Goal: Task Accomplishment & Management: Manage account settings

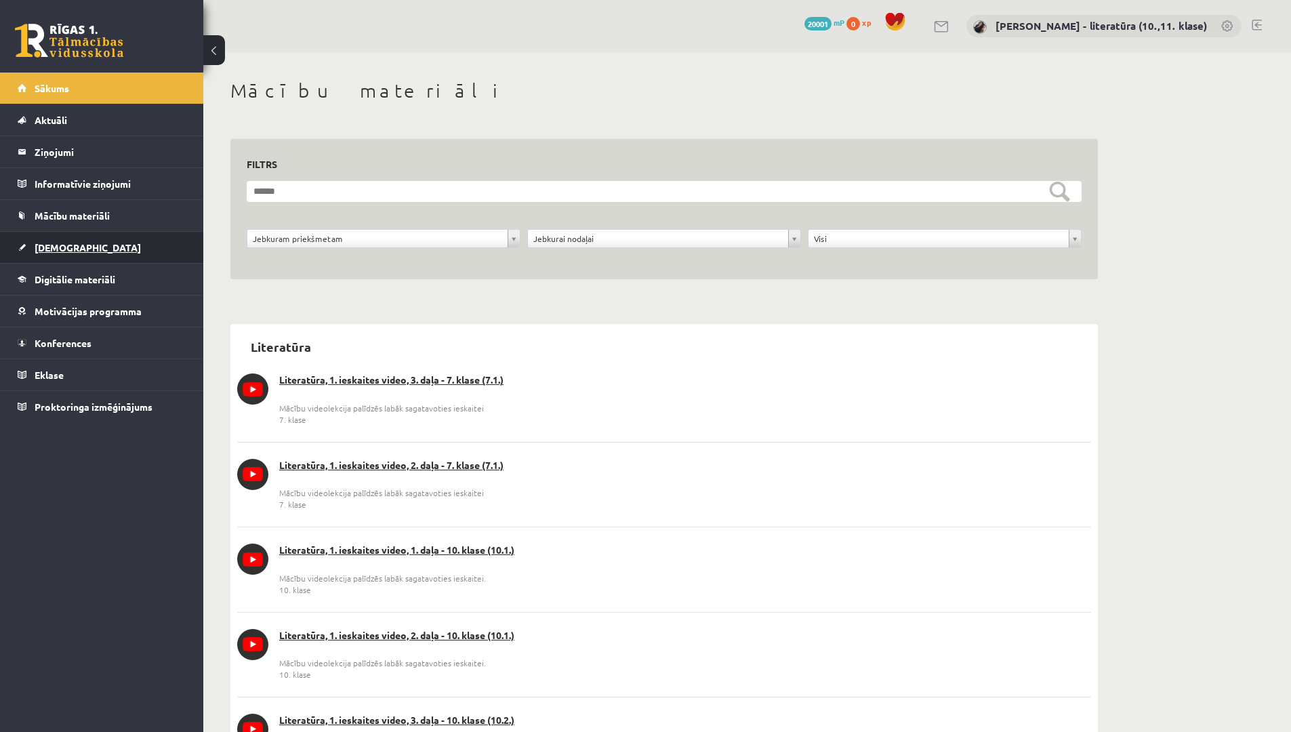
click at [75, 249] on span "[DEMOGRAPHIC_DATA]" at bounding box center [88, 247] width 106 height 12
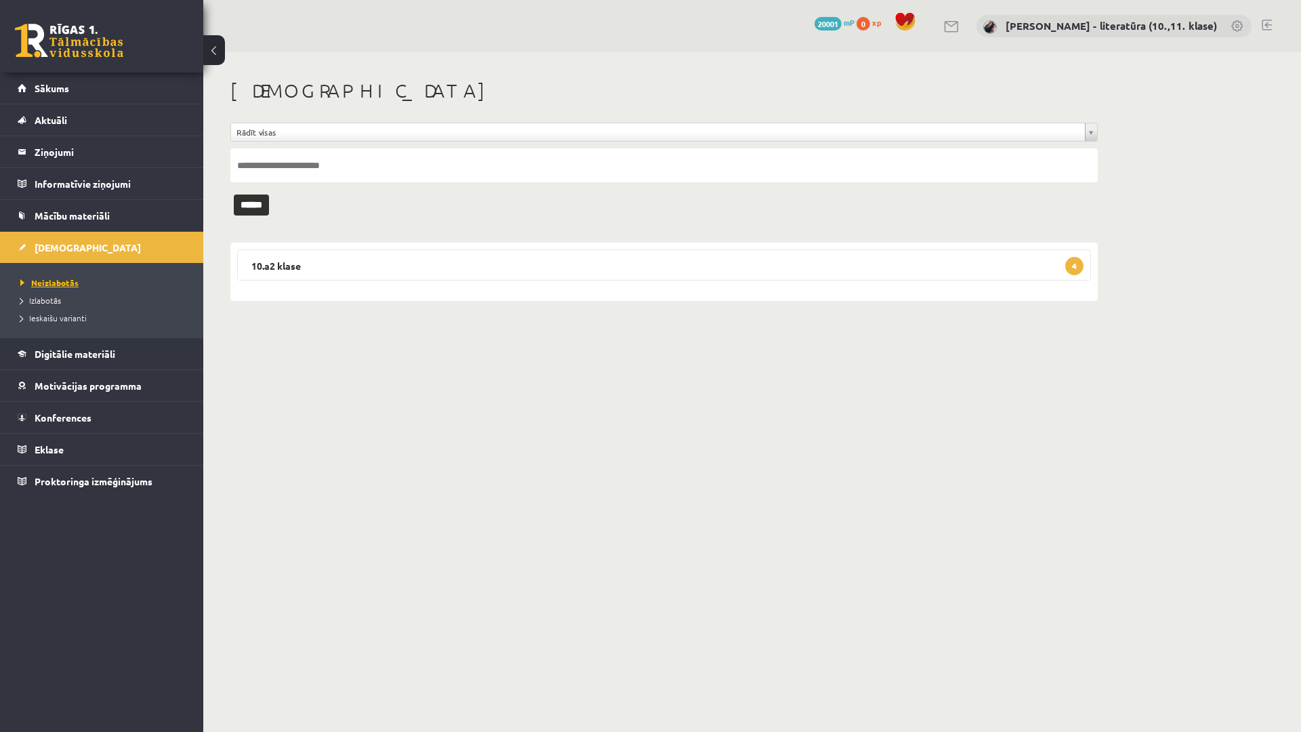
click at [66, 281] on span "Neizlabotās" at bounding box center [49, 282] width 58 height 11
click at [503, 262] on legend "10.a2 klase 4" at bounding box center [664, 264] width 854 height 31
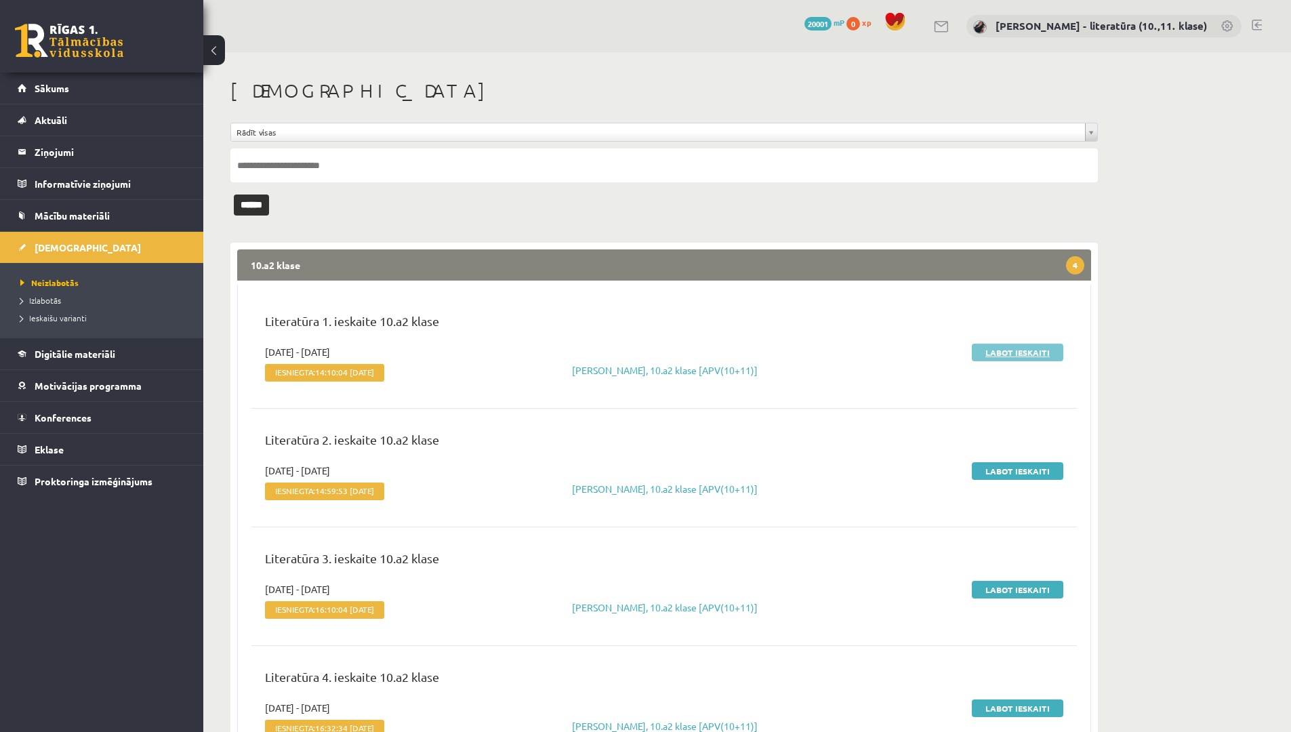
click at [1004, 352] on link "Labot ieskaiti" at bounding box center [1016, 352] width 91 height 18
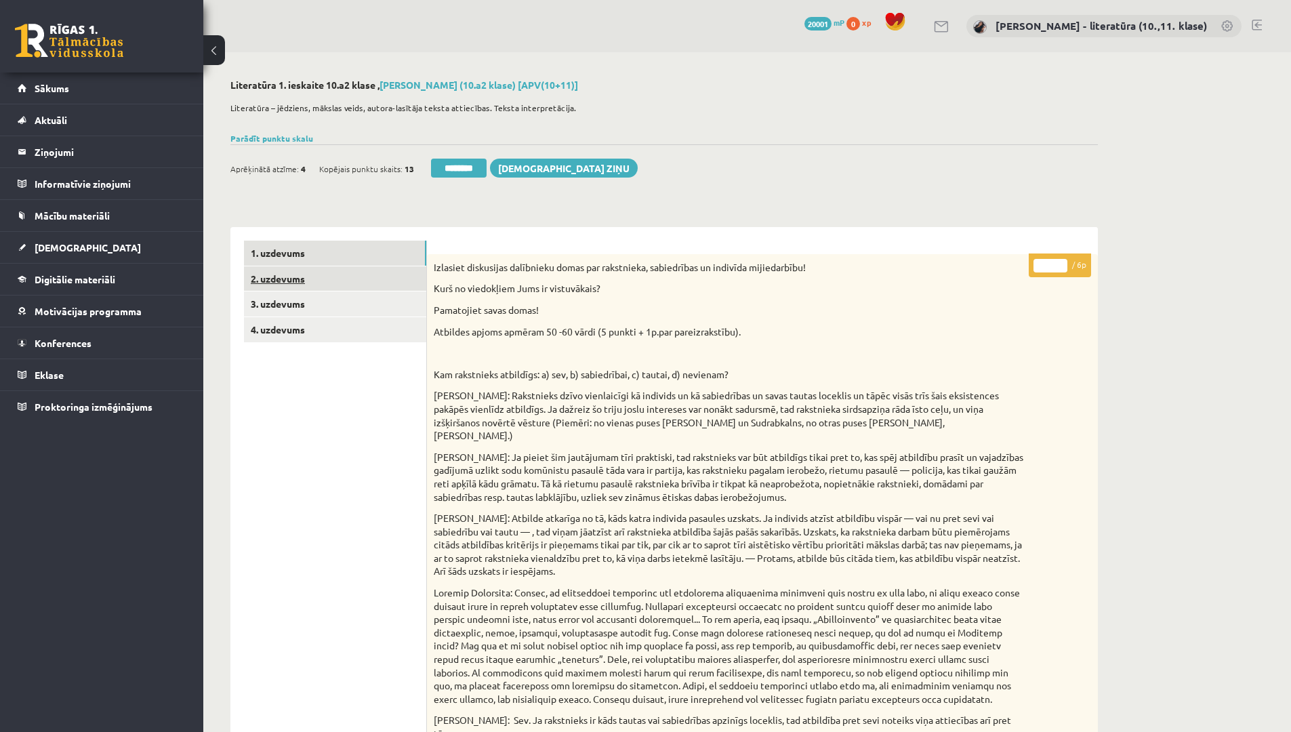
click at [345, 274] on link "2. uzdevums" at bounding box center [335, 278] width 182 height 25
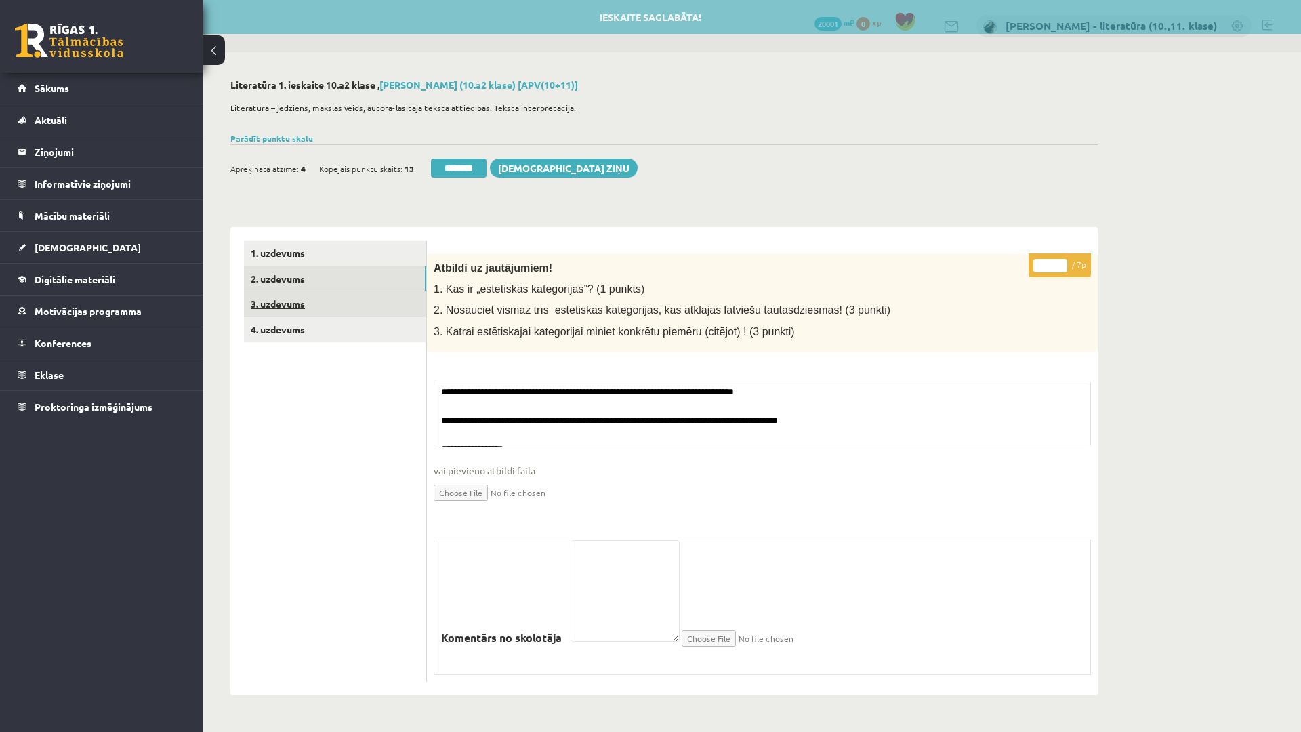
click at [341, 305] on link "3. uzdevums" at bounding box center [335, 303] width 182 height 25
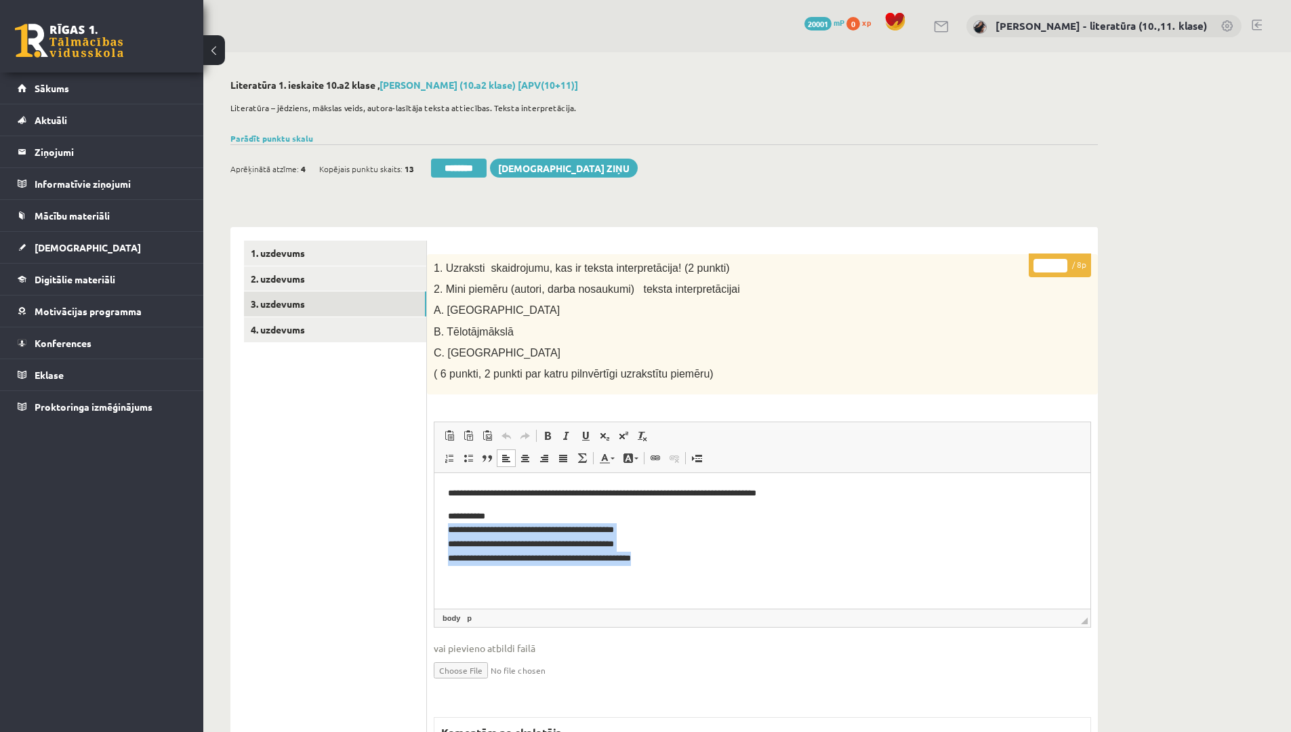
drag, startPoint x: 676, startPoint y: 560, endPoint x: 444, endPoint y: 534, distance: 233.2
click at [444, 534] on html "**********" at bounding box center [762, 526] width 656 height 106
copy p "**********"
click at [0, 0] on div "0 Dāvanas 20001 mP 0 xp" at bounding box center [101, 36] width 203 height 72
click at [674, 504] on body "**********" at bounding box center [762, 525] width 629 height 79
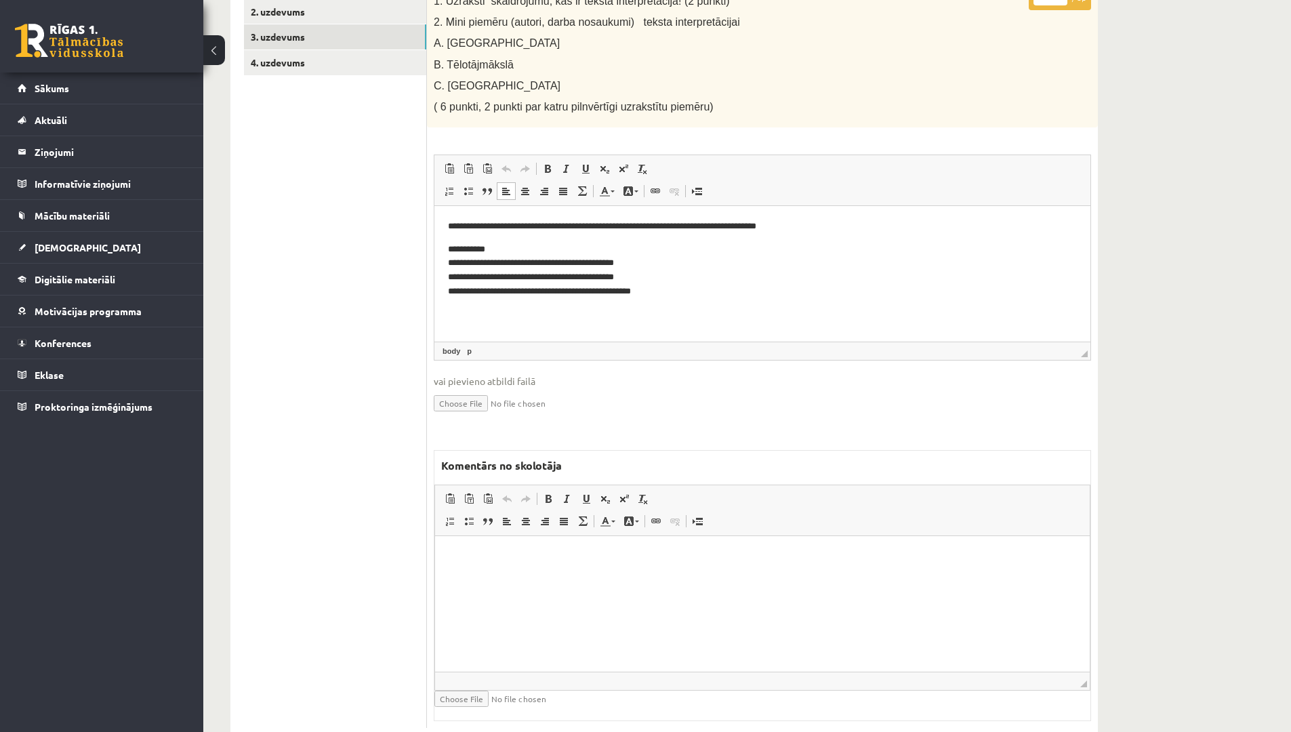
scroll to position [271, 0]
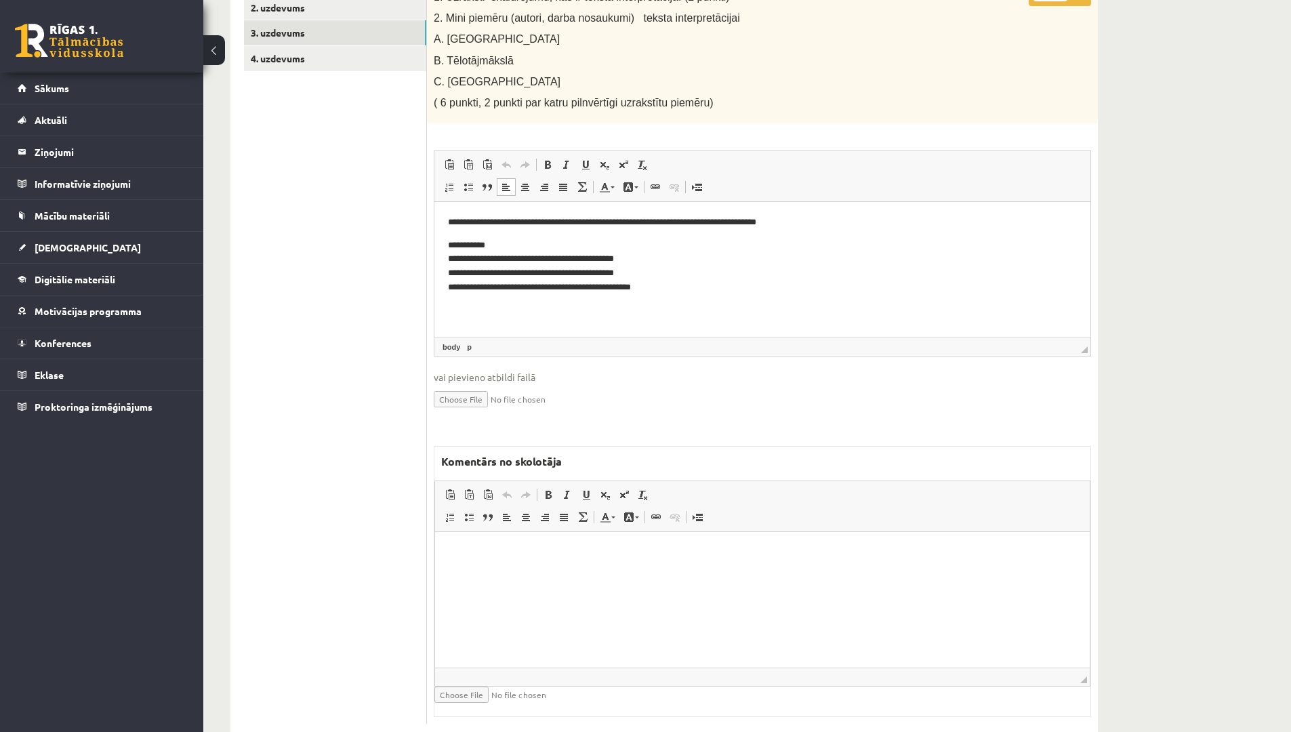
drag, startPoint x: 513, startPoint y: 577, endPoint x: 543, endPoint y: 574, distance: 30.0
click at [515, 573] on html at bounding box center [762, 552] width 654 height 41
click at [500, 553] on p "**********" at bounding box center [761, 552] width 627 height 14
click at [495, 551] on p "**********" at bounding box center [761, 552] width 627 height 14
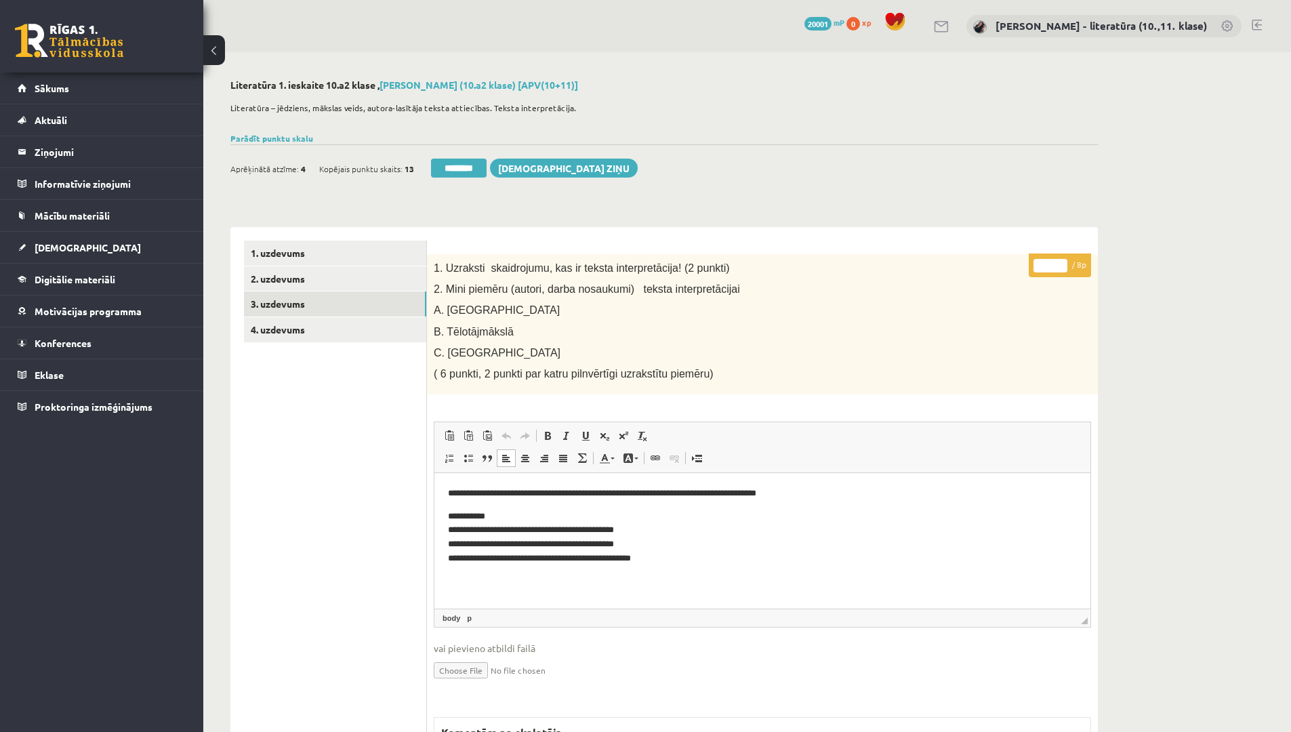
drag, startPoint x: 1062, startPoint y: 268, endPoint x: 1036, endPoint y: 267, distance: 25.8
click at [1036, 267] on input "*" at bounding box center [1050, 266] width 34 height 14
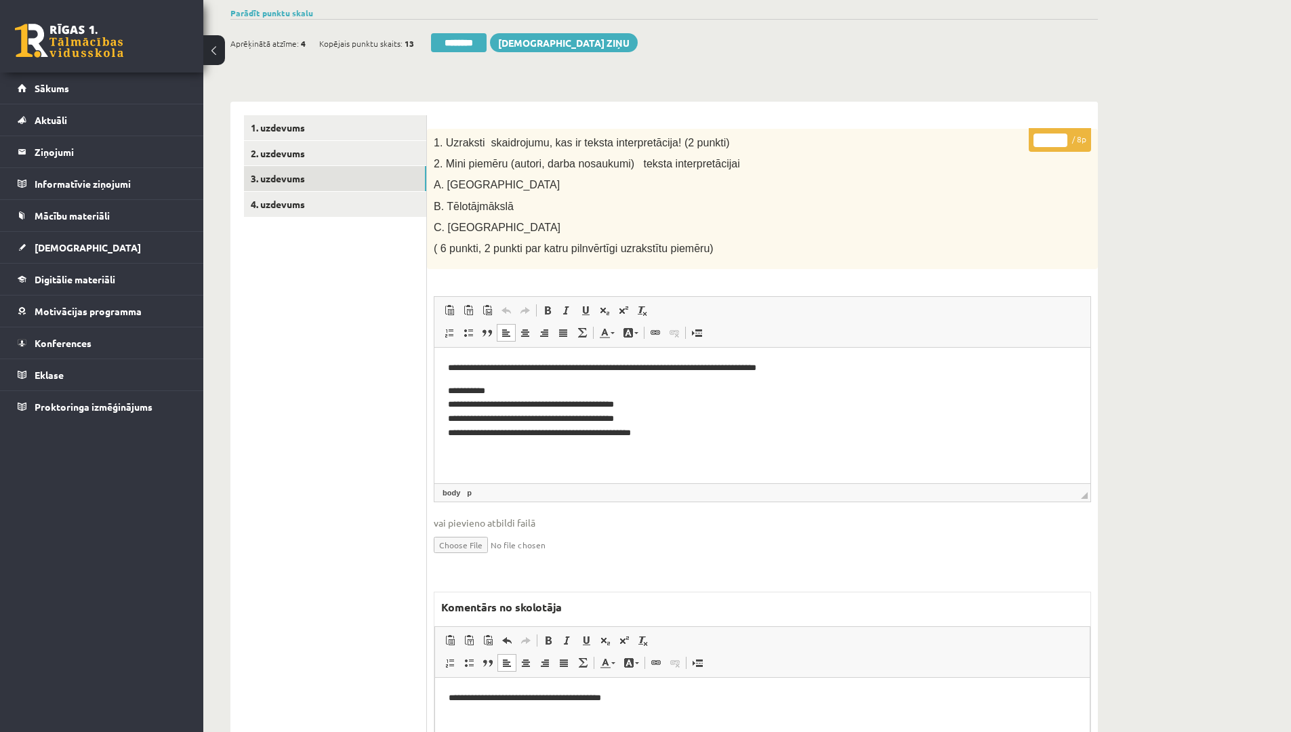
scroll to position [305, 0]
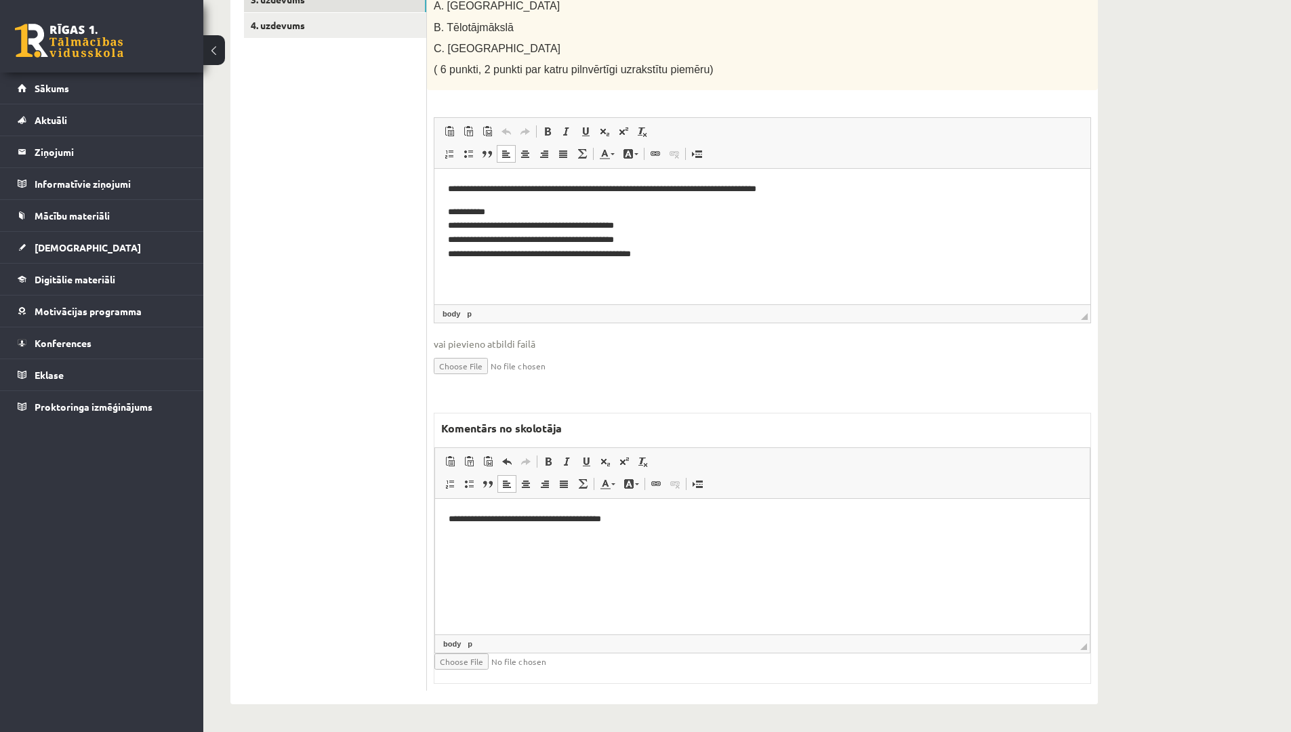
type input "*"
click at [936, 505] on html "**********" at bounding box center [762, 519] width 654 height 41
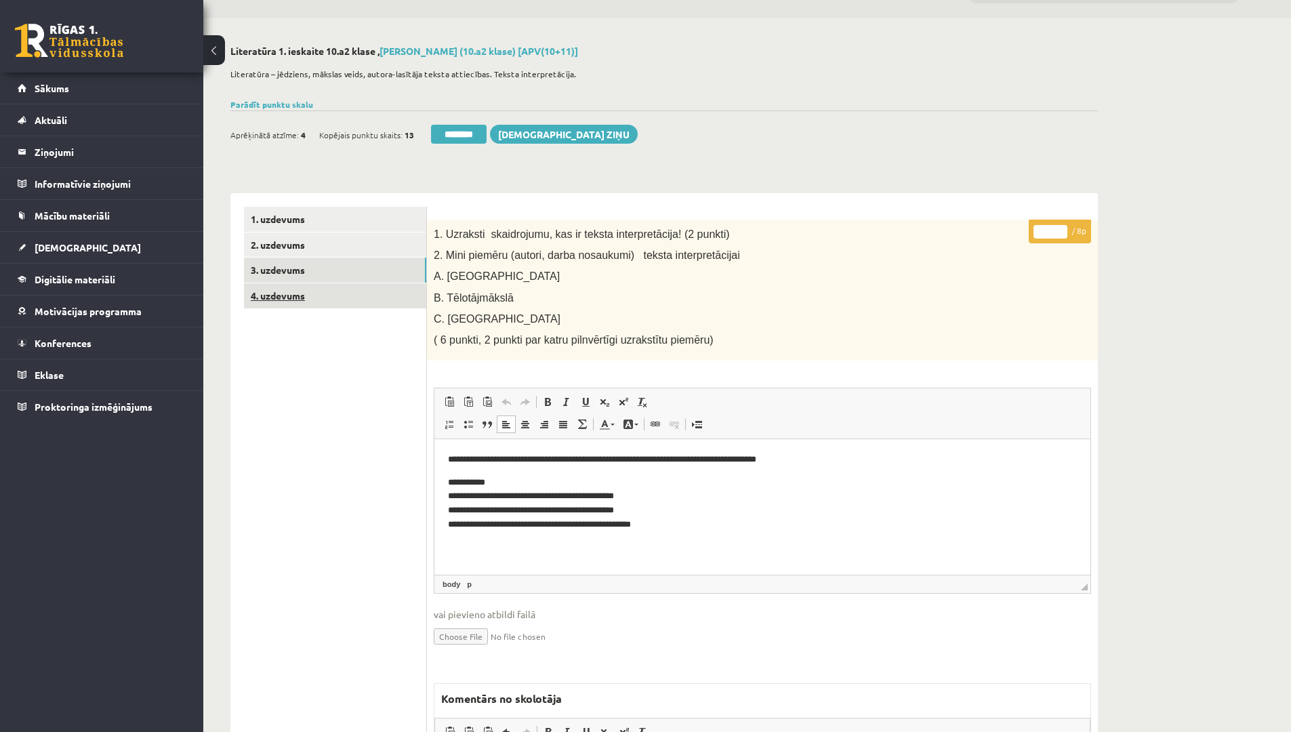
click at [296, 295] on link "4. uzdevums" at bounding box center [335, 295] width 182 height 25
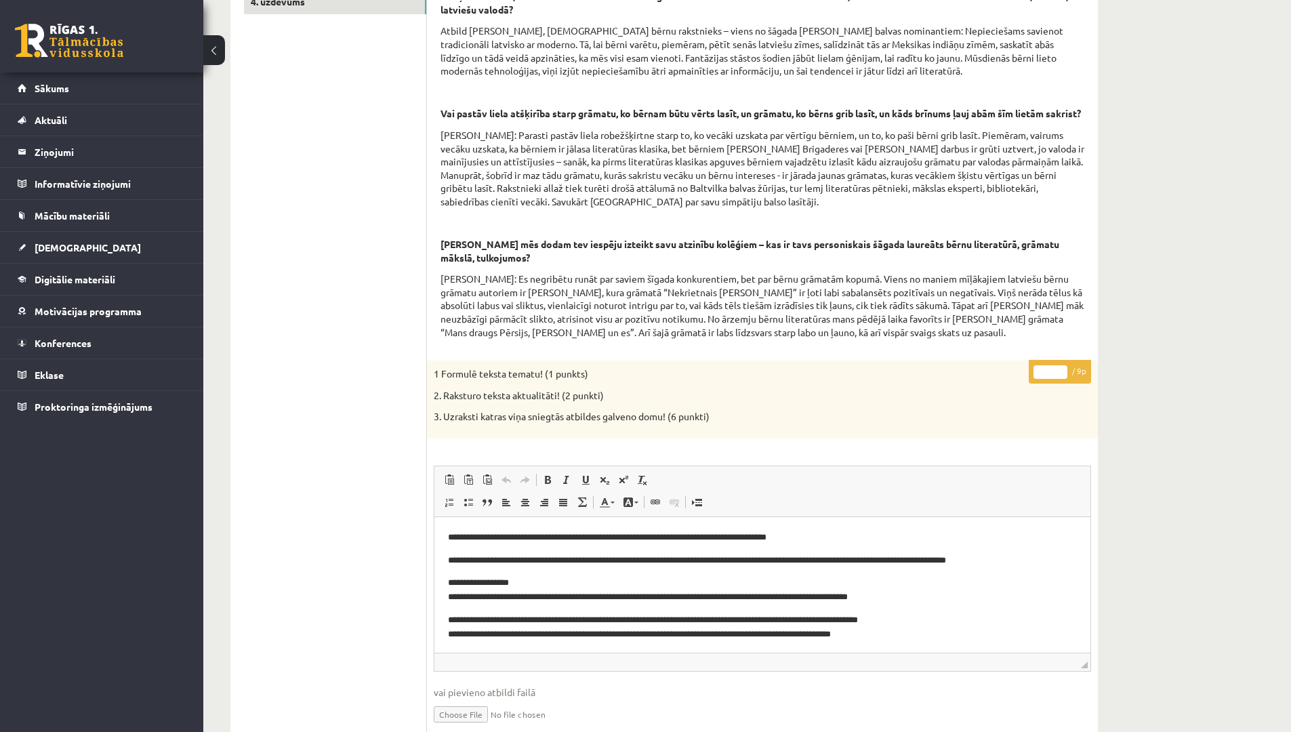
scroll to position [305, 0]
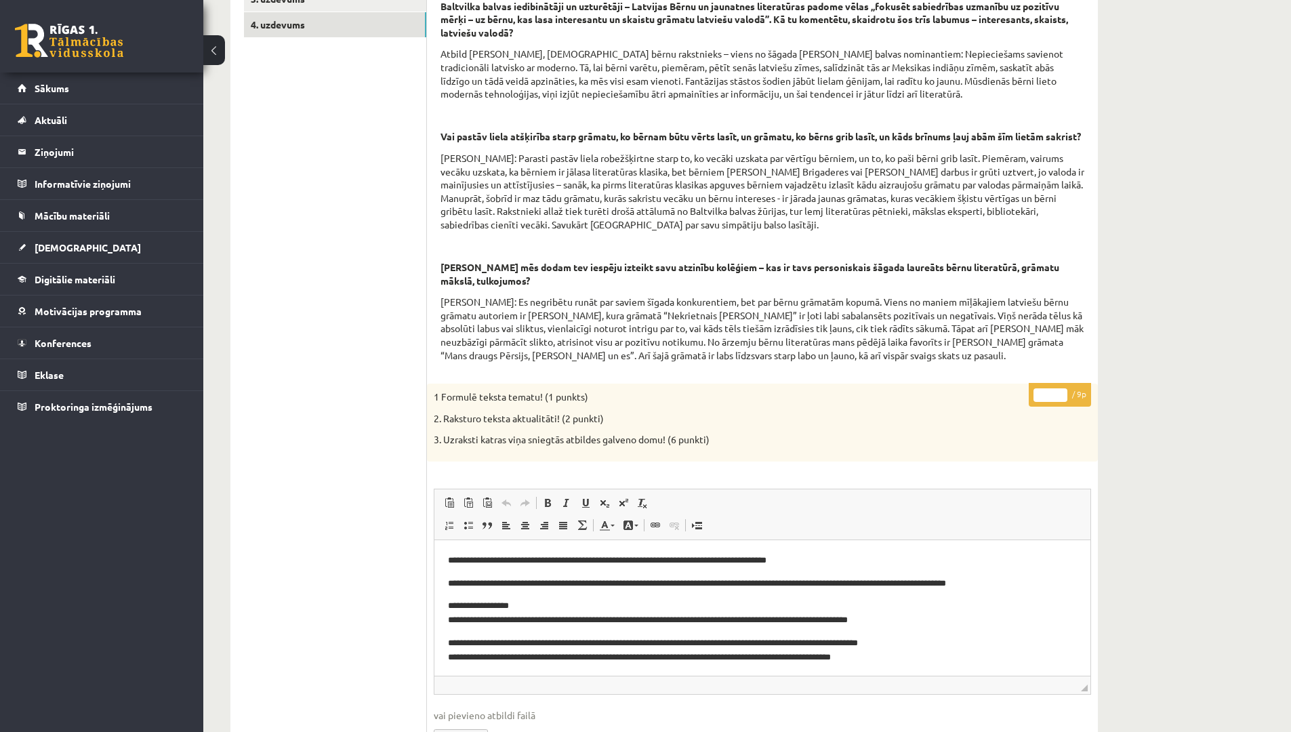
drag, startPoint x: 1054, startPoint y: 414, endPoint x: 973, endPoint y: 419, distance: 80.8
click at [973, 419] on div "**********" at bounding box center [762, 722] width 671 height 678
type input "*"
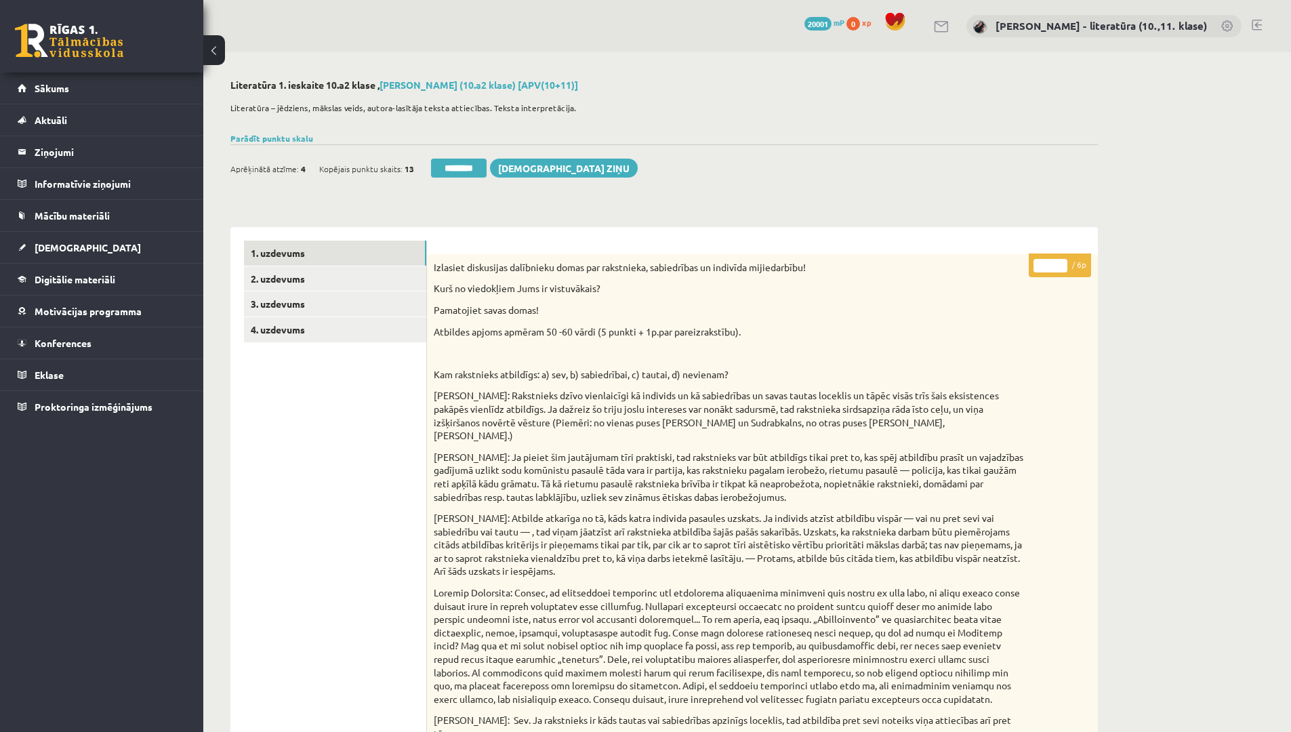
click at [1036, 338] on div "Izlasiet diskusijas dalībnieku domas par rakstnieka, sabiedrības un indivīda mi…" at bounding box center [762, 522] width 671 height 536
click at [463, 167] on input "********" at bounding box center [459, 168] width 56 height 19
click at [361, 310] on link "3. uzdevums" at bounding box center [335, 303] width 182 height 25
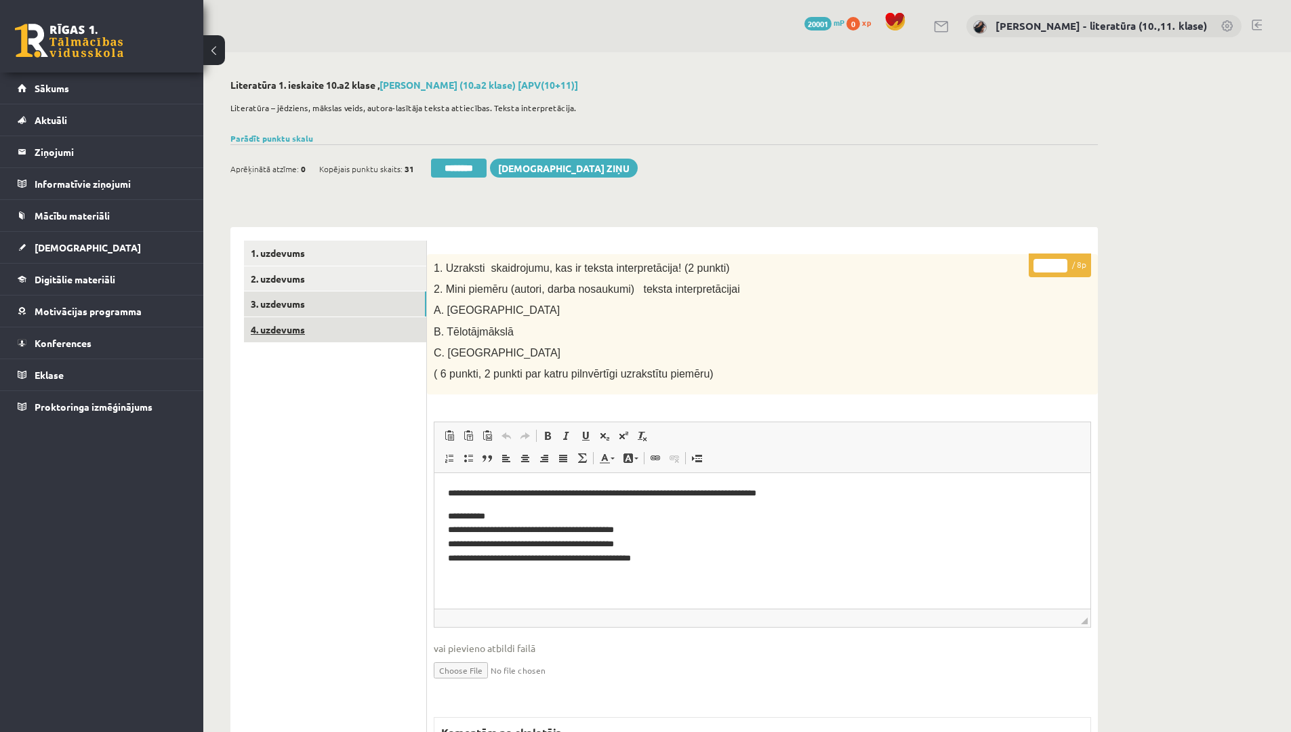
click at [353, 329] on link "4. uzdevums" at bounding box center [335, 329] width 182 height 25
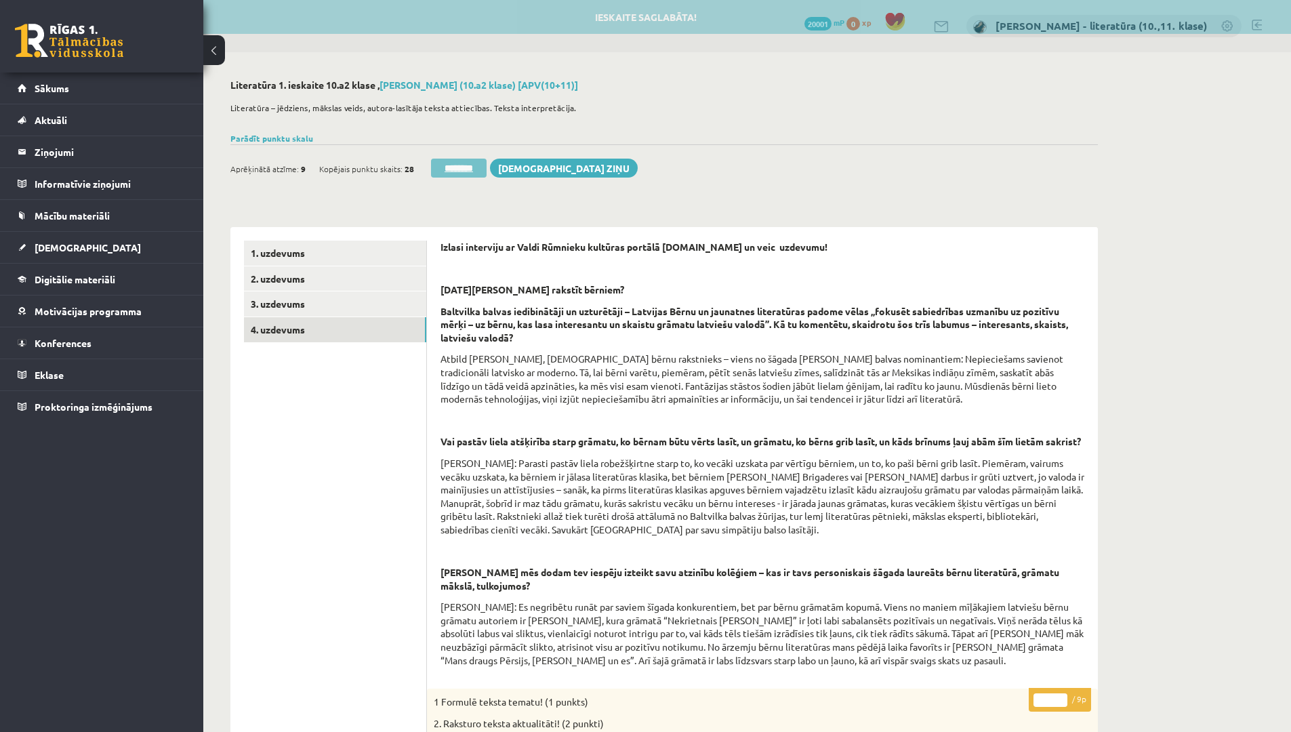
click at [468, 155] on div "Ieskaite saglabāta! Aprēķinātā atzīme: 9 Kopējais punktu skaits: 28 ******** Sū…" at bounding box center [663, 163] width 867 height 38
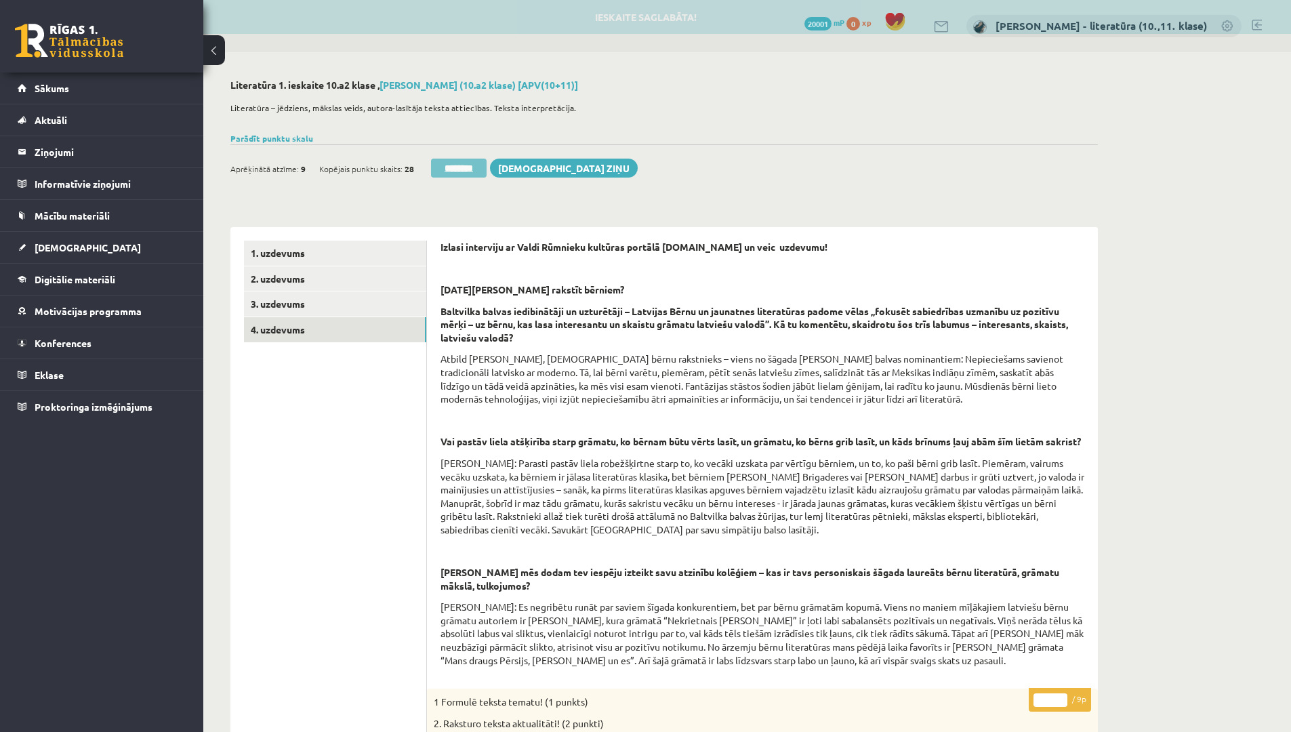
click at [469, 161] on input "********" at bounding box center [459, 168] width 56 height 19
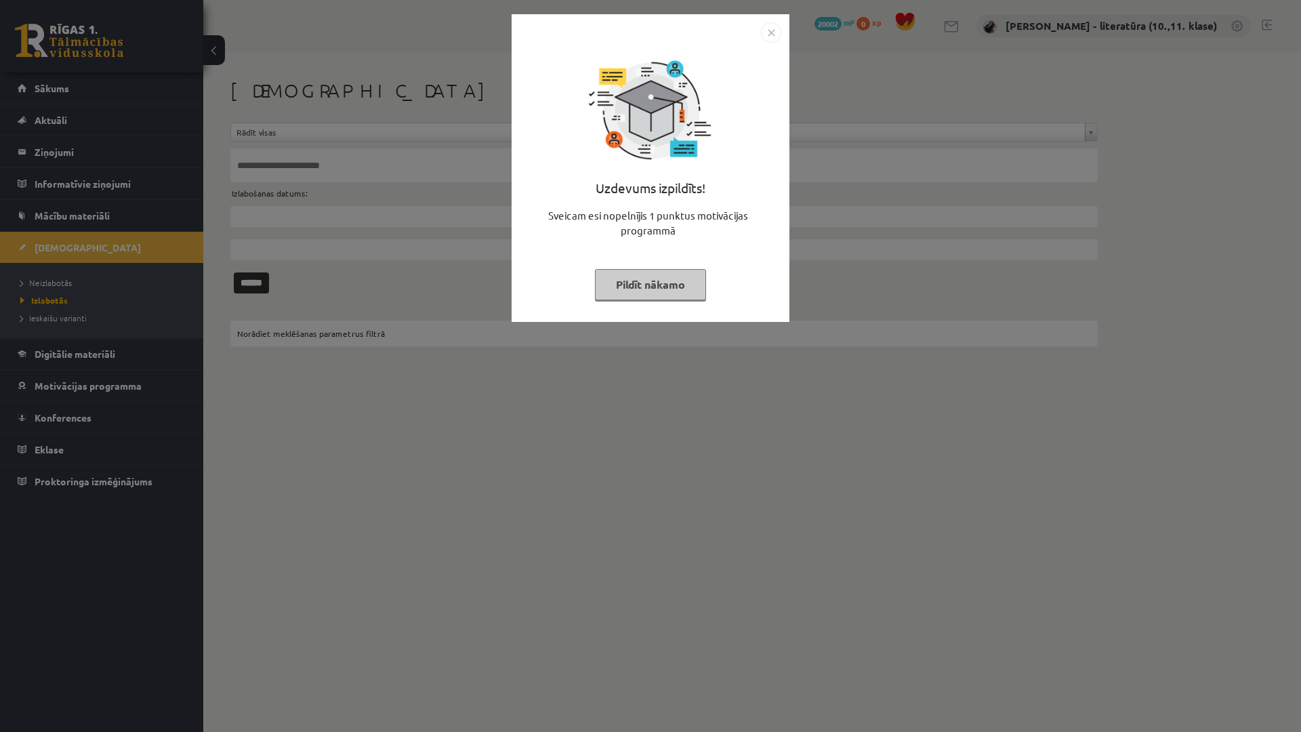
click at [635, 262] on div "Uzdevums izpildīts! Sveicam esi nopelnījis 1 punktus motivācijas programmā Pild…" at bounding box center [650, 178] width 261 height 271
click at [642, 269] on button "Pildīt nākamo" at bounding box center [650, 284] width 111 height 31
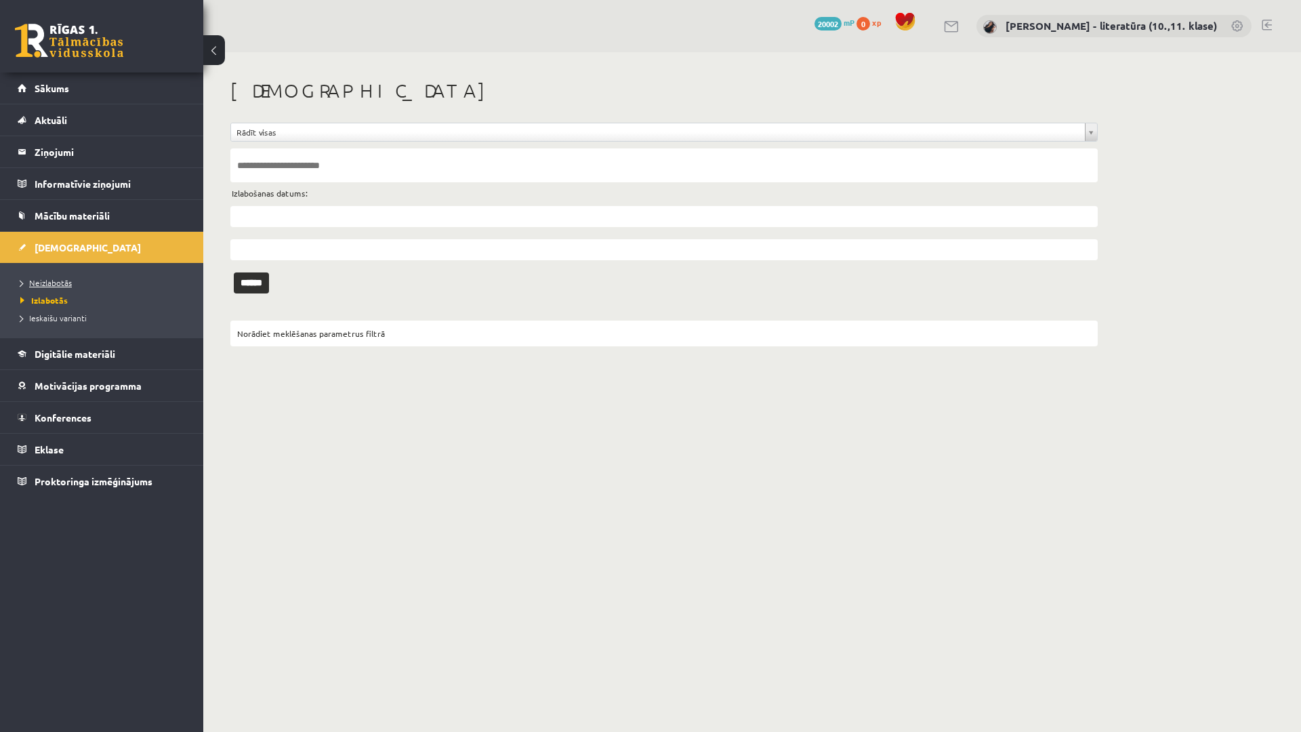
click at [62, 282] on span "Neizlabotās" at bounding box center [45, 282] width 51 height 11
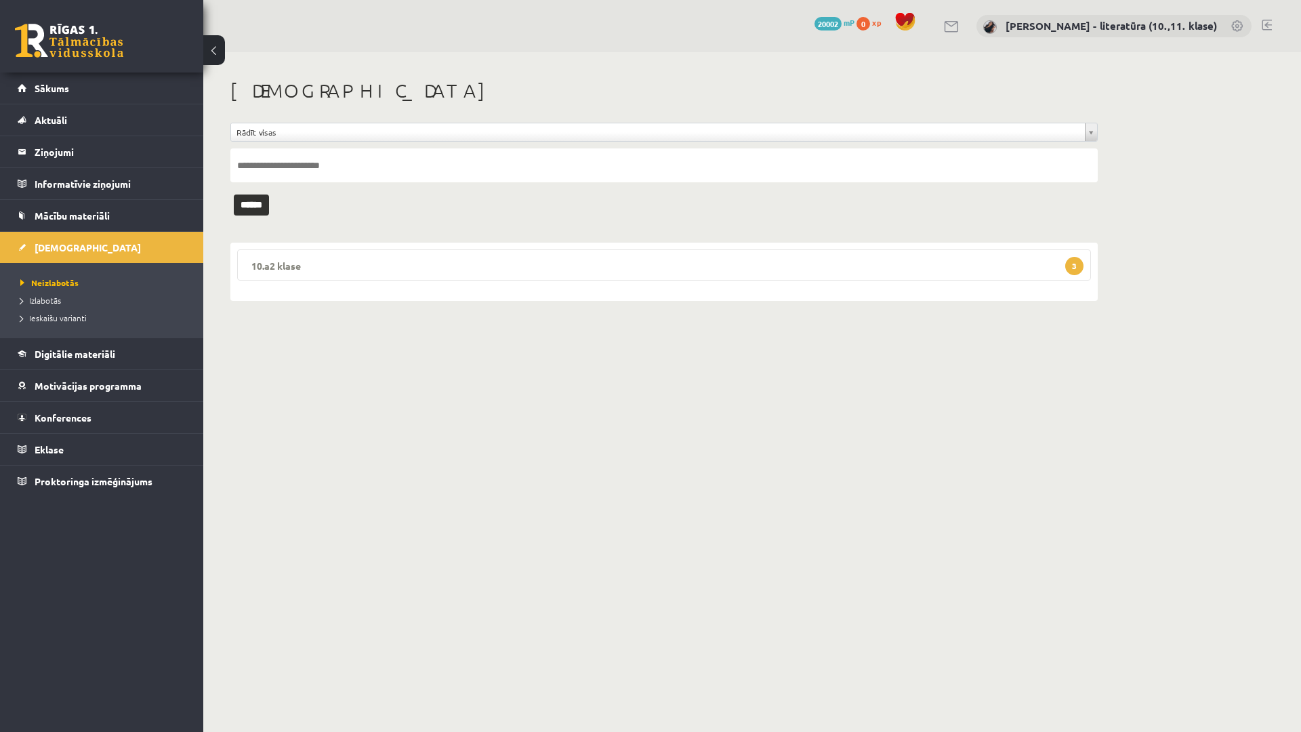
click at [334, 275] on legend "10.a2 klase 3" at bounding box center [664, 264] width 854 height 31
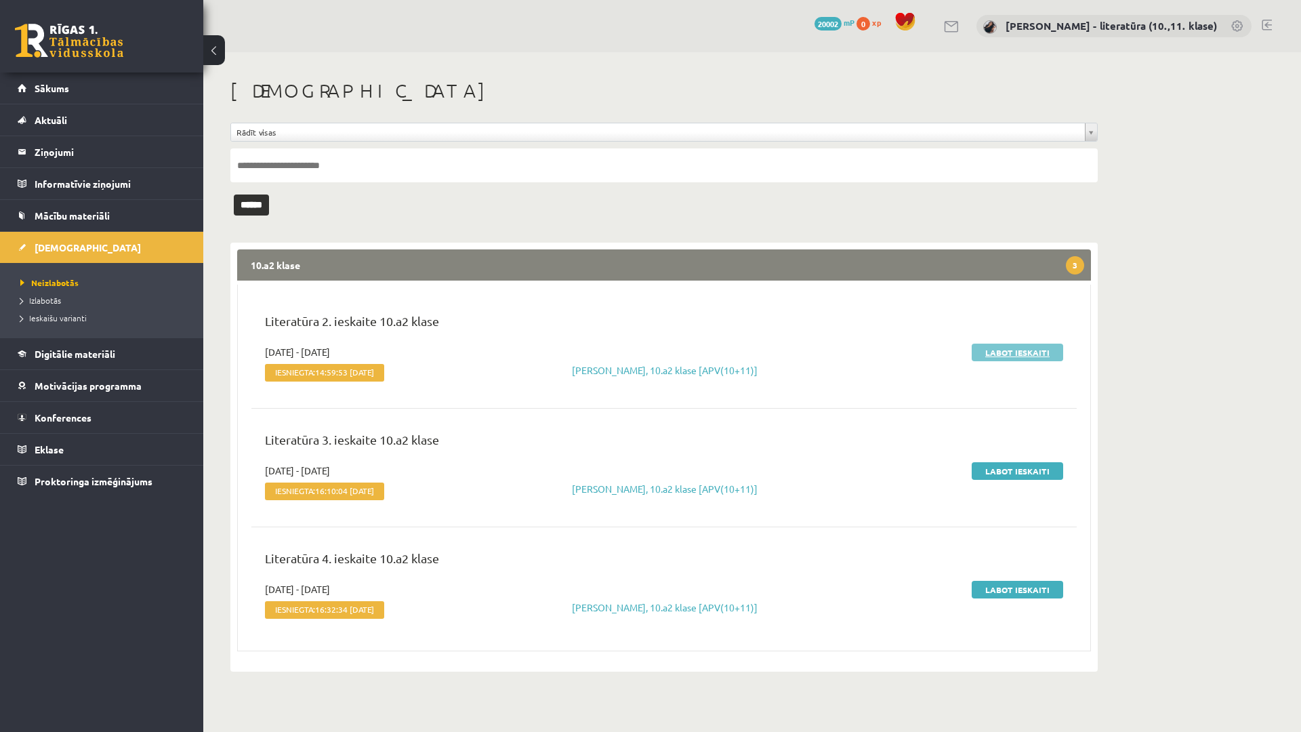
click at [1022, 349] on link "Labot ieskaiti" at bounding box center [1016, 352] width 91 height 18
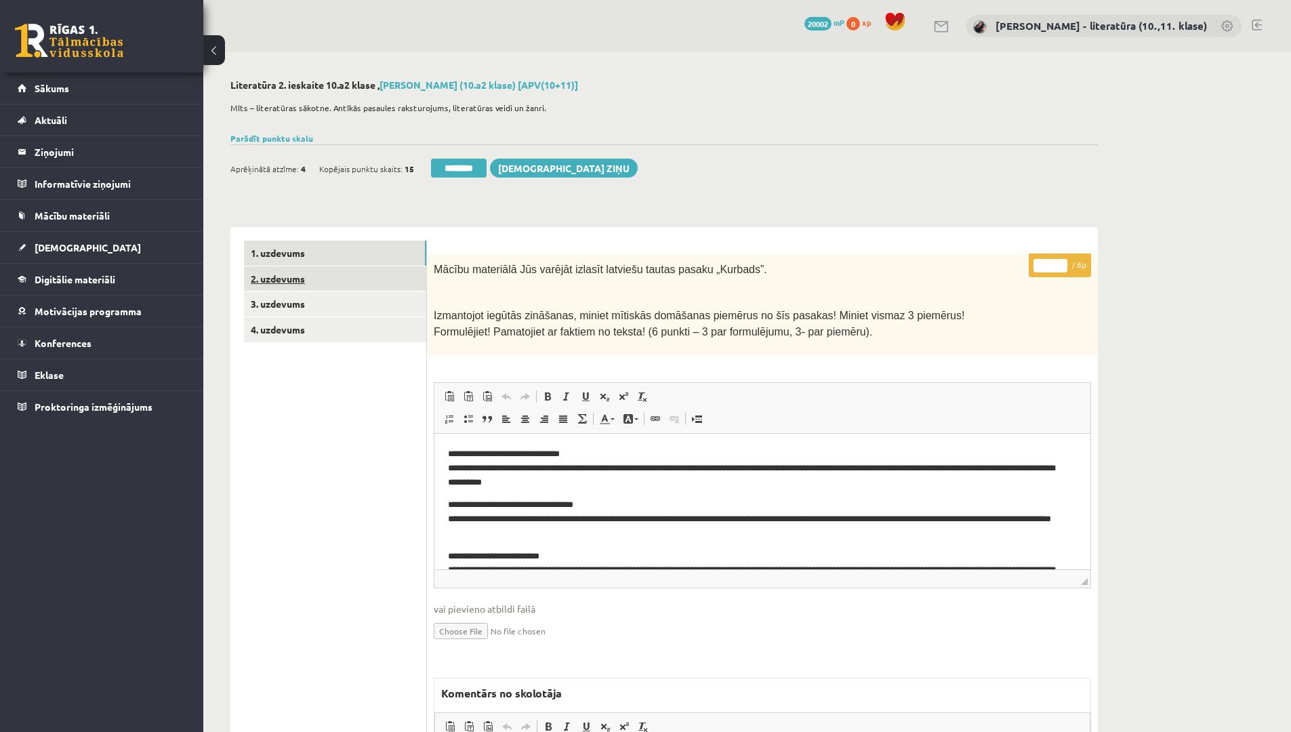
click at [294, 276] on link "2. uzdevums" at bounding box center [335, 278] width 182 height 25
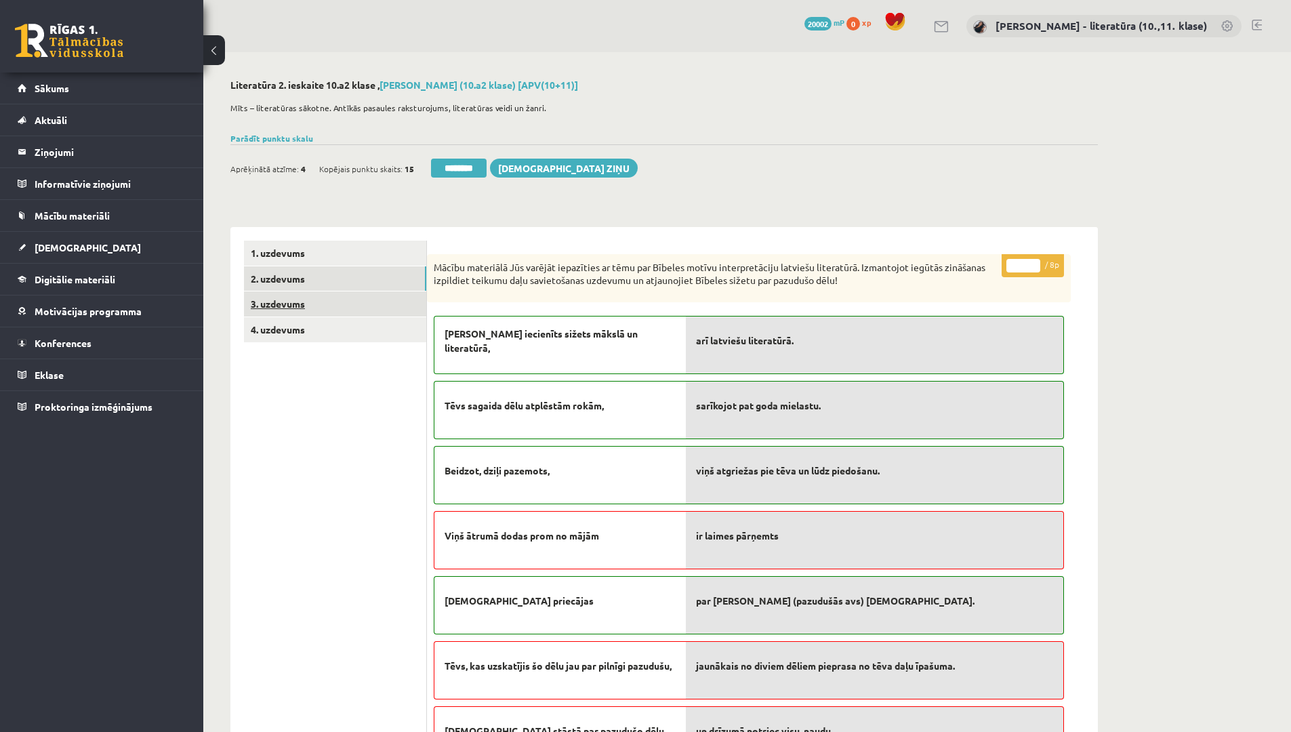
click at [299, 302] on link "3. uzdevums" at bounding box center [335, 303] width 182 height 25
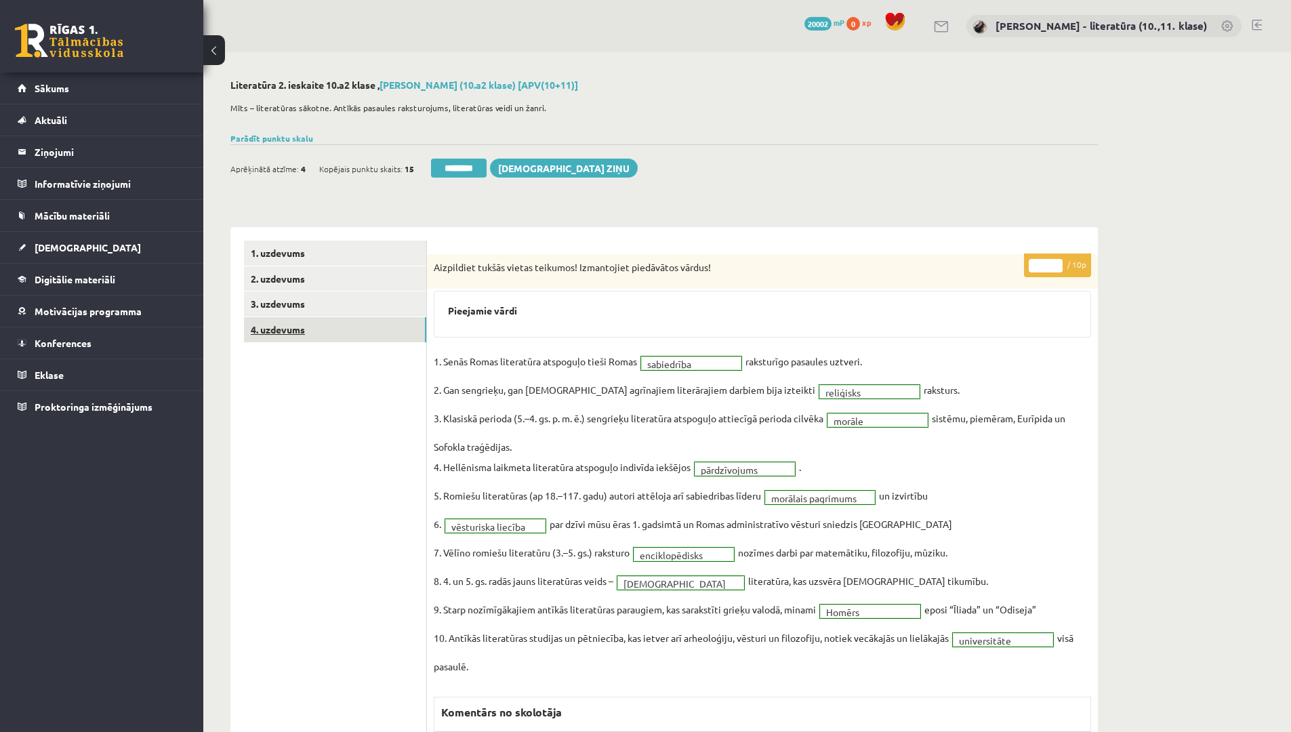
click at [352, 329] on link "4. uzdevums" at bounding box center [335, 329] width 182 height 25
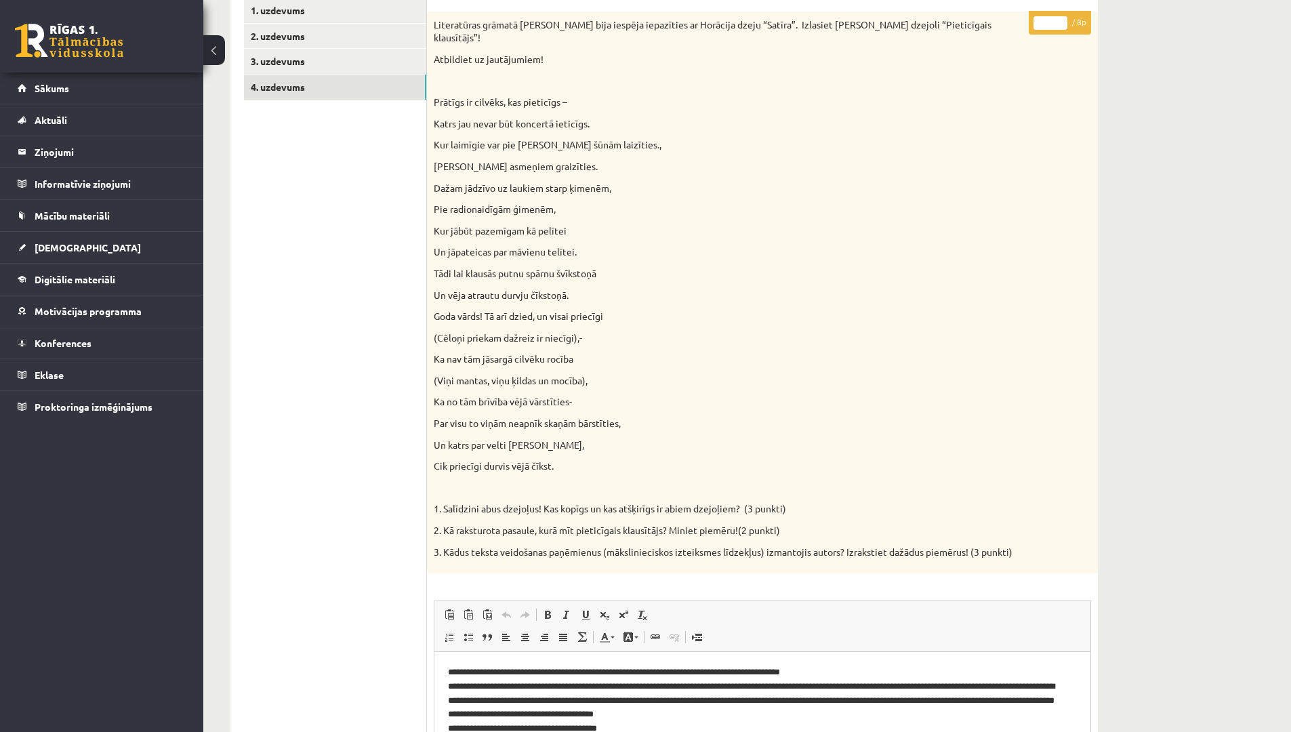
scroll to position [68, 0]
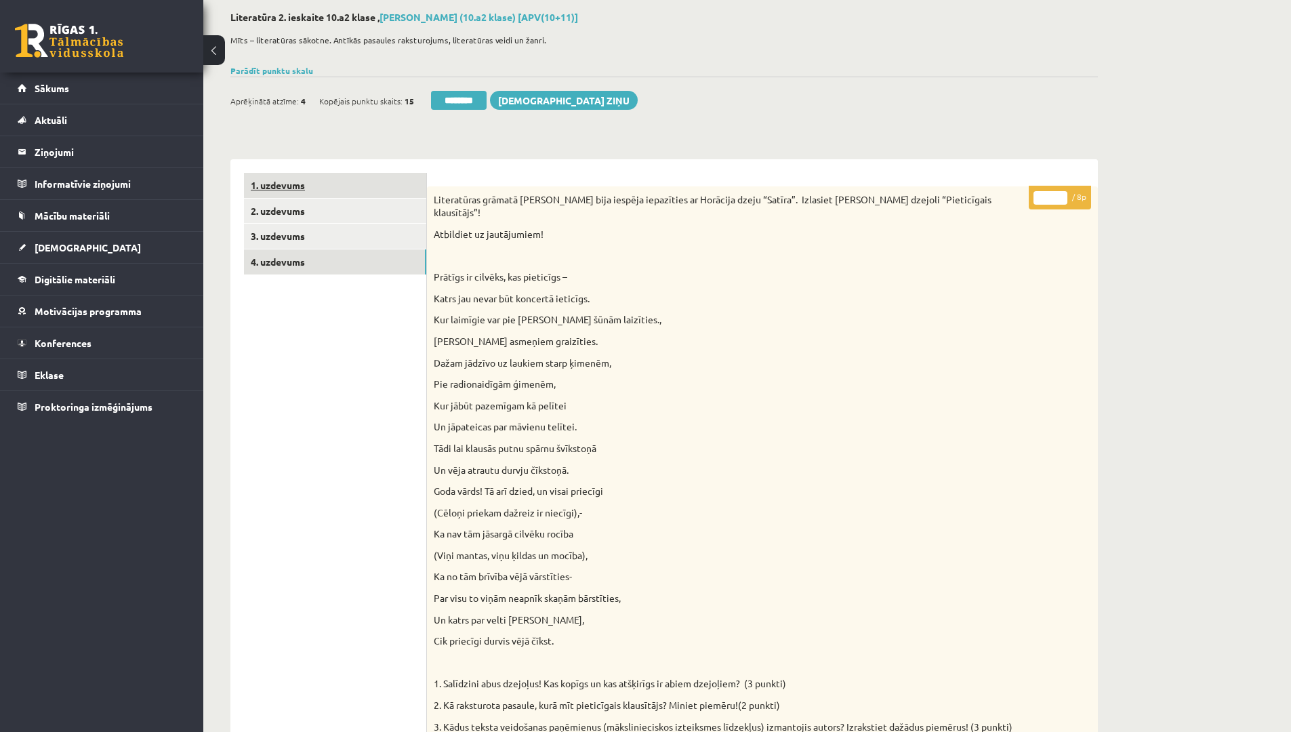
click at [277, 189] on link "1. uzdevums" at bounding box center [335, 185] width 182 height 25
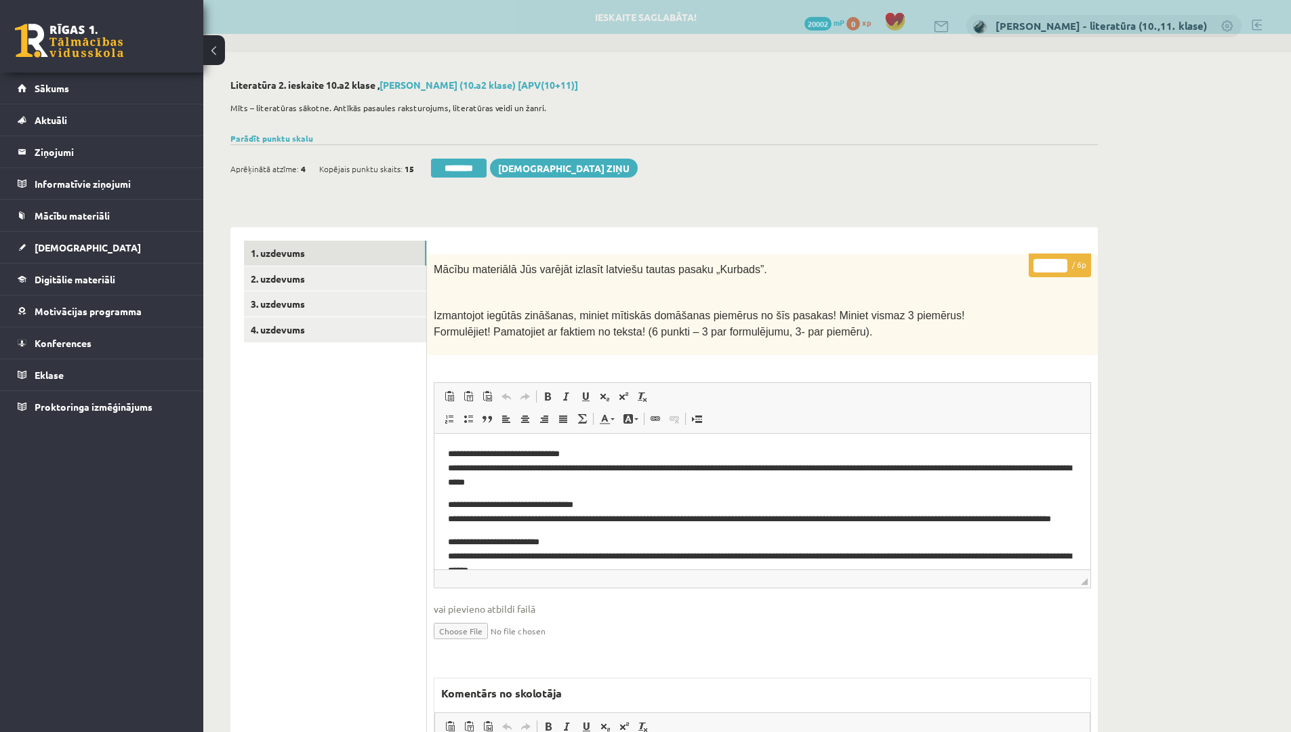
scroll to position [0, 0]
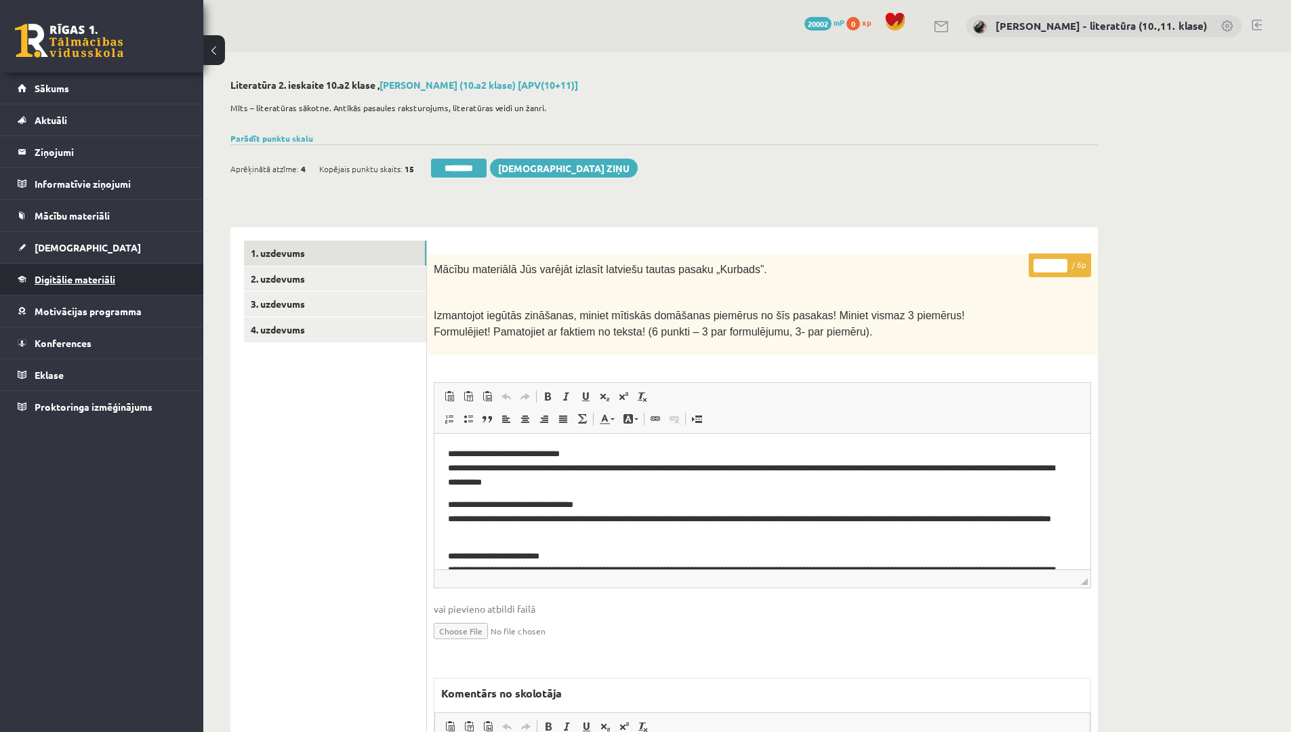
click at [69, 276] on span "Digitālie materiāli" at bounding box center [75, 279] width 81 height 12
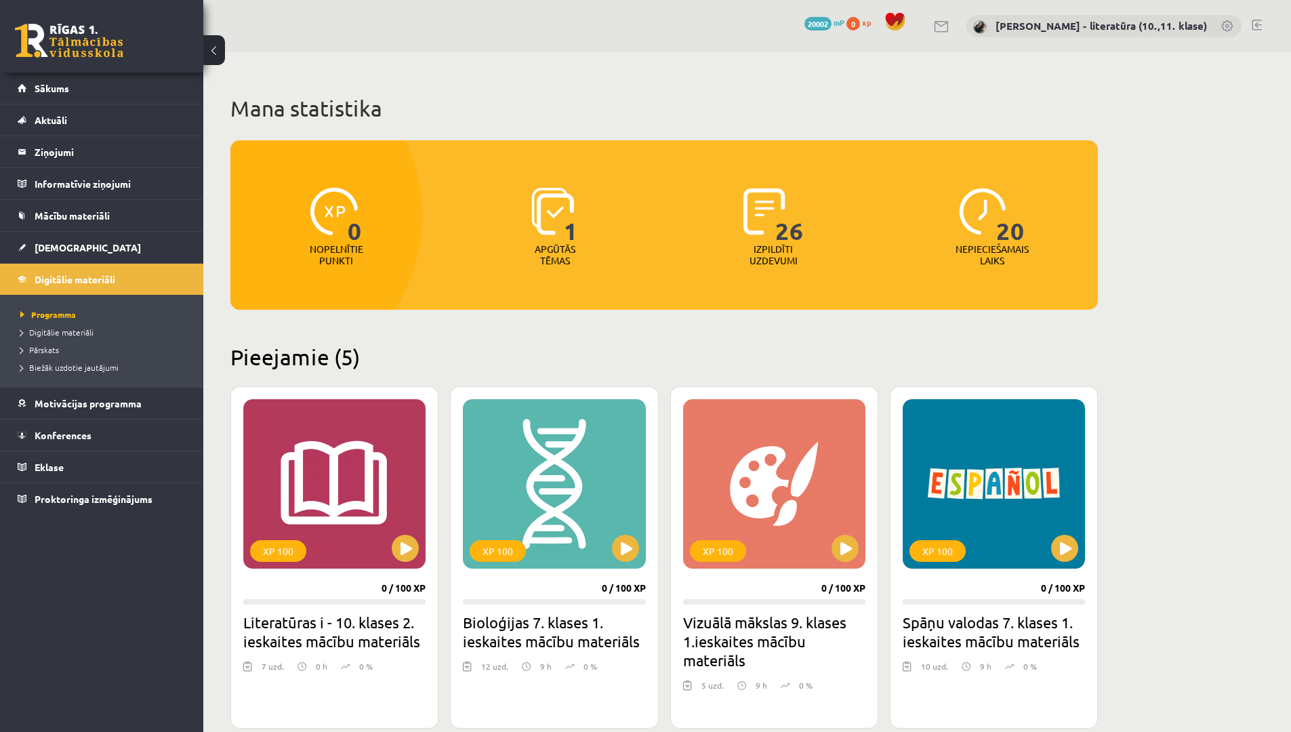
click at [77, 338] on li "Digitālie materiāli" at bounding box center [104, 332] width 169 height 18
click at [88, 333] on span "Digitālie materiāli" at bounding box center [62, 332] width 85 height 11
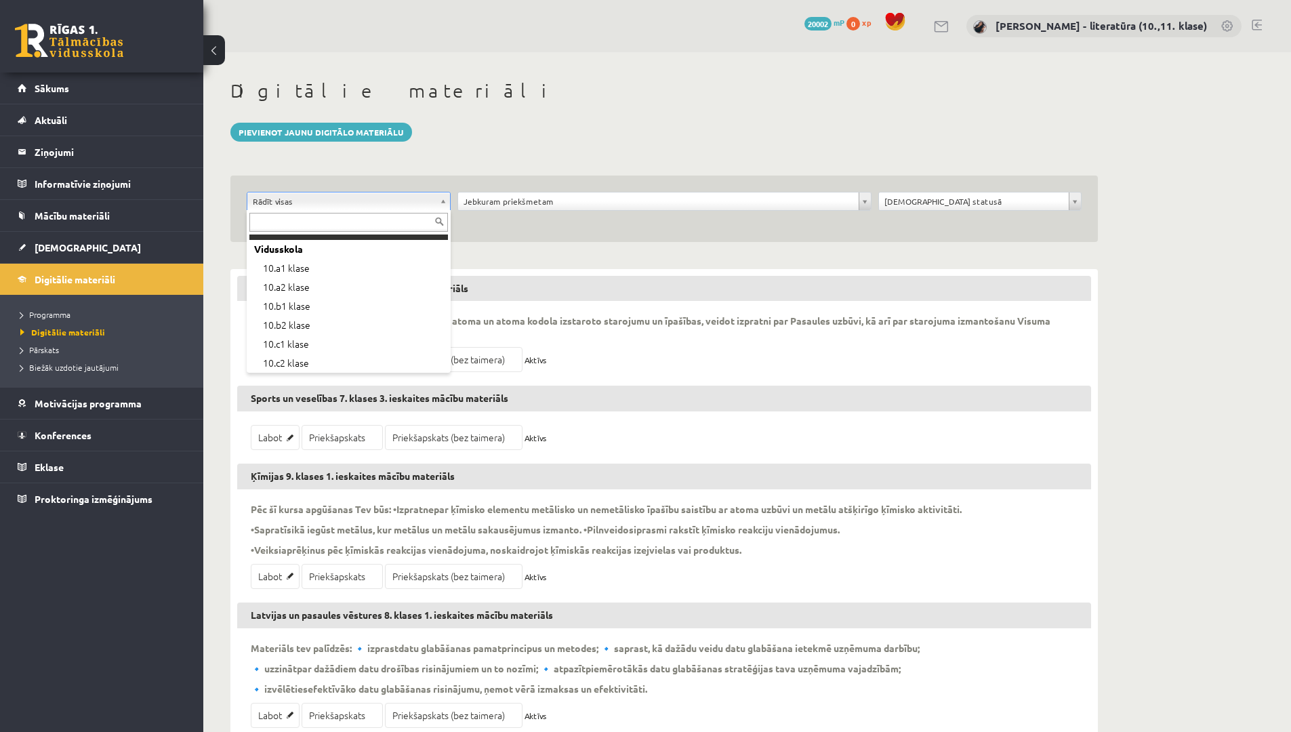
scroll to position [203, 0]
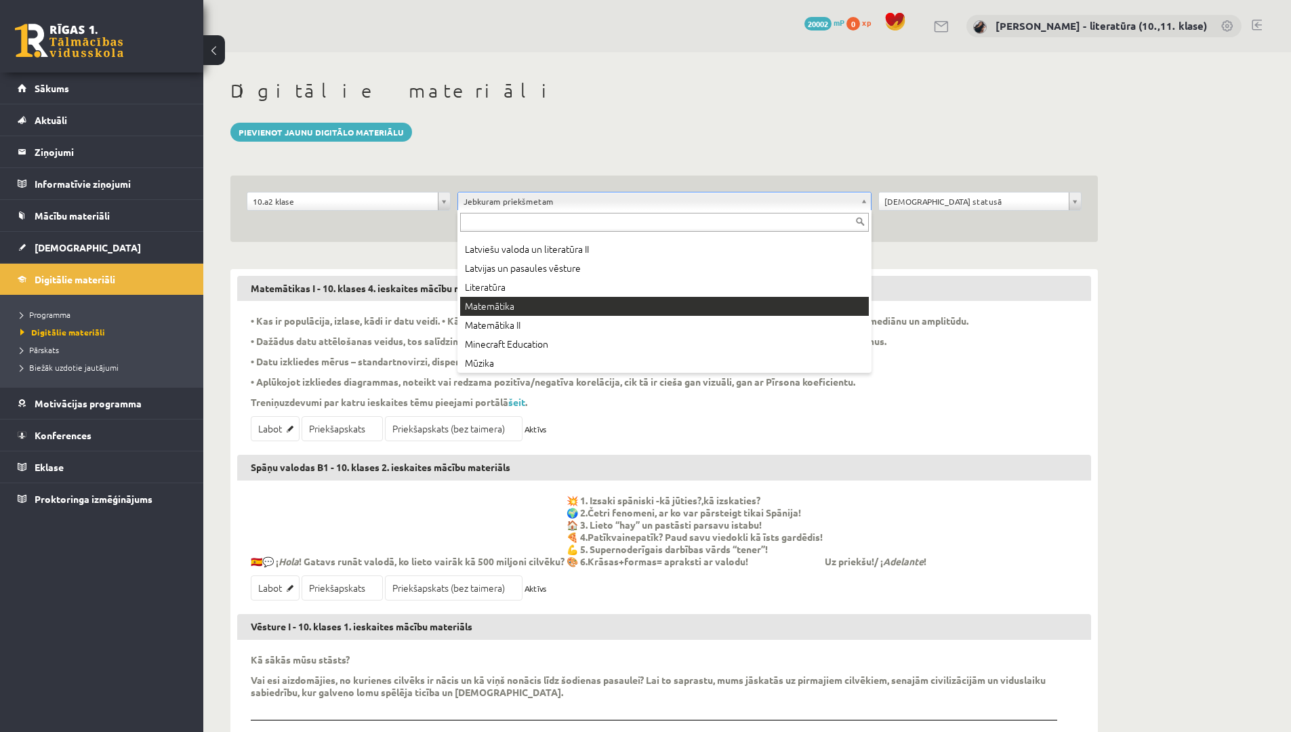
scroll to position [406, 0]
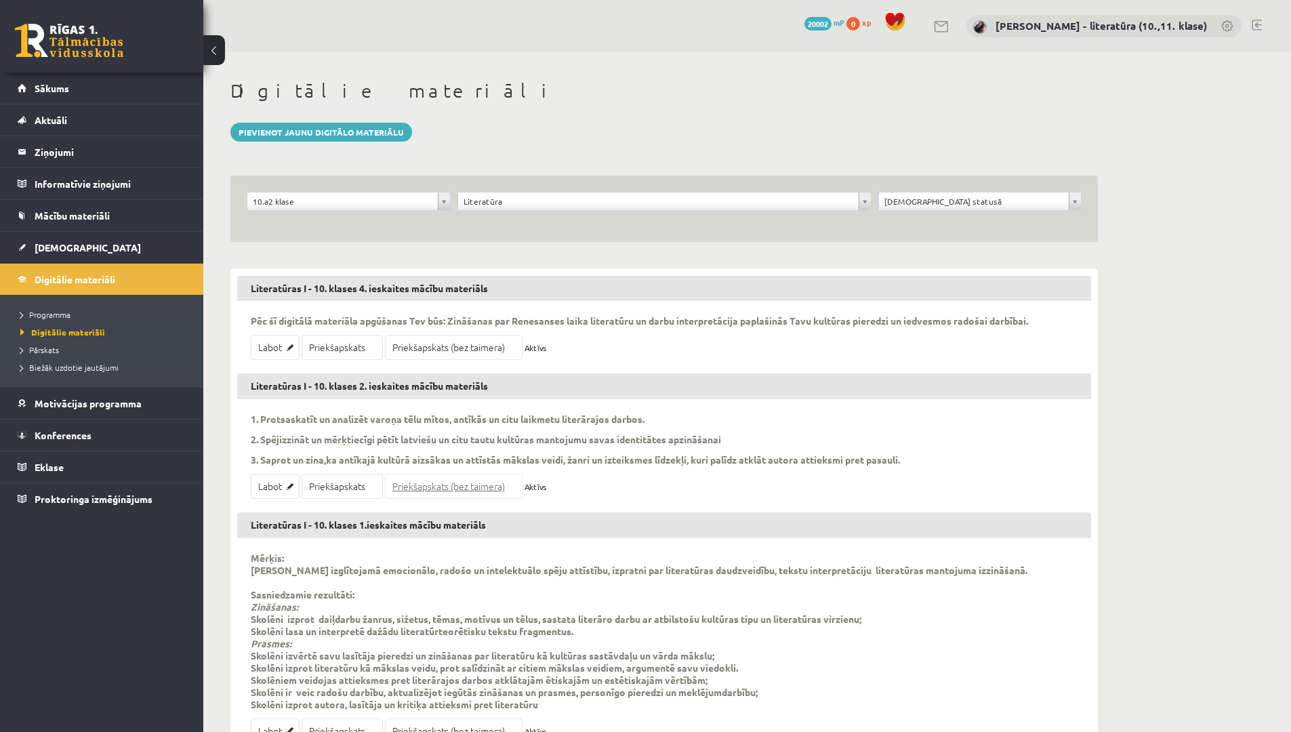
click at [403, 482] on link "Priekšapskats (bez taimera)" at bounding box center [454, 486] width 138 height 25
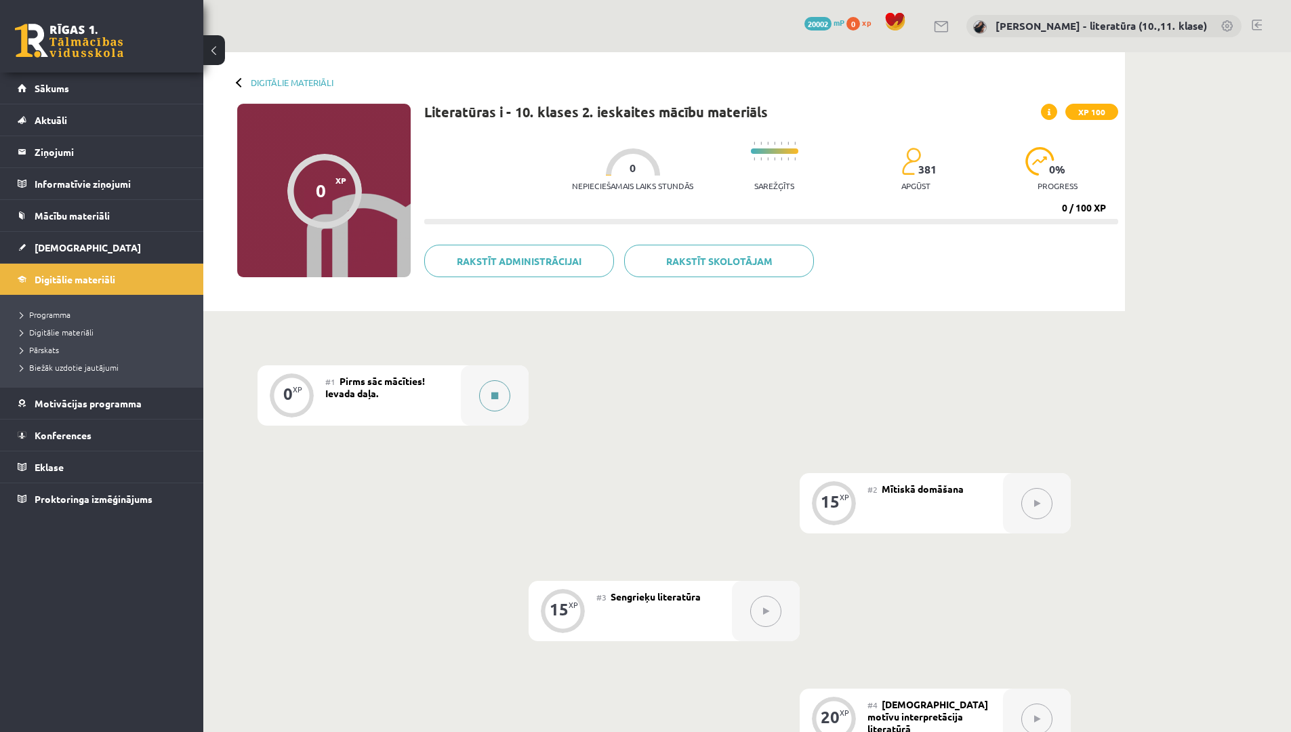
click at [501, 403] on button at bounding box center [494, 395] width 31 height 31
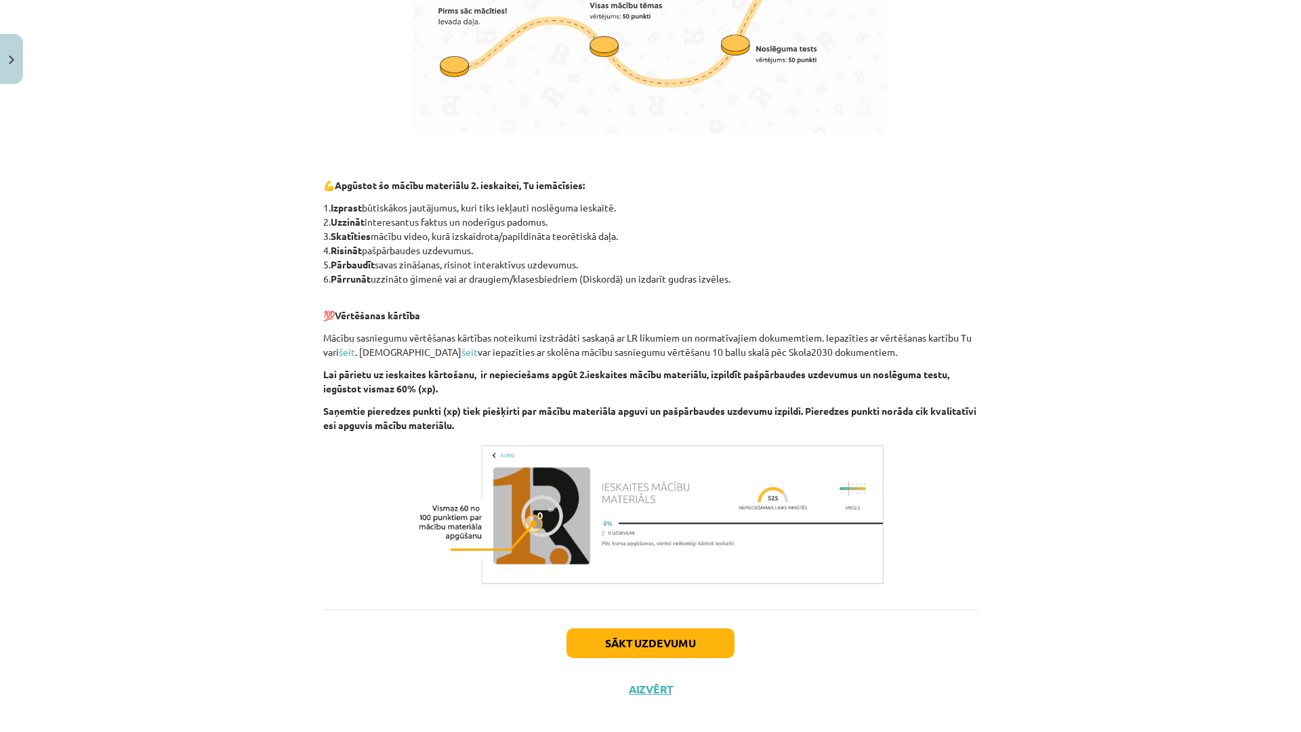
scroll to position [850, 0]
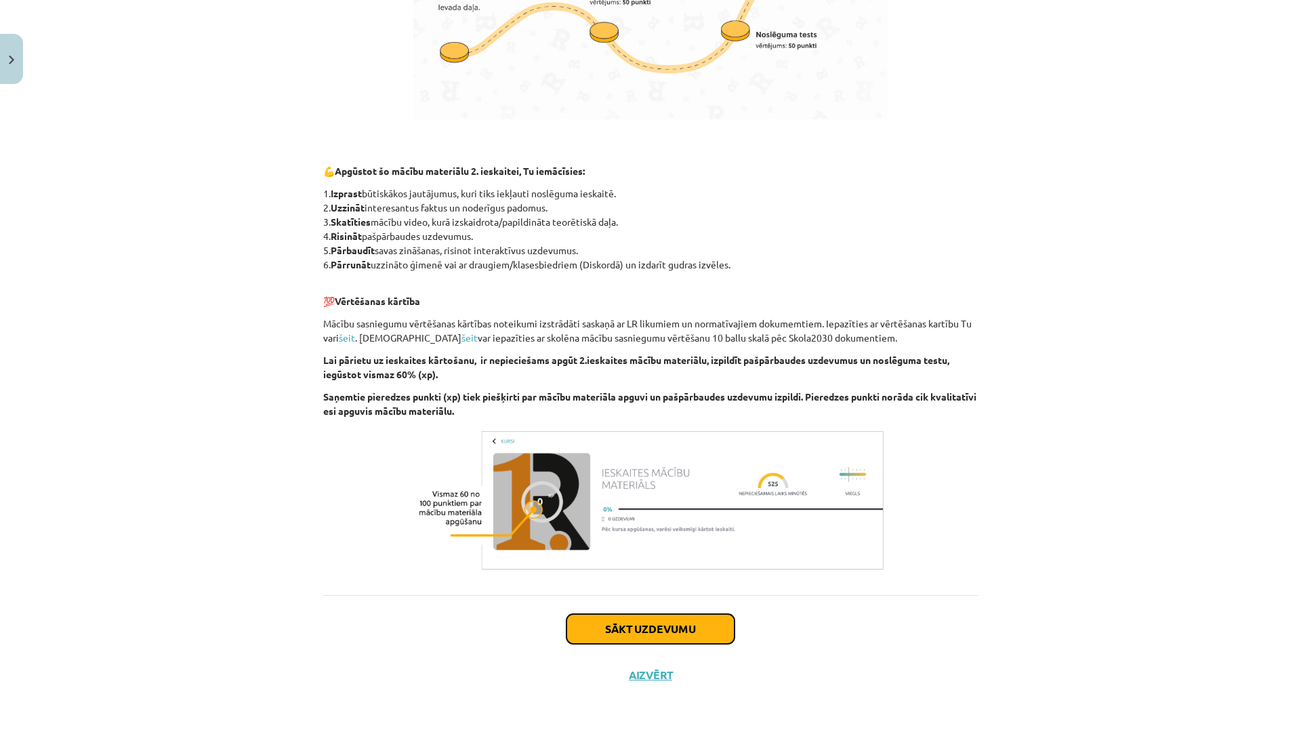
click at [604, 619] on button "Sākt uzdevumu" at bounding box center [650, 629] width 168 height 30
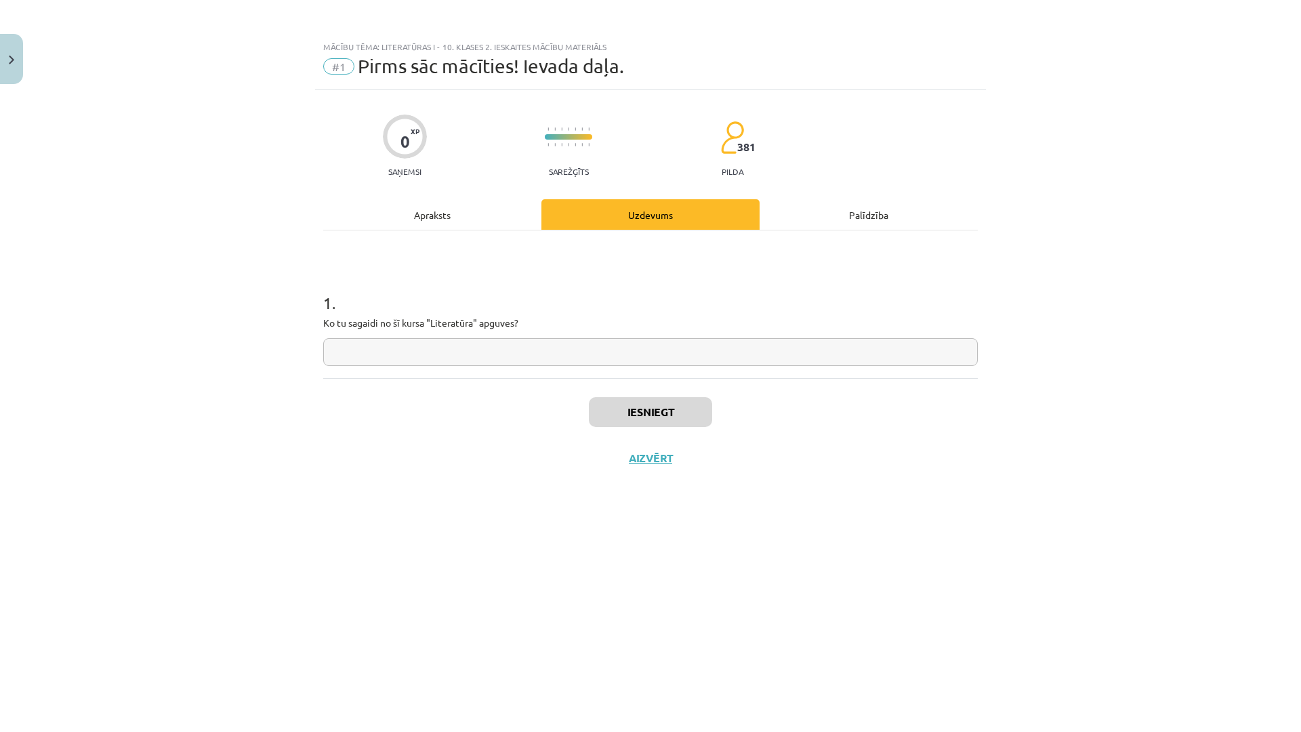
scroll to position [0, 0]
click at [533, 355] on input "text" at bounding box center [650, 352] width 654 height 28
type input "*"
click at [619, 408] on button "Iesniegt" at bounding box center [650, 412] width 123 height 30
click at [652, 467] on button "Nākamā nodarbība" at bounding box center [650, 466] width 133 height 31
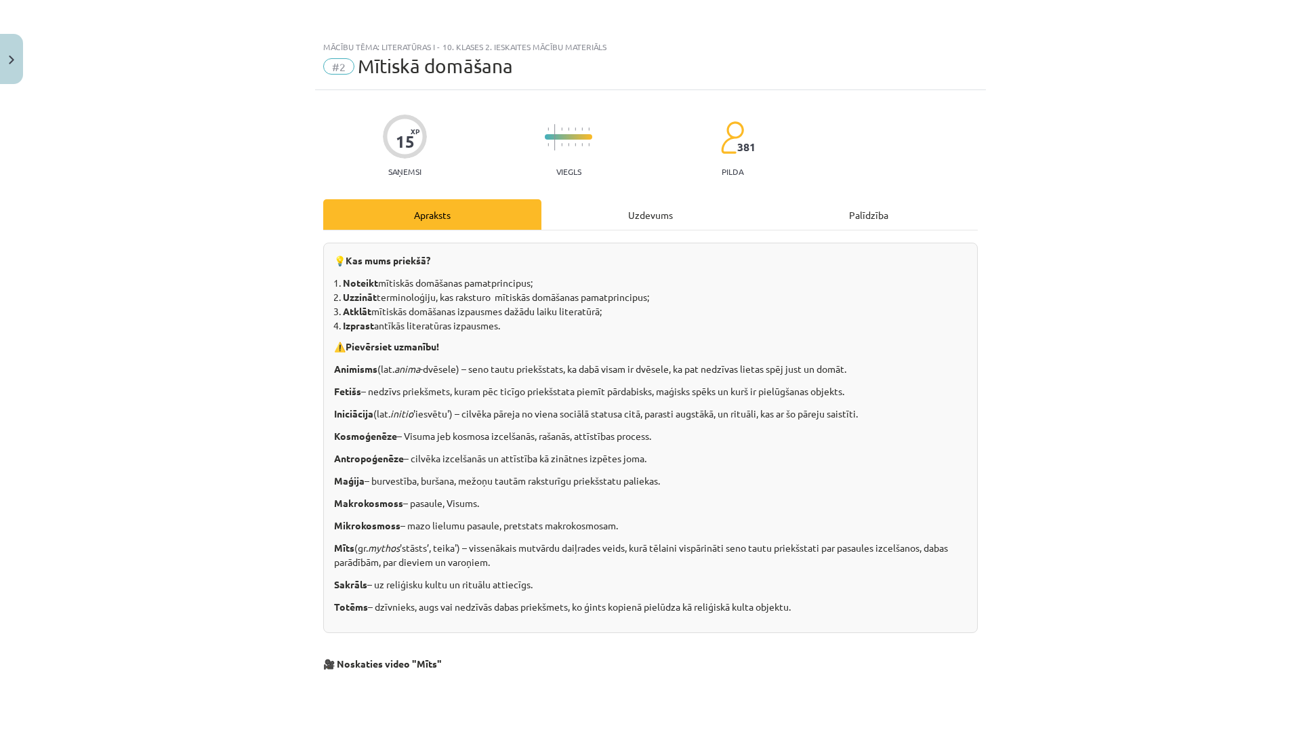
drag, startPoint x: 327, startPoint y: 255, endPoint x: 834, endPoint y: 586, distance: 605.0
click at [834, 586] on div "💡 Kas mums priekšā? Noteikt mītiskās domāšanas pamatprincipus; Uzzināt terminol…" at bounding box center [650, 438] width 654 height 390
click at [806, 564] on p "Mīts (gr. mythos 'stāsts’, teika') – vissenākais mutvārdu daiļrades veids, kurā…" at bounding box center [650, 555] width 633 height 28
drag, startPoint x: 803, startPoint y: 606, endPoint x: 335, endPoint y: 262, distance: 581.5
click at [335, 262] on div "💡 Kas mums priekšā? Noteikt mītiskās domāšanas pamatprincipus; Uzzināt terminol…" at bounding box center [650, 438] width 654 height 390
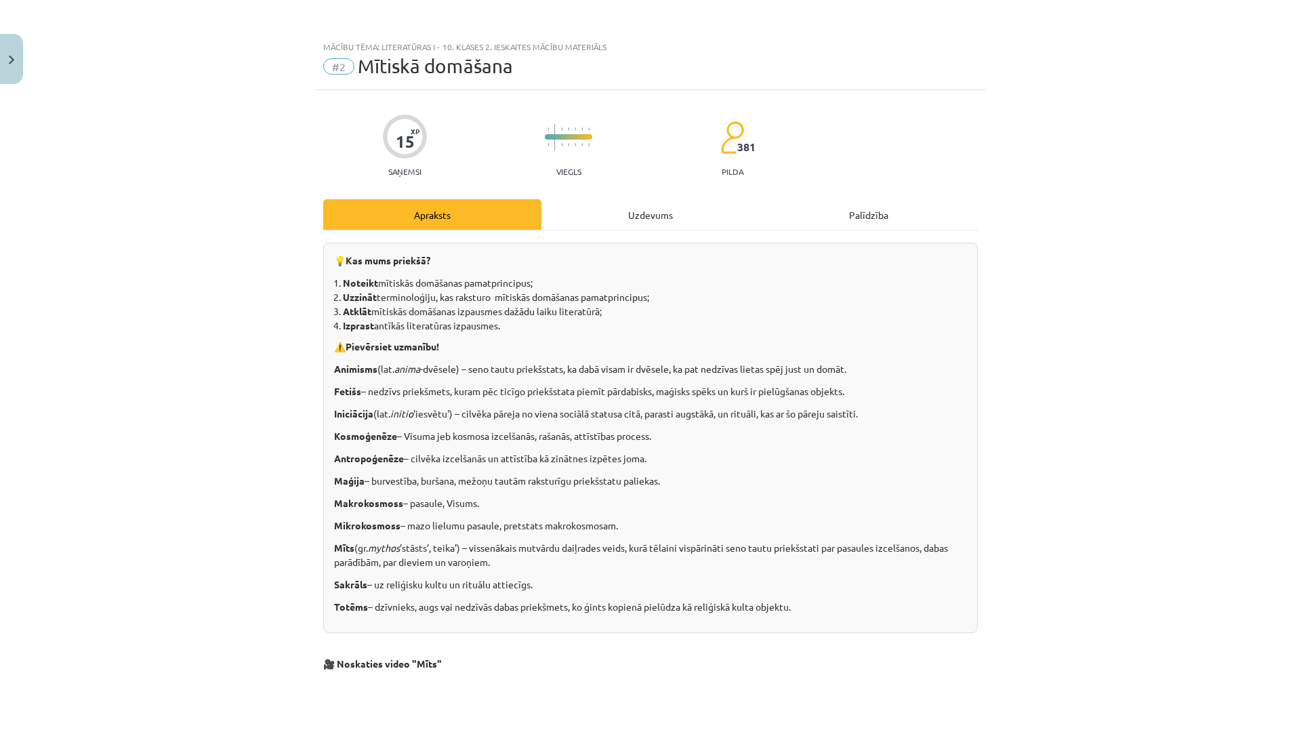
drag, startPoint x: 335, startPoint y: 262, endPoint x: 365, endPoint y: 278, distance: 34.2
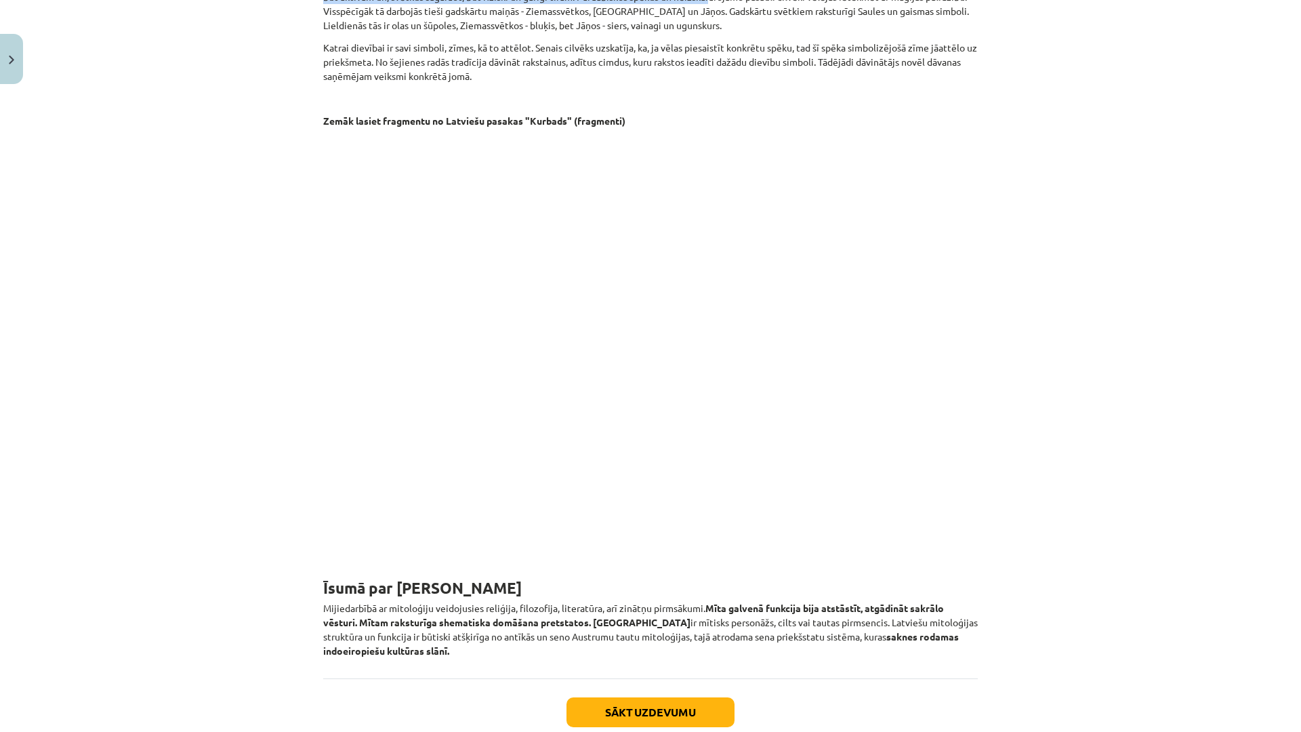
scroll to position [1503, 0]
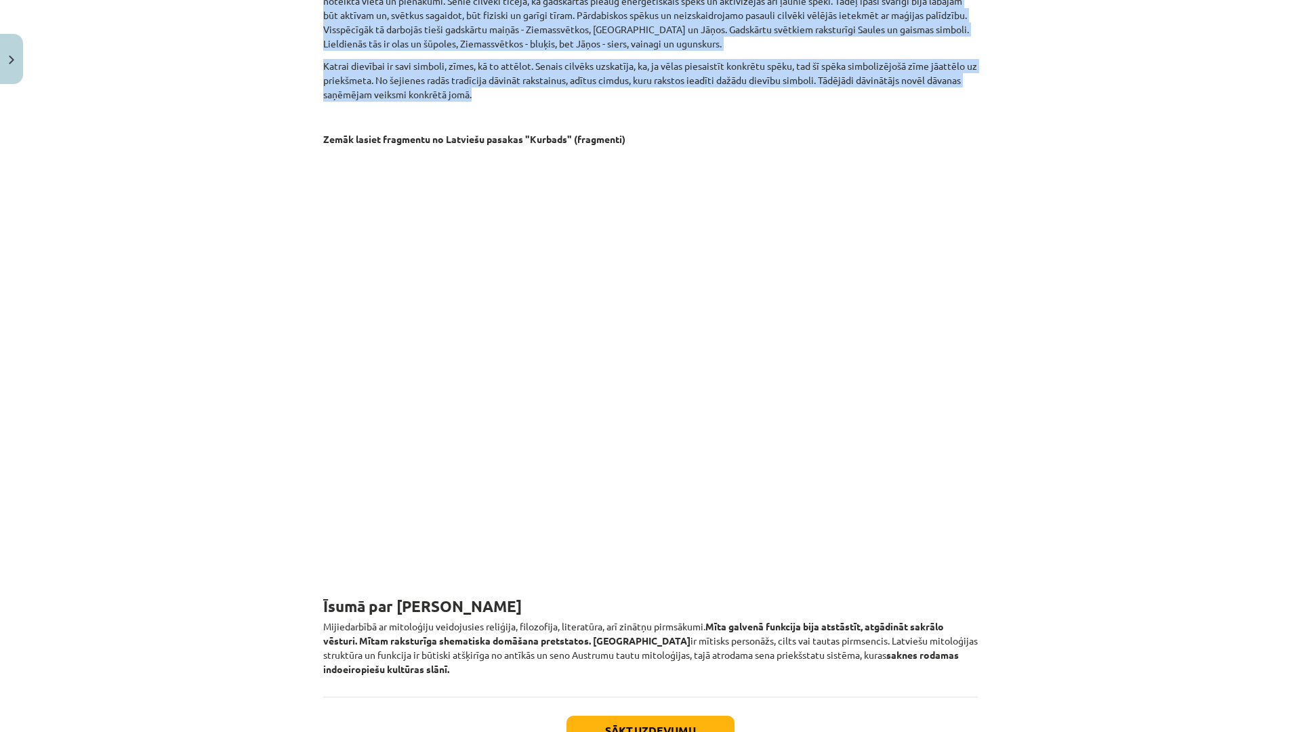
drag, startPoint x: 308, startPoint y: 148, endPoint x: 677, endPoint y: 95, distance: 372.4
click at [677, 95] on div "Mācību tēma: Literatūras i - 10. klases 2. ieskaites mācību materiāls #2 Mītisk…" at bounding box center [650, 366] width 1301 height 732
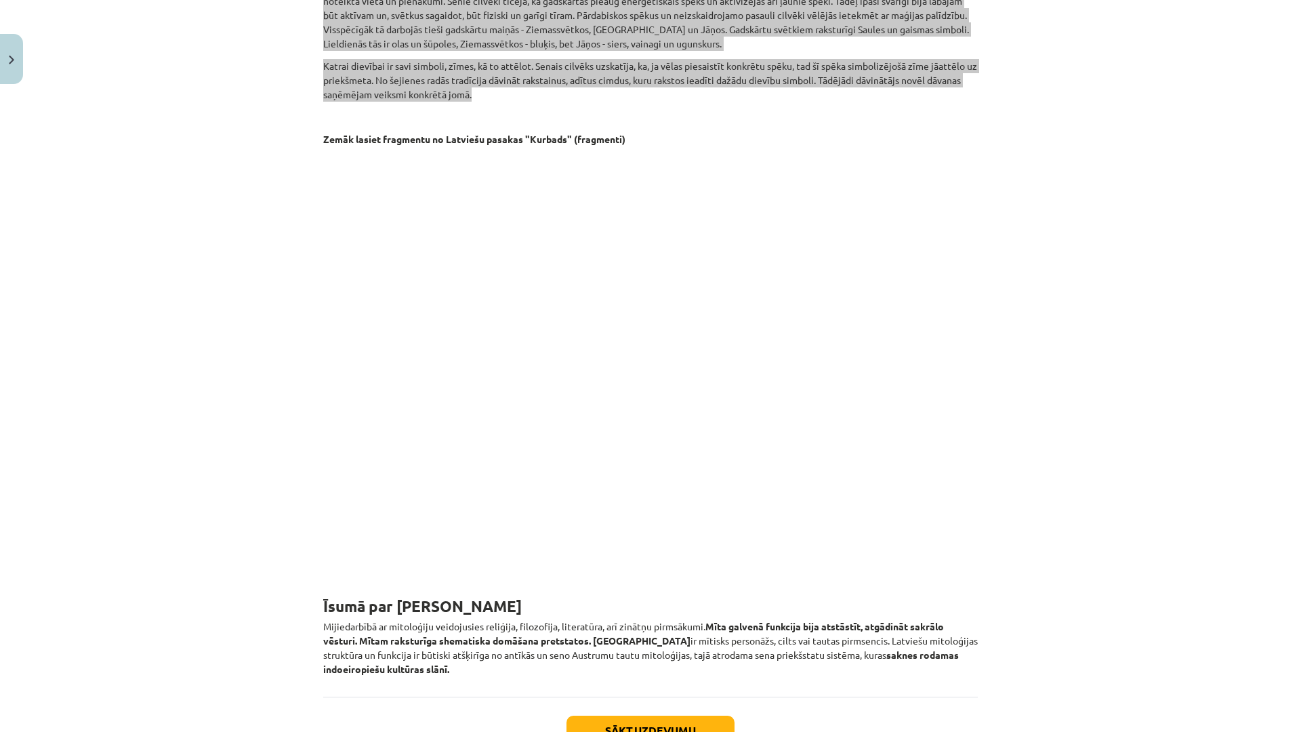
scroll to position [1571, 0]
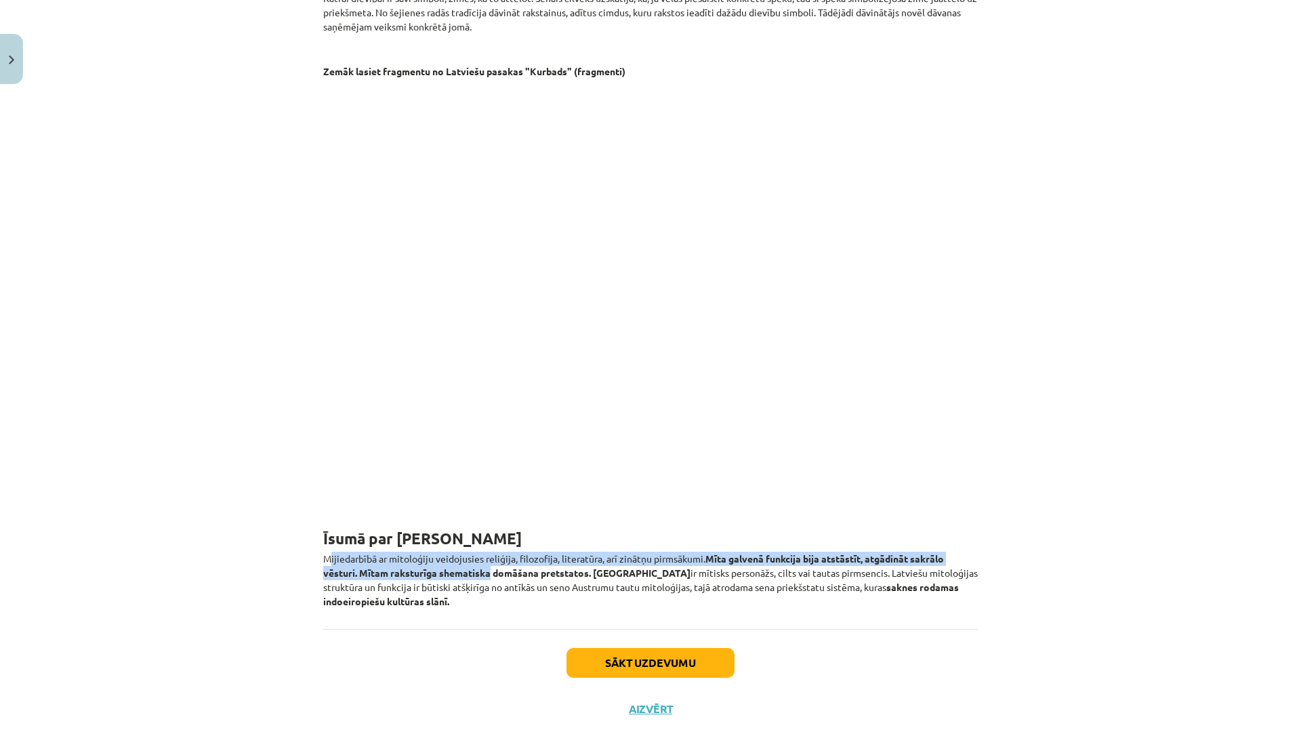
drag, startPoint x: 324, startPoint y: 551, endPoint x: 486, endPoint y: 577, distance: 164.1
click at [486, 577] on p "Mijiedarbībā ar mitoloģiju veidojusies reliģija, filozofija, literatūra, arī zi…" at bounding box center [650, 579] width 654 height 57
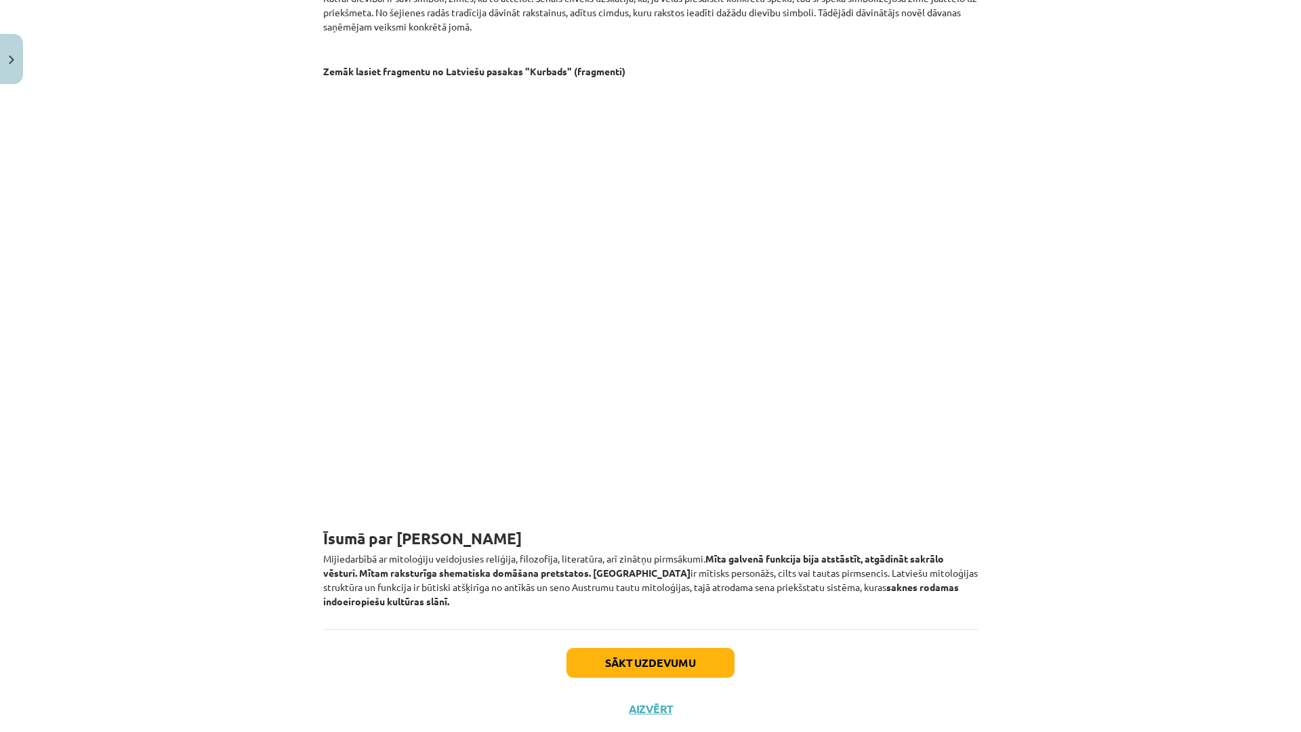
drag, startPoint x: 486, startPoint y: 577, endPoint x: 474, endPoint y: 598, distance: 23.7
drag, startPoint x: 308, startPoint y: 553, endPoint x: 493, endPoint y: 599, distance: 190.6
click at [493, 599] on div "Mācību tēma: Literatūras i - 10. klases 2. ieskaites mācību materiāls #2 Mītisk…" at bounding box center [650, 366] width 1301 height 732
drag, startPoint x: 493, startPoint y: 599, endPoint x: 401, endPoint y: 560, distance: 100.2
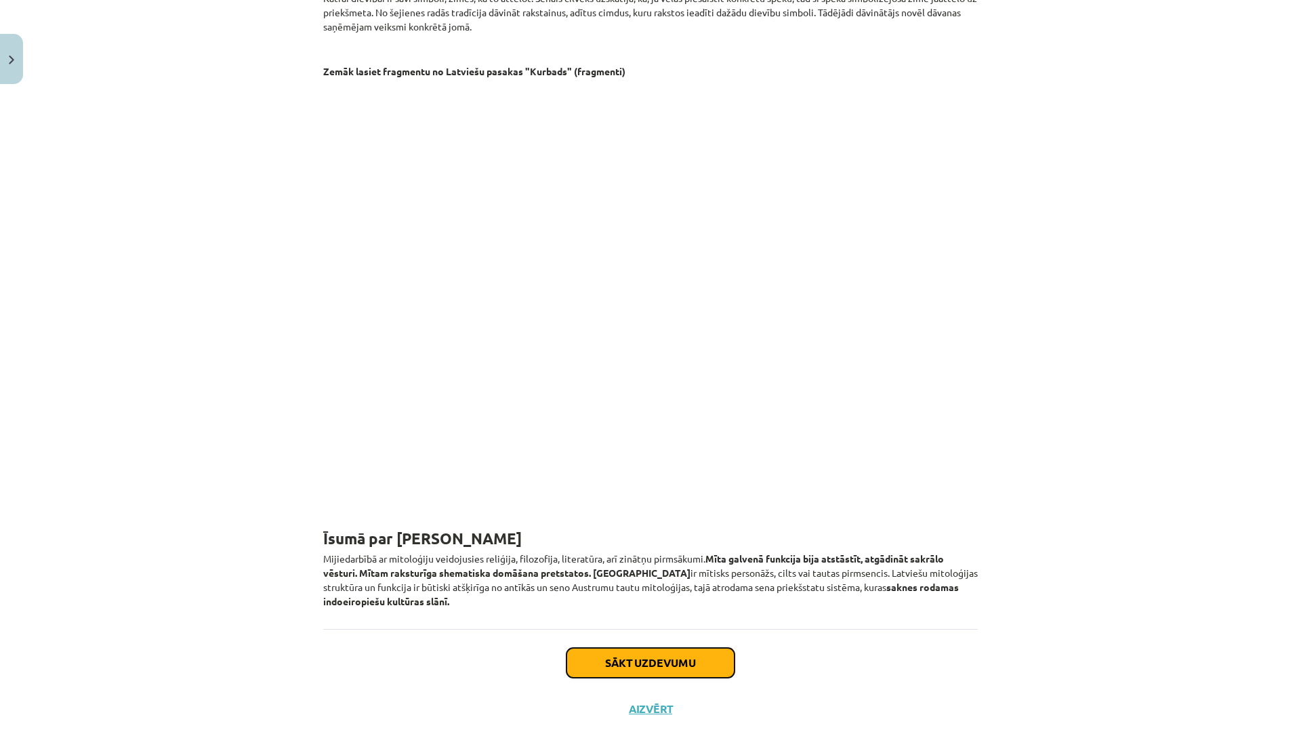
click at [659, 661] on button "Sākt uzdevumu" at bounding box center [650, 663] width 168 height 30
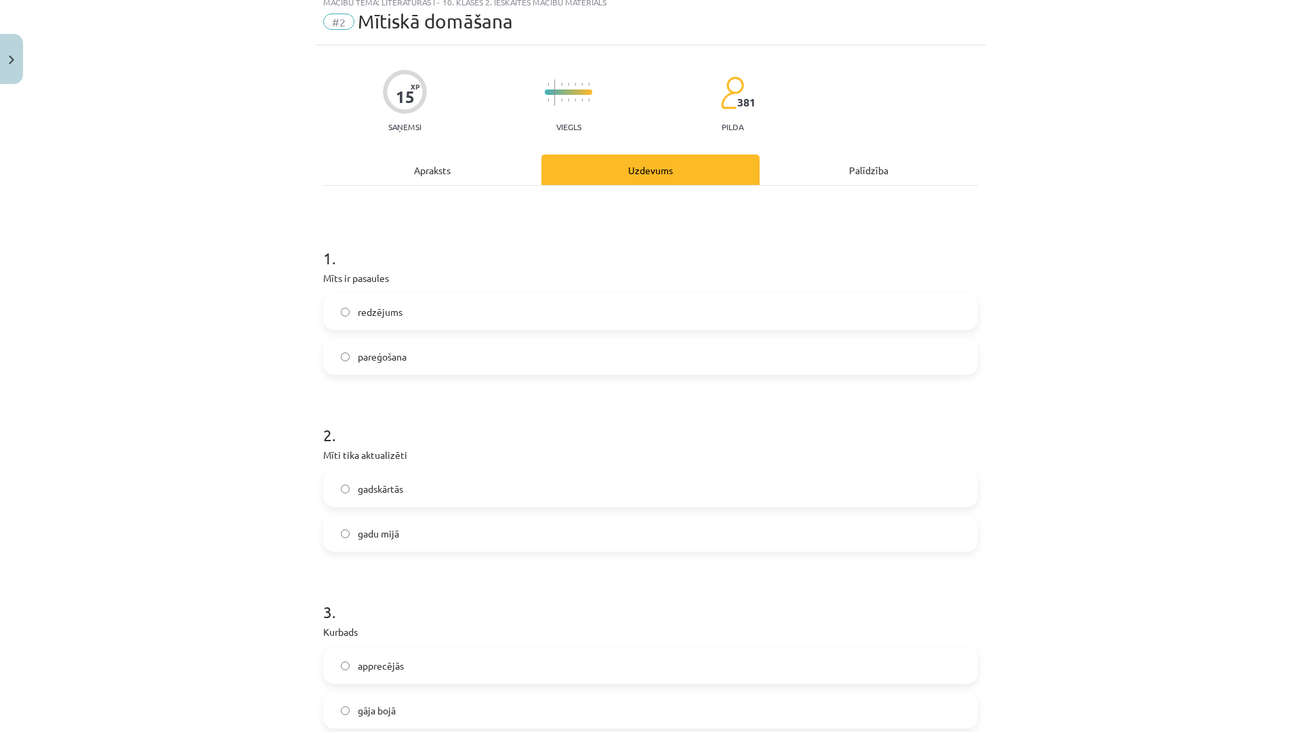
scroll to position [34, 0]
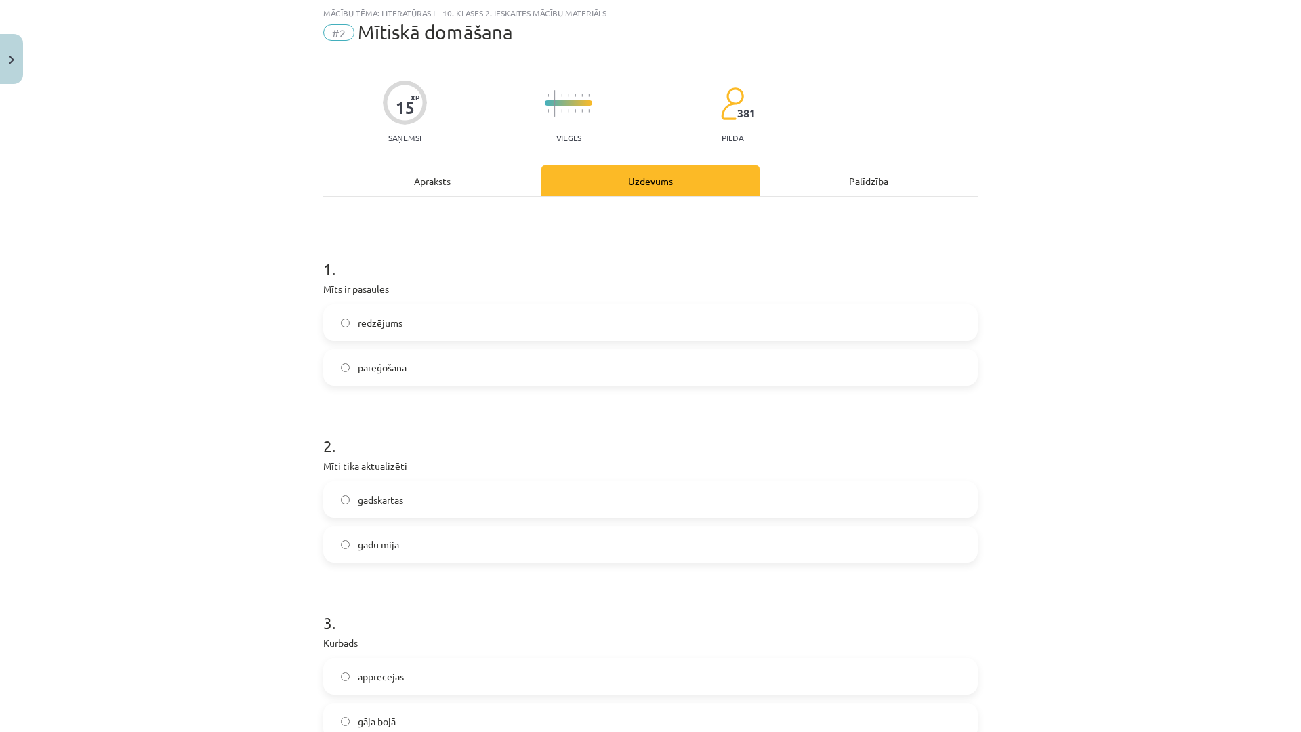
click at [379, 383] on label "pareģošana" at bounding box center [650, 367] width 652 height 34
drag, startPoint x: 432, startPoint y: 529, endPoint x: 430, endPoint y: 537, distance: 7.6
click at [430, 533] on label "gadu mijā" at bounding box center [650, 544] width 652 height 34
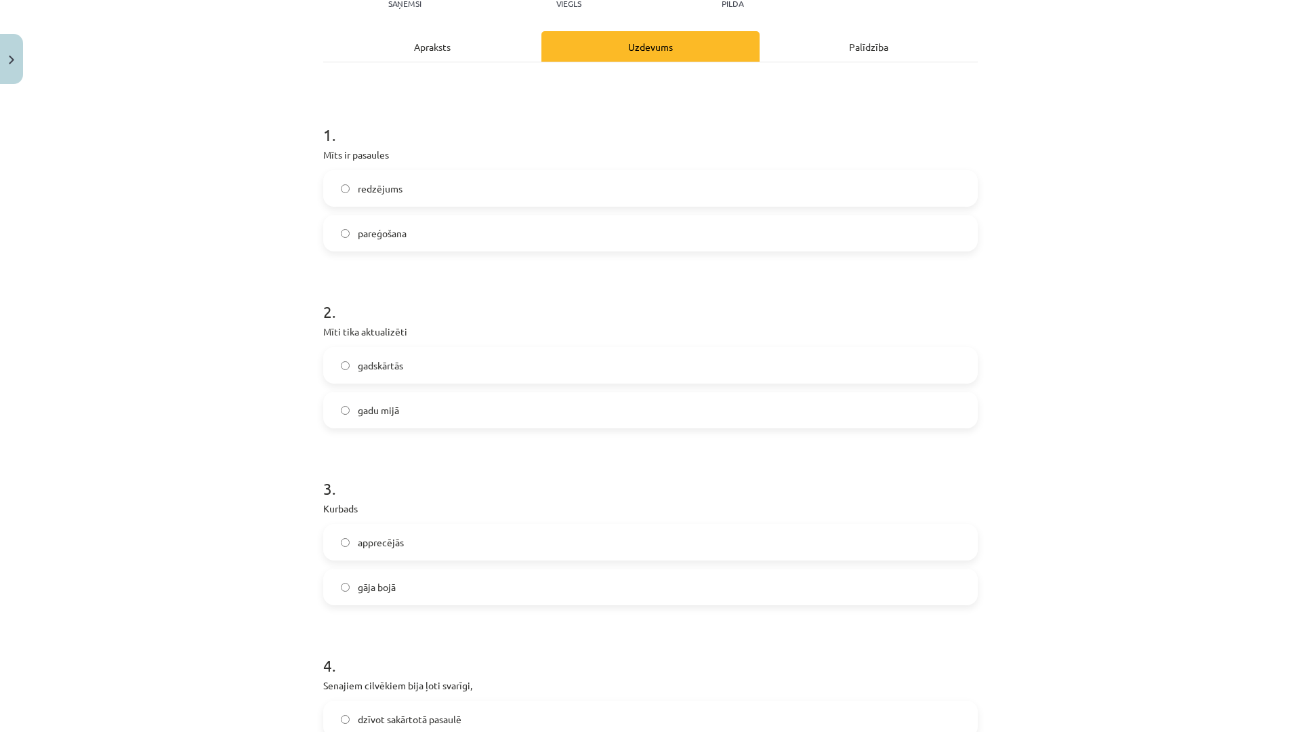
scroll to position [169, 0]
click at [415, 532] on label "apprecējās" at bounding box center [650, 541] width 652 height 34
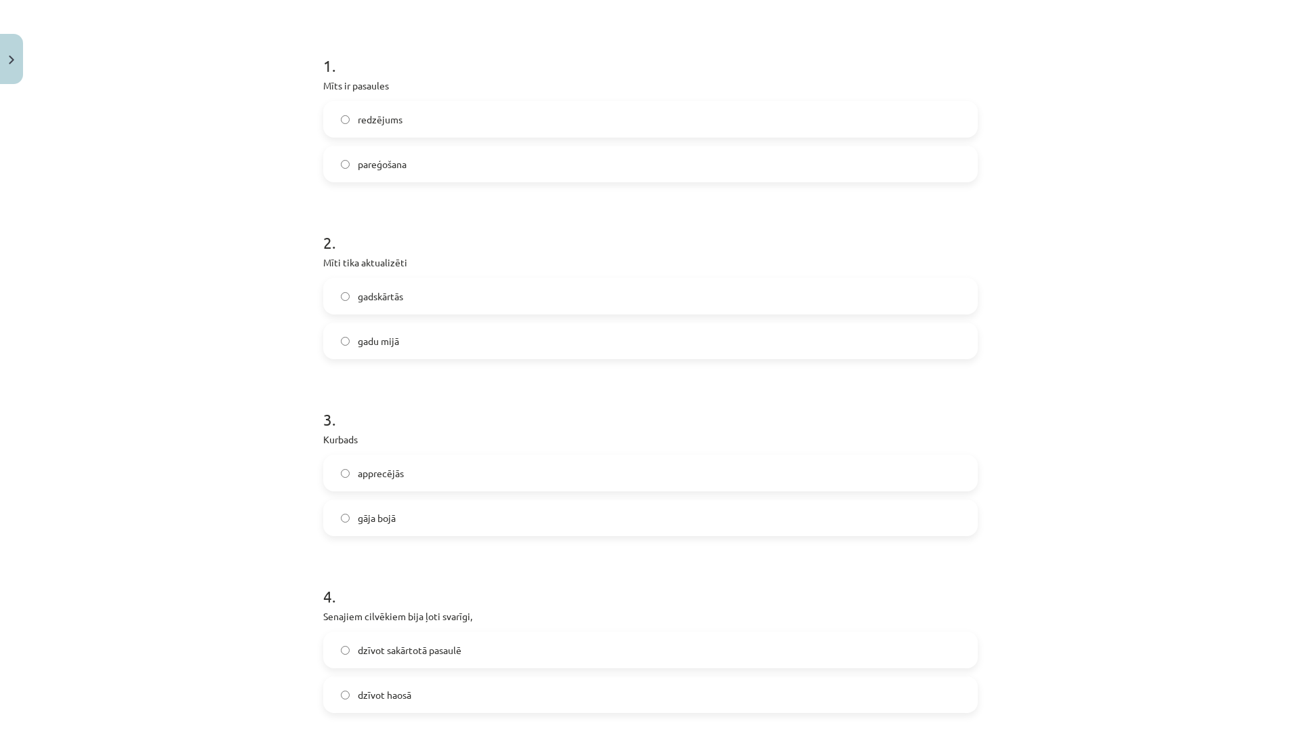
click at [411, 516] on label "gāja bojā" at bounding box center [650, 518] width 652 height 34
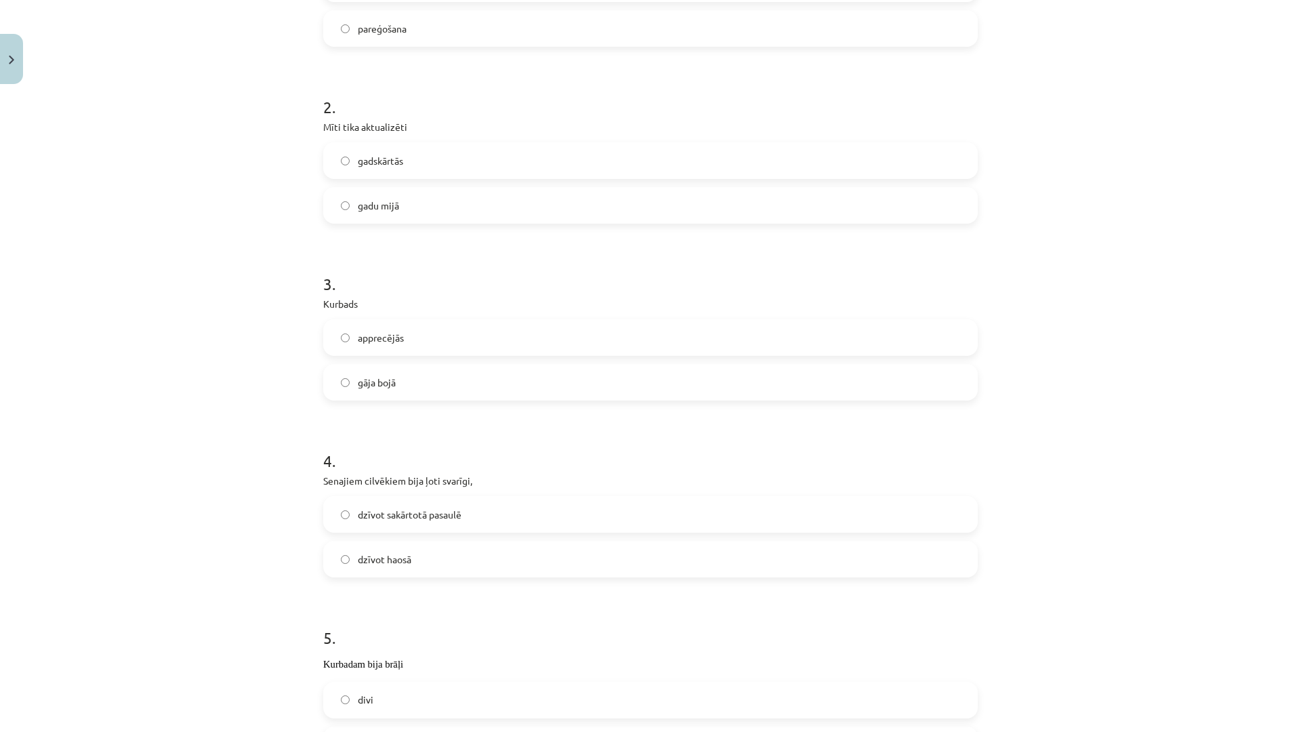
click at [411, 516] on span "dzīvot sakārtotā pasaulē" at bounding box center [410, 514] width 104 height 14
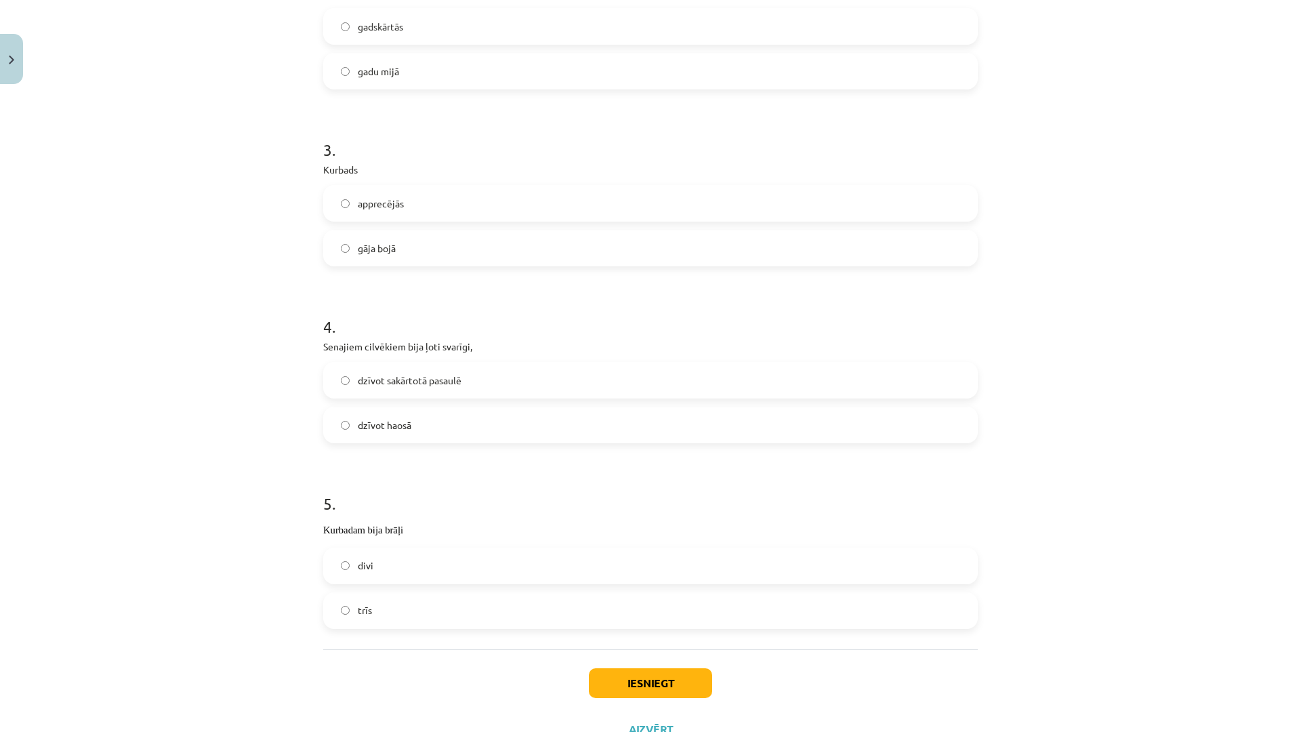
scroll to position [508, 0]
click at [381, 564] on label "divi" at bounding box center [650, 564] width 652 height 34
click at [642, 670] on button "Iesniegt" at bounding box center [650, 682] width 123 height 30
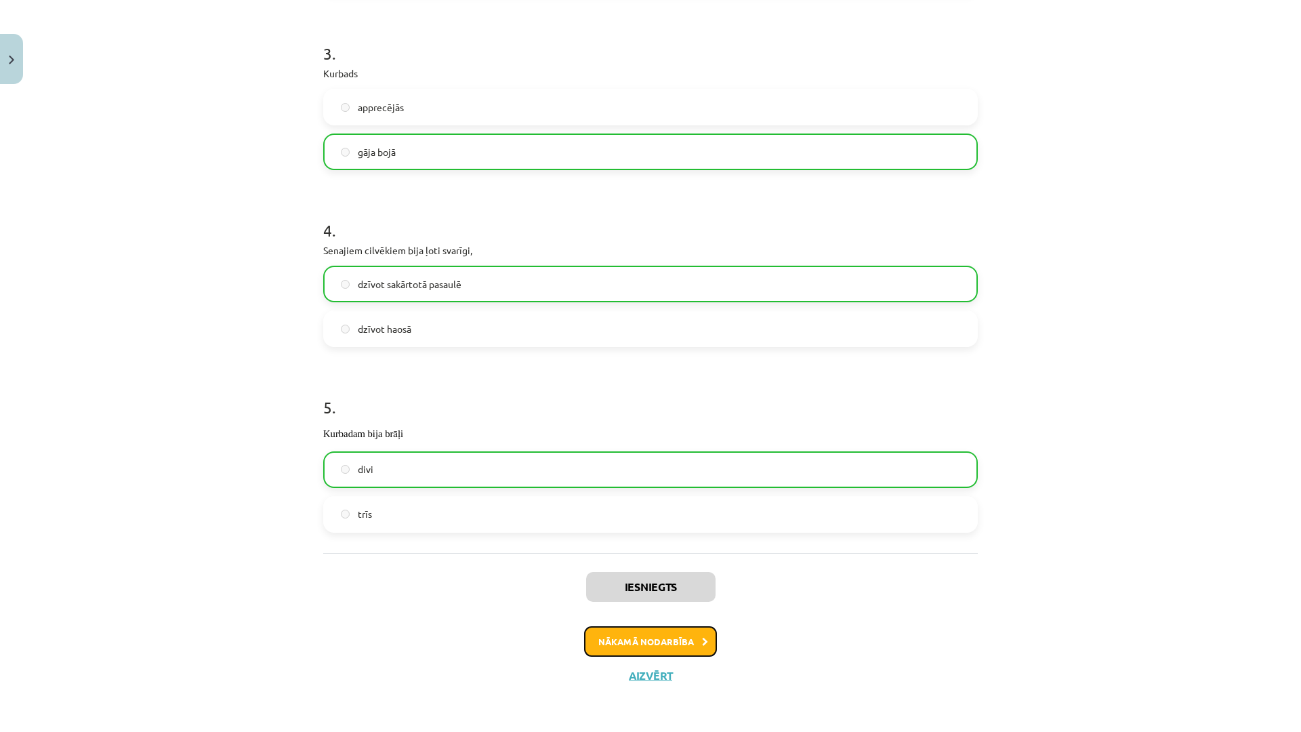
click at [677, 640] on button "Nākamā nodarbība" at bounding box center [650, 641] width 133 height 31
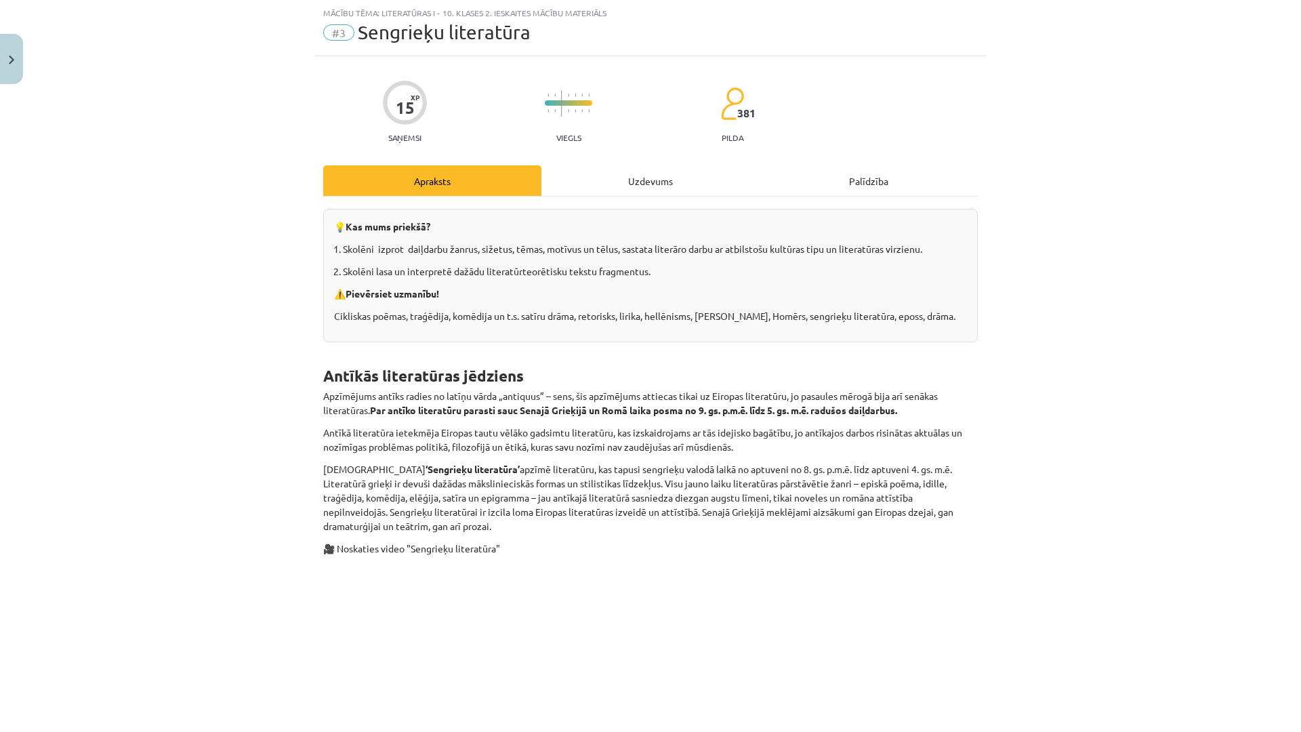
scroll to position [0, 0]
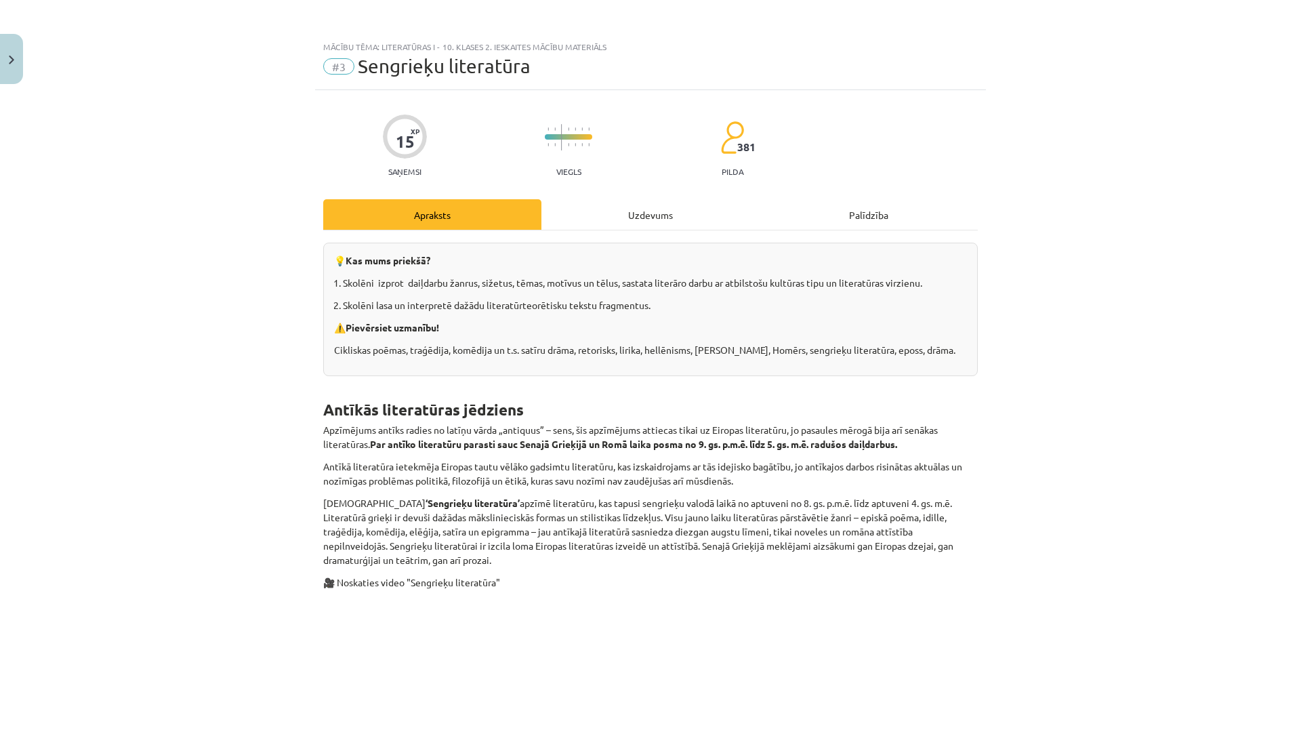
drag, startPoint x: 299, startPoint y: 408, endPoint x: 855, endPoint y: 561, distance: 576.9
click at [855, 561] on div "Mācību tēma: Literatūras i - 10. klases 2. ieskaites mācību materiāls #3 Sengri…" at bounding box center [650, 366] width 1301 height 732
drag, startPoint x: 855, startPoint y: 561, endPoint x: 684, endPoint y: 503, distance: 180.2
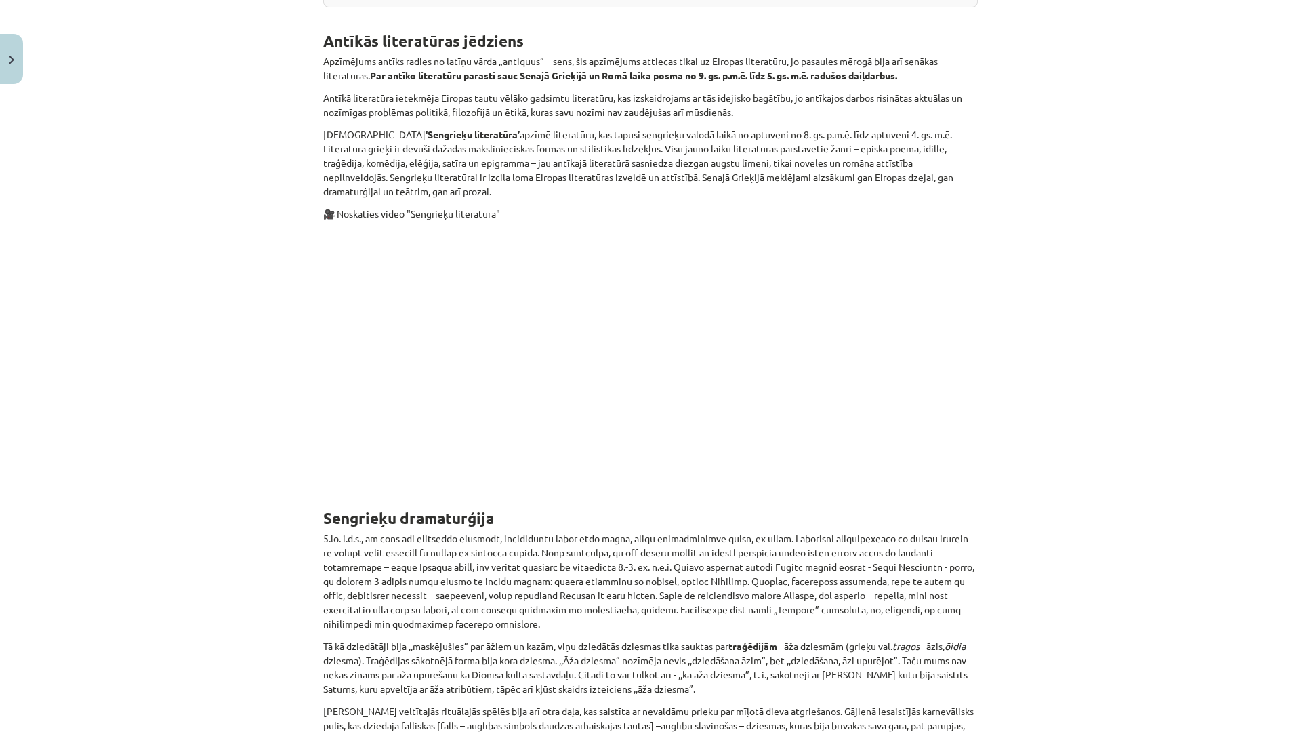
scroll to position [271, 0]
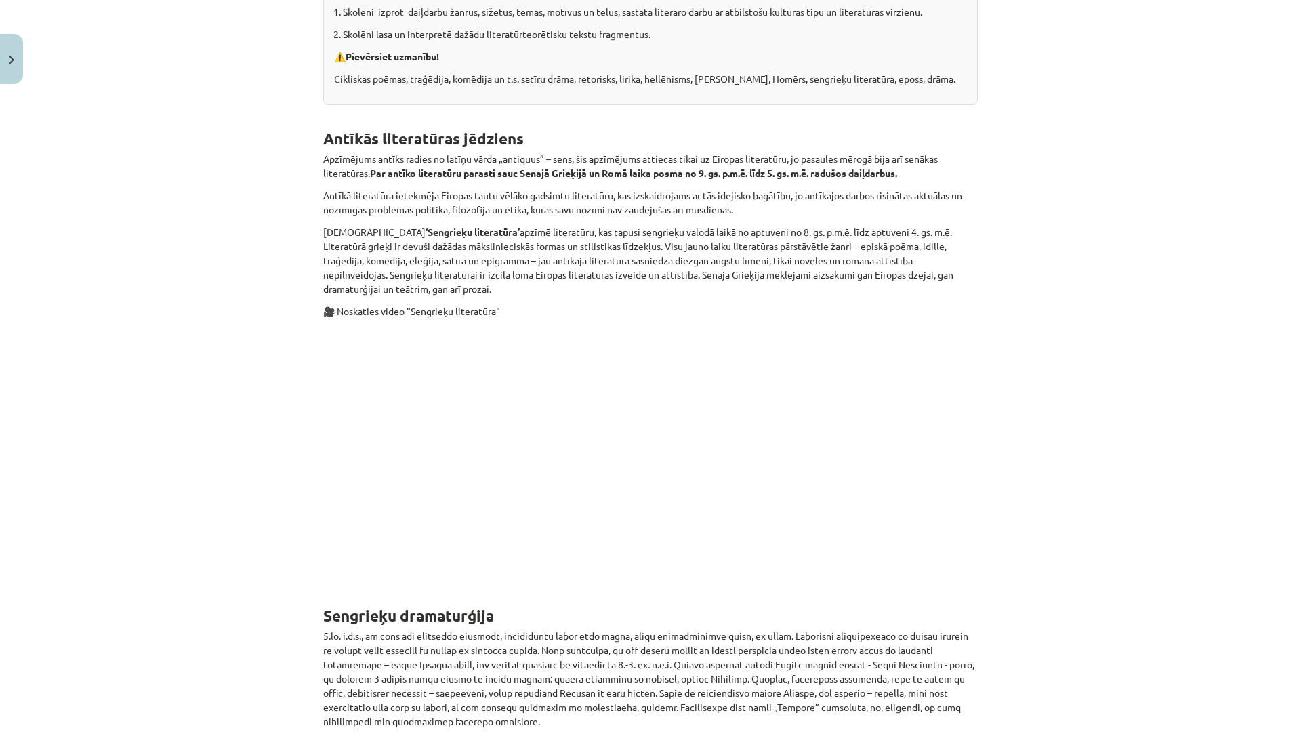
click at [0, 0] on div "Mācību tēma: Literatūras i - 10. klases 2. ieskaites mācību materiāls #3 Sengri…" at bounding box center [650, 366] width 1301 height 732
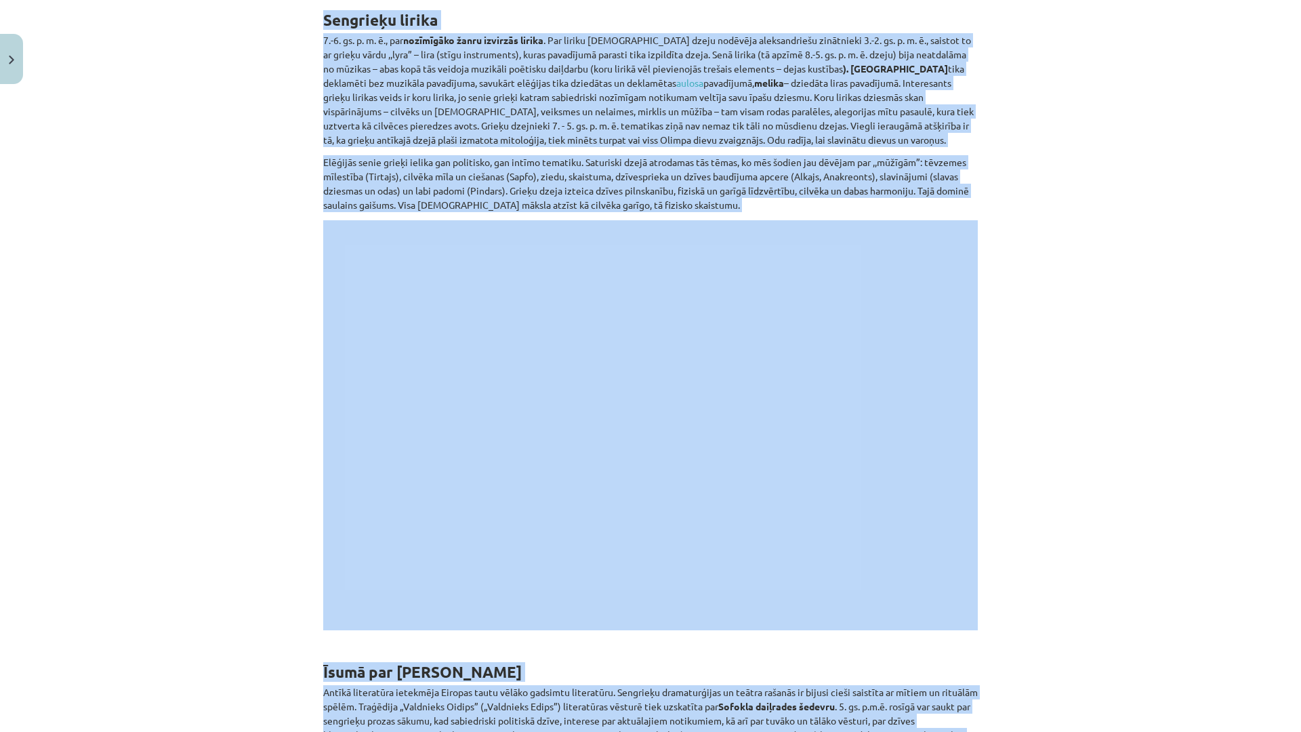
scroll to position [3968, 0]
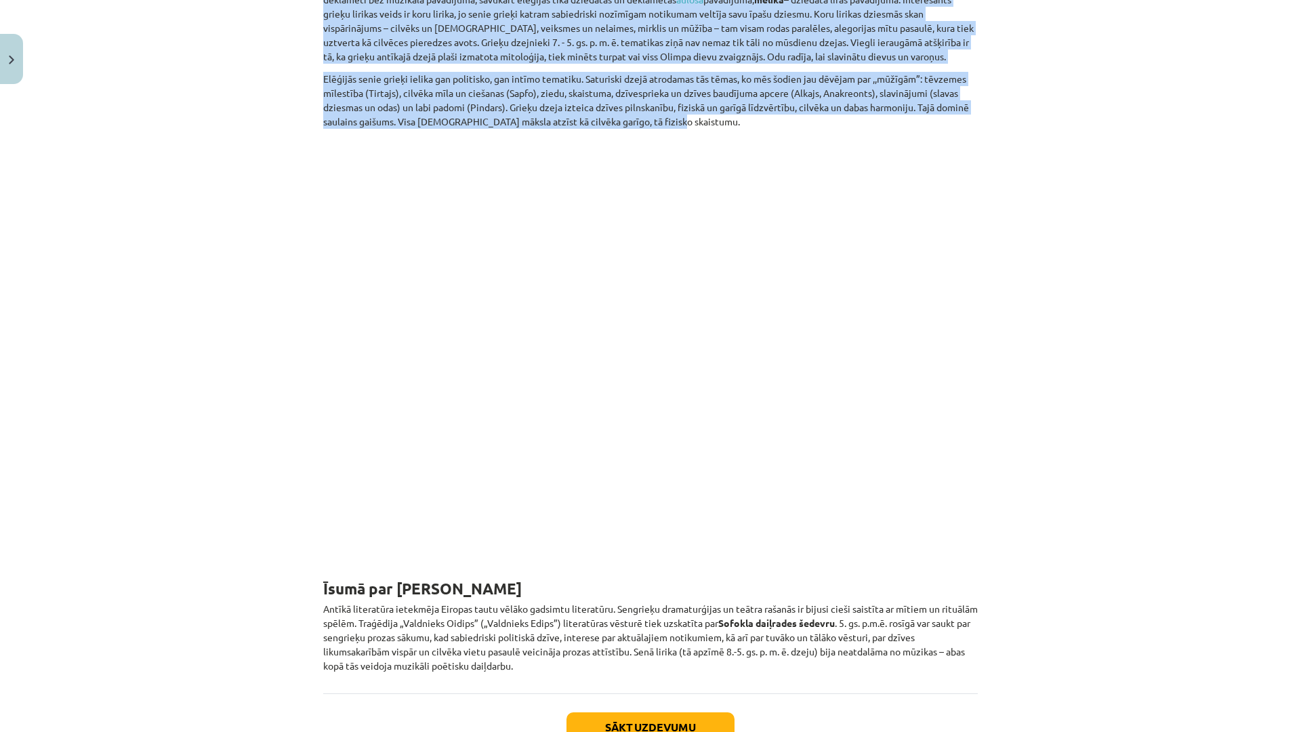
drag, startPoint x: 450, startPoint y: 295, endPoint x: 995, endPoint y: 74, distance: 588.4
click at [995, 74] on div "Mācību tēma: Literatūras i - 10. klases 2. ieskaites mācību materiāls #3 Sengri…" at bounding box center [650, 366] width 1301 height 732
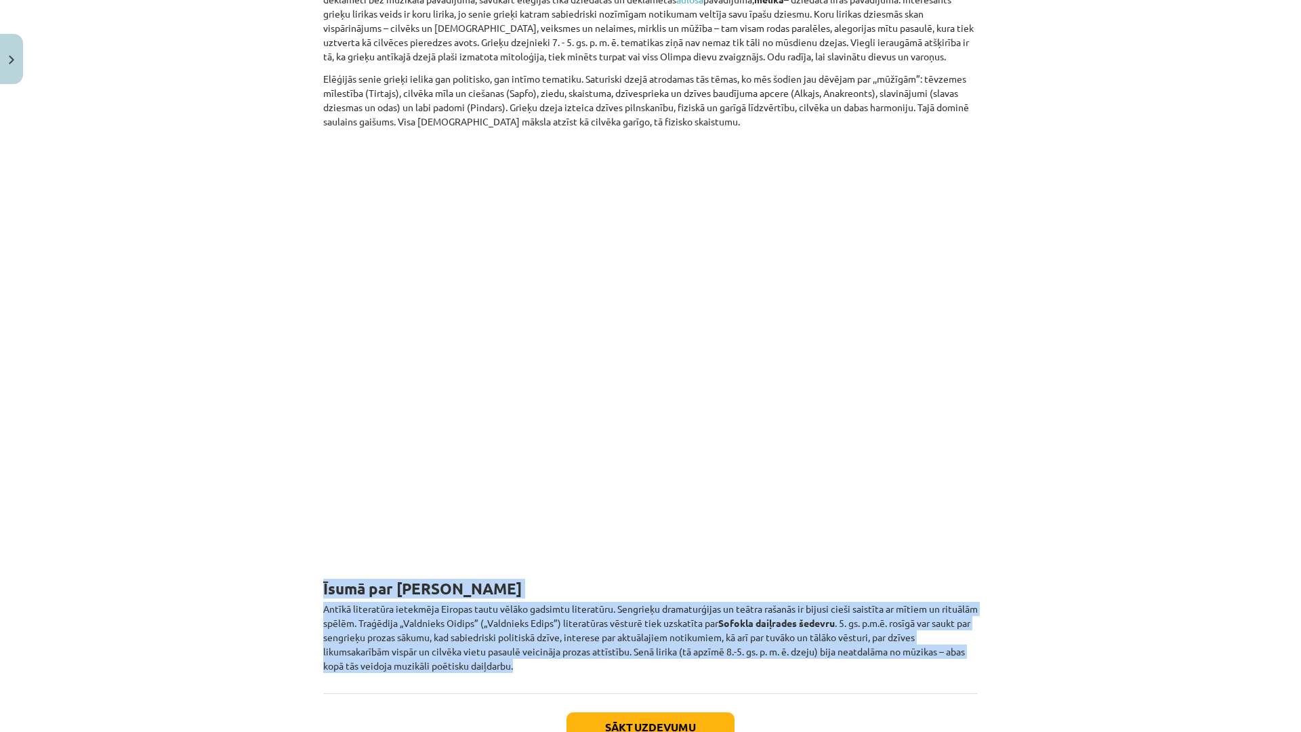
drag, startPoint x: 343, startPoint y: 550, endPoint x: 593, endPoint y: 629, distance: 261.4
drag, startPoint x: 593, startPoint y: 629, endPoint x: 342, endPoint y: 543, distance: 264.8
click at [694, 712] on button "Sākt uzdevumu" at bounding box center [650, 727] width 168 height 30
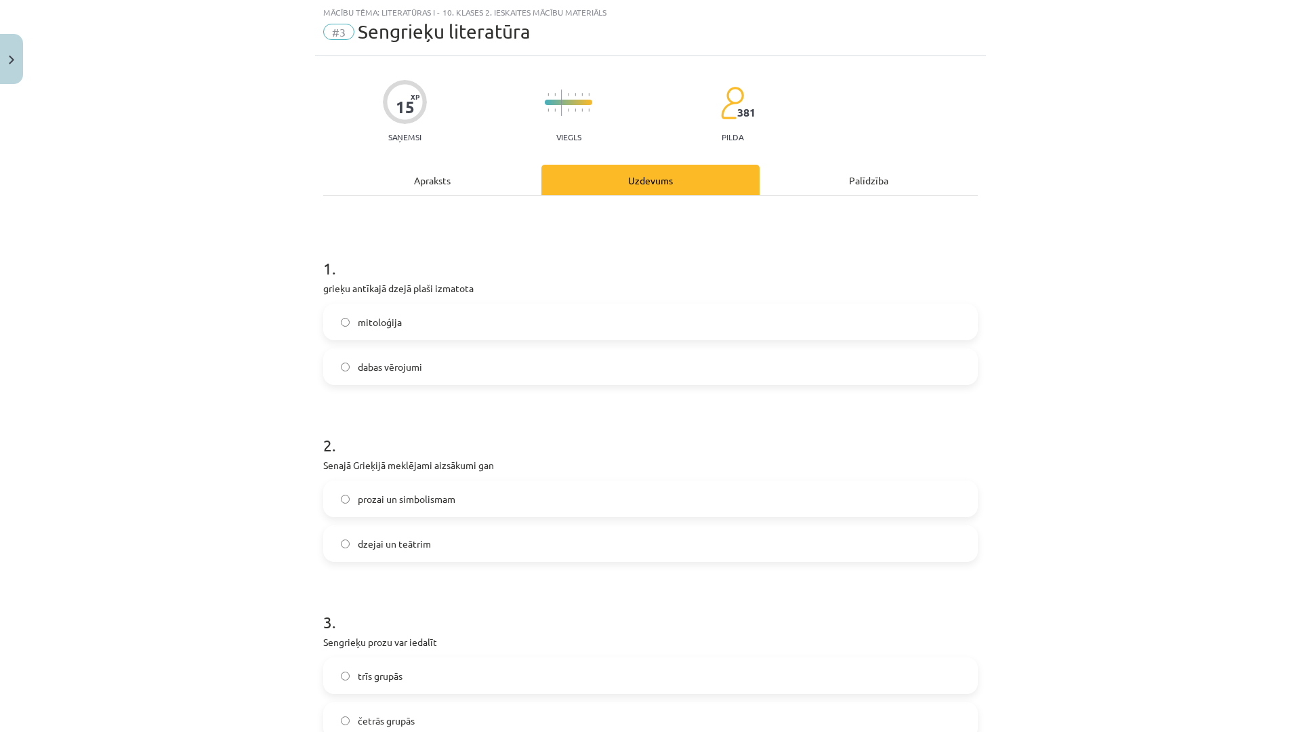
scroll to position [34, 0]
click at [402, 319] on label "mitoloģija" at bounding box center [650, 323] width 652 height 34
click at [404, 488] on label "prozai un simbolismam" at bounding box center [650, 499] width 652 height 34
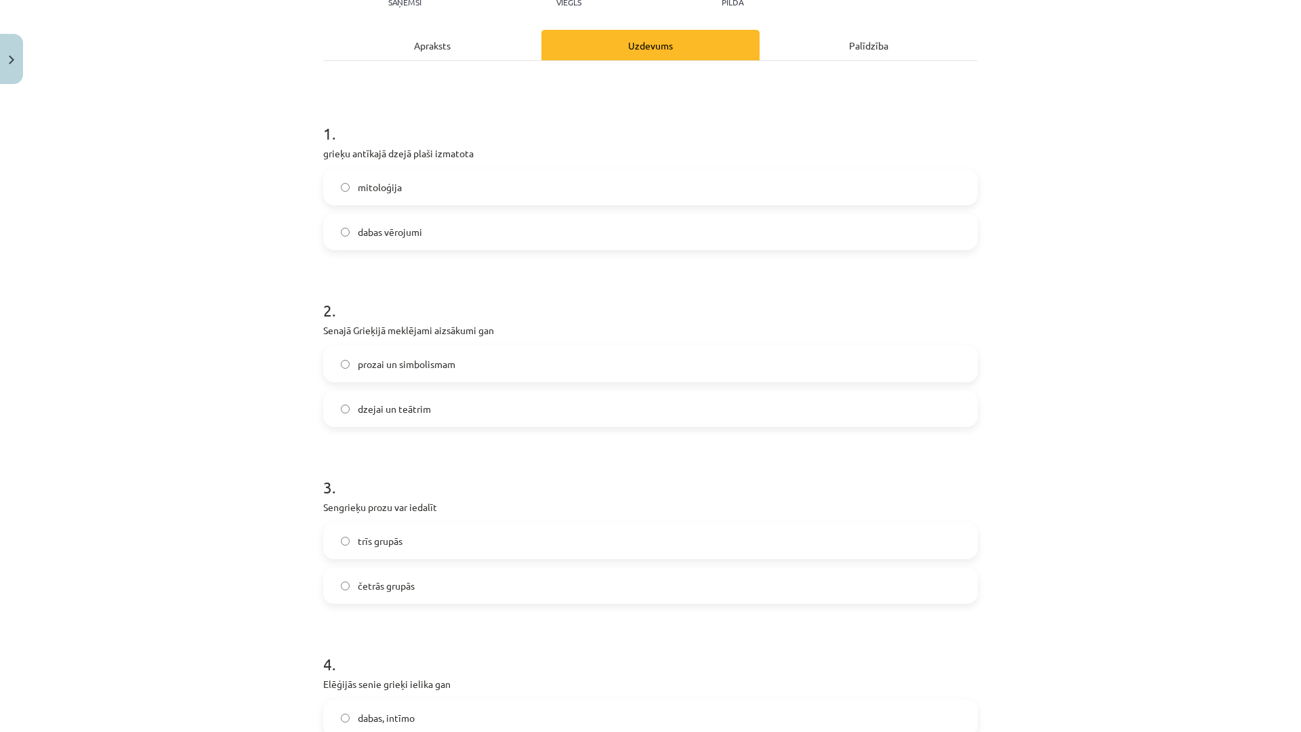
click at [386, 551] on label "trīs grupās" at bounding box center [650, 541] width 652 height 34
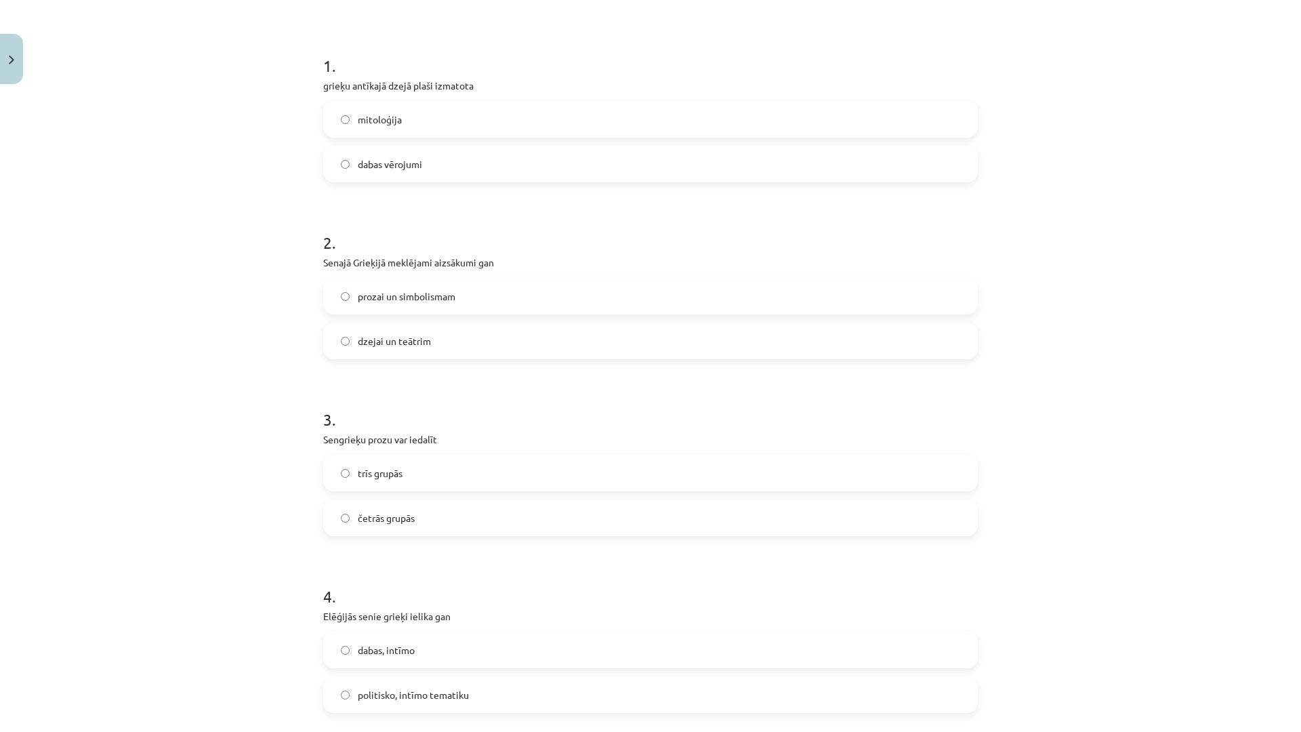
click at [387, 657] on label "dabas, intīmo" at bounding box center [650, 650] width 652 height 34
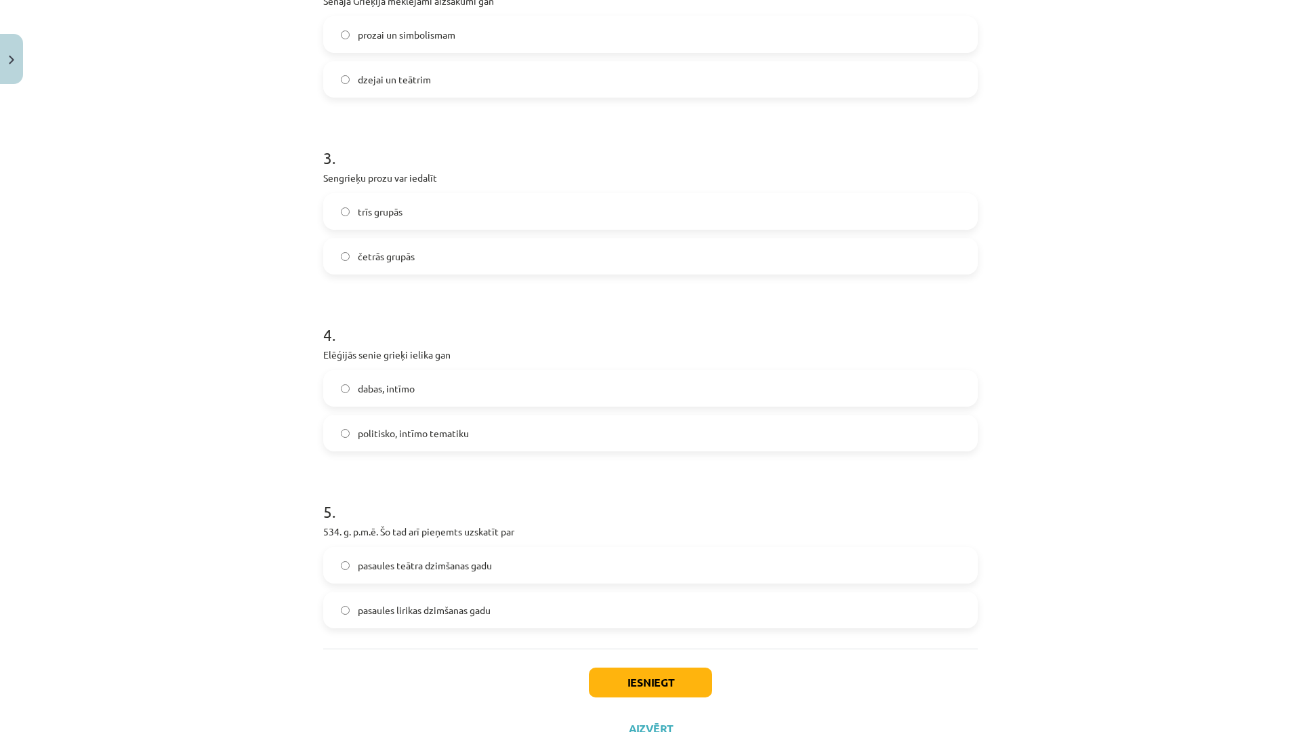
scroll to position [508, 0]
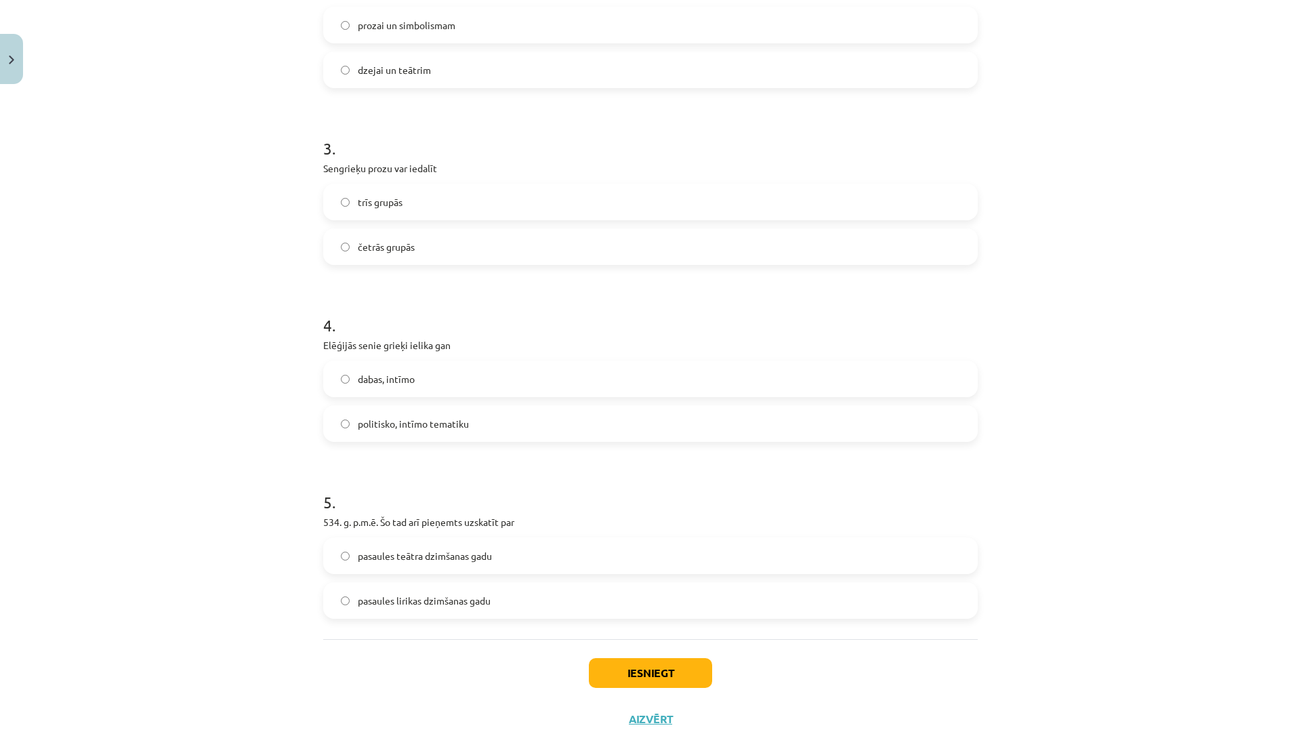
click at [390, 562] on span "pasaules teātra dzimšanas gadu" at bounding box center [425, 556] width 134 height 14
click at [645, 675] on button "Iesniegt" at bounding box center [650, 673] width 123 height 30
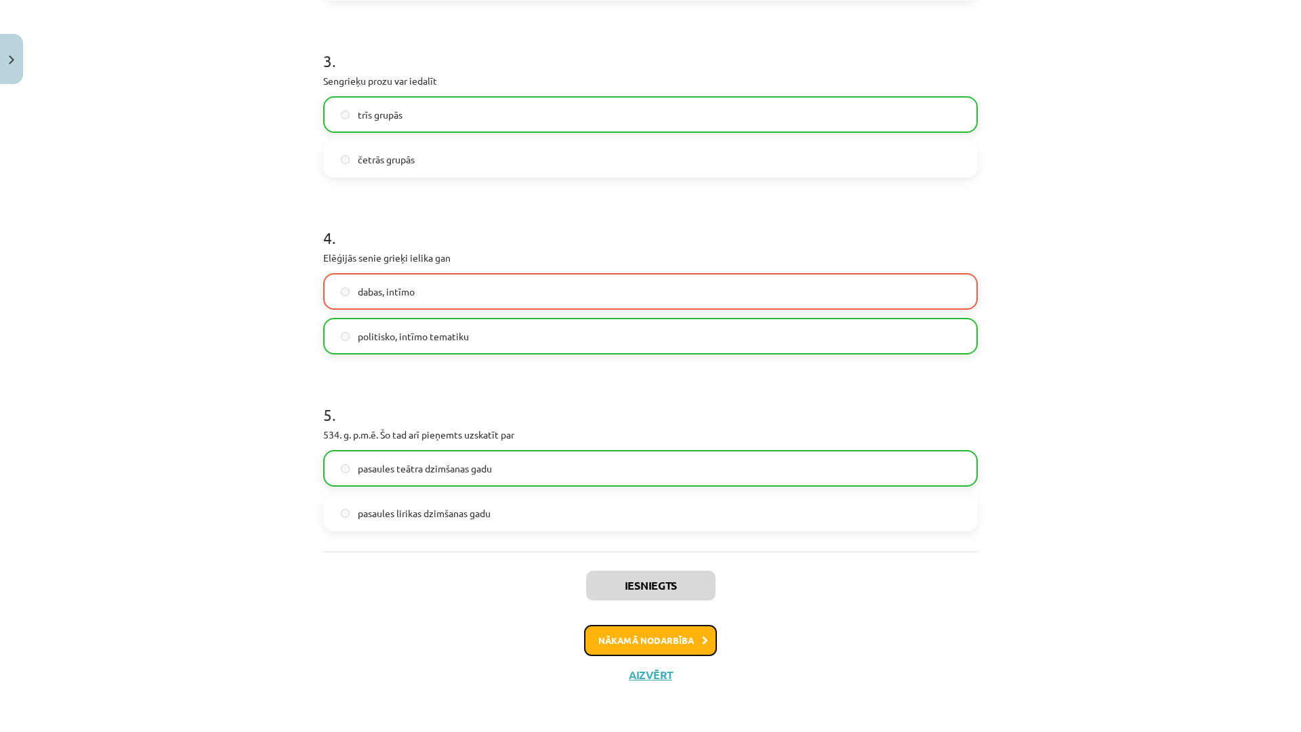
click at [670, 628] on button "Nākamā nodarbība" at bounding box center [650, 640] width 133 height 31
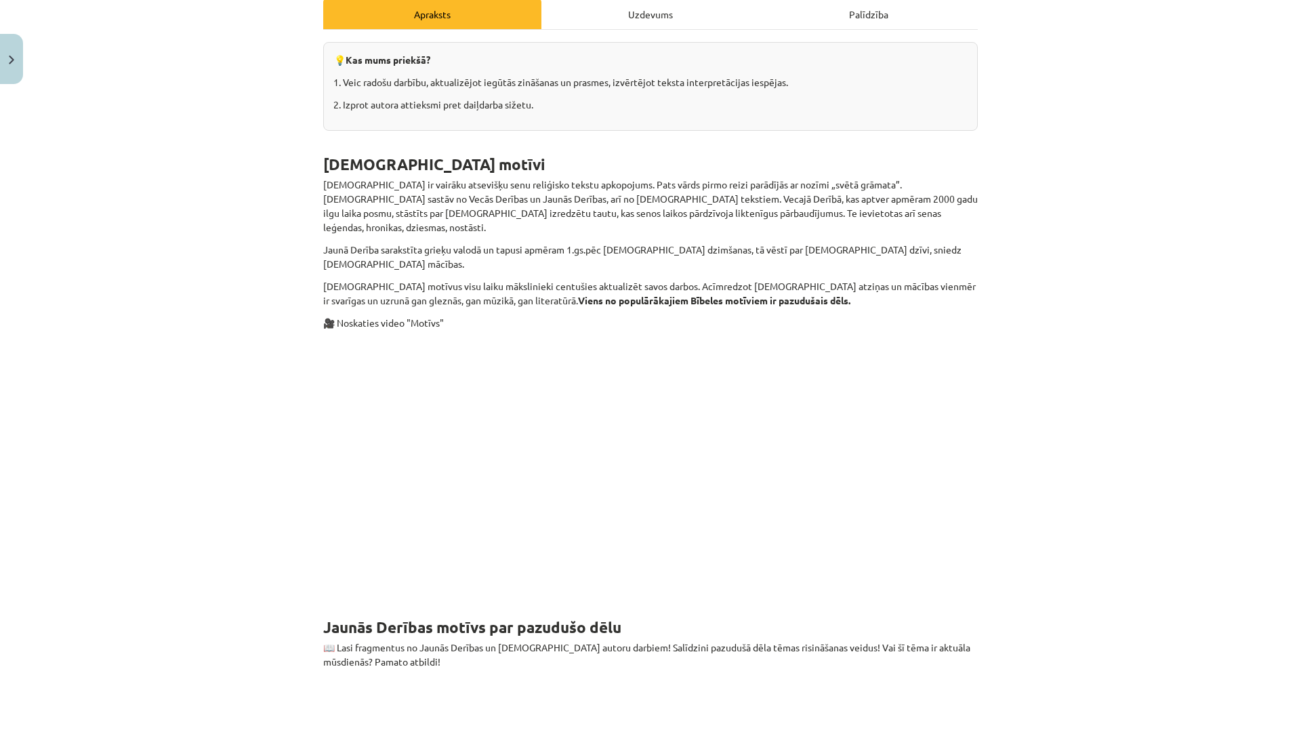
scroll to position [0, 0]
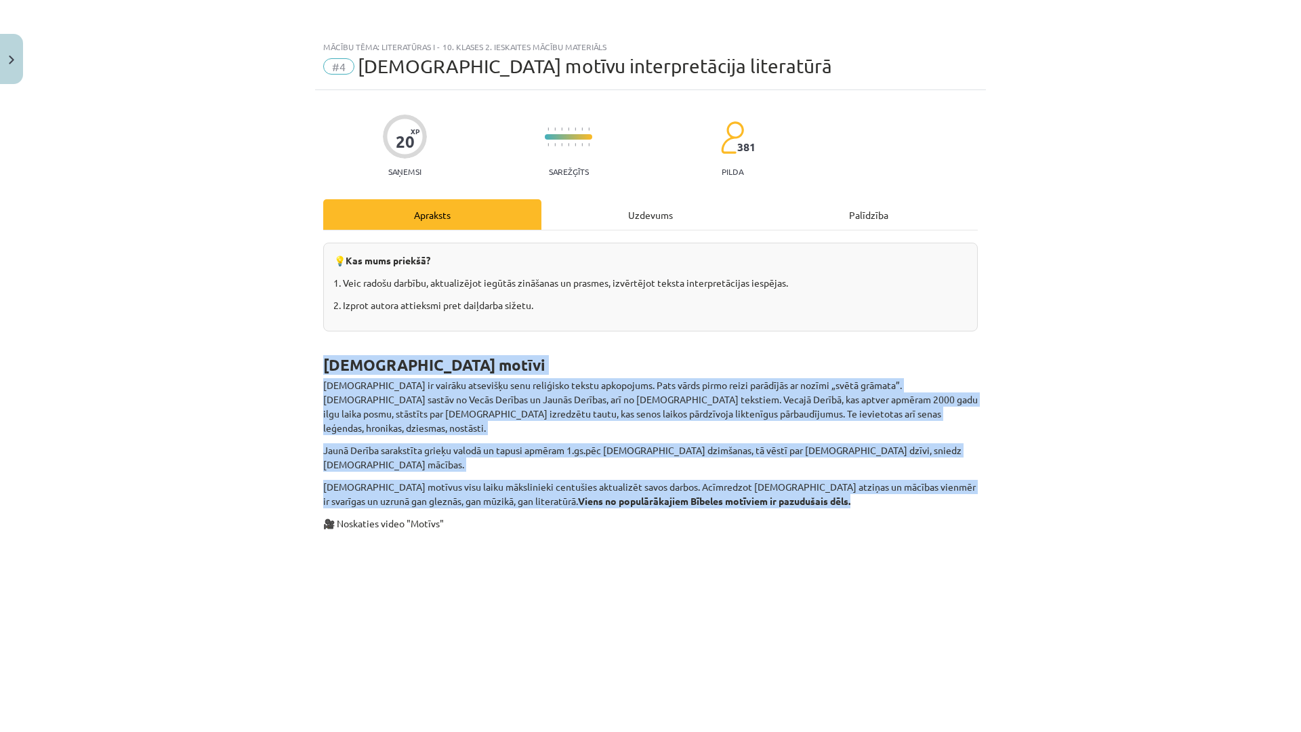
drag, startPoint x: 305, startPoint y: 355, endPoint x: 799, endPoint y: 473, distance: 507.7
click at [799, 473] on div "Mācību tēma: Literatūras i - 10. klases 2. ieskaites mācību materiāls #4 Bībele…" at bounding box center [650, 366] width 1301 height 732
drag, startPoint x: 799, startPoint y: 473, endPoint x: 563, endPoint y: 425, distance: 240.6
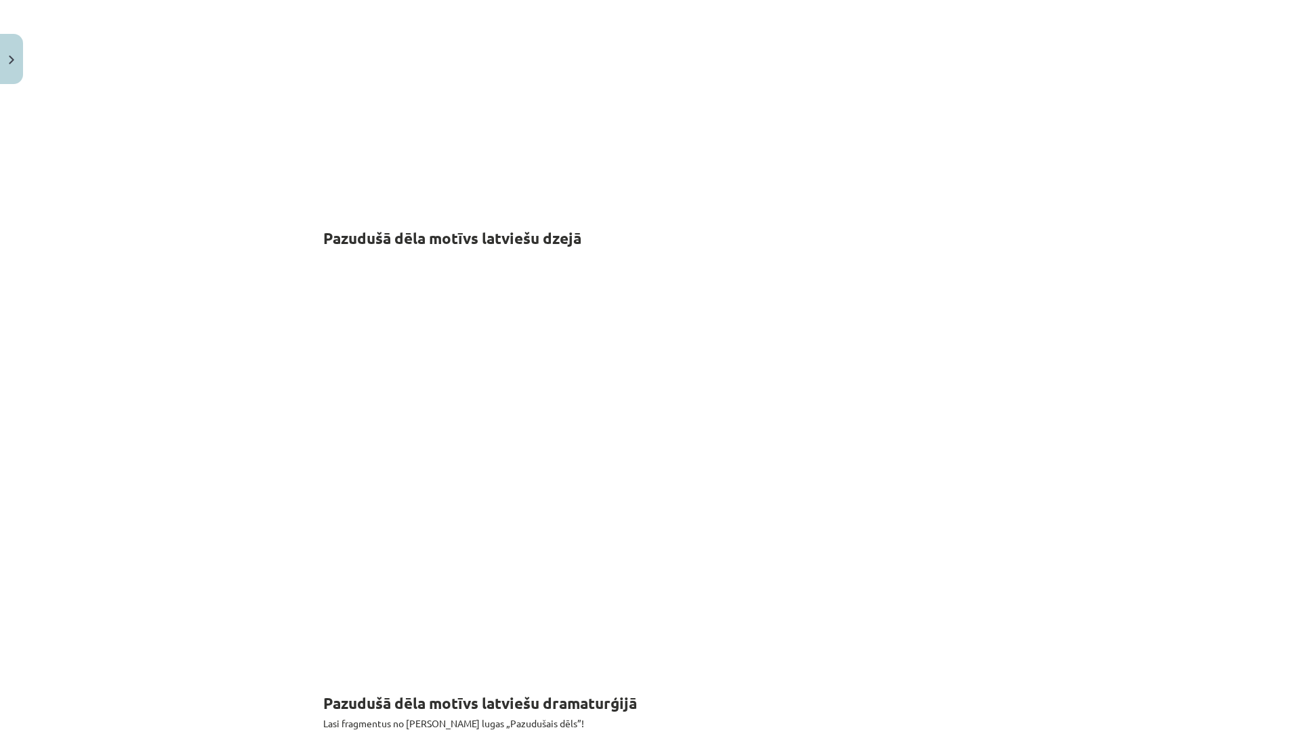
scroll to position [843, 0]
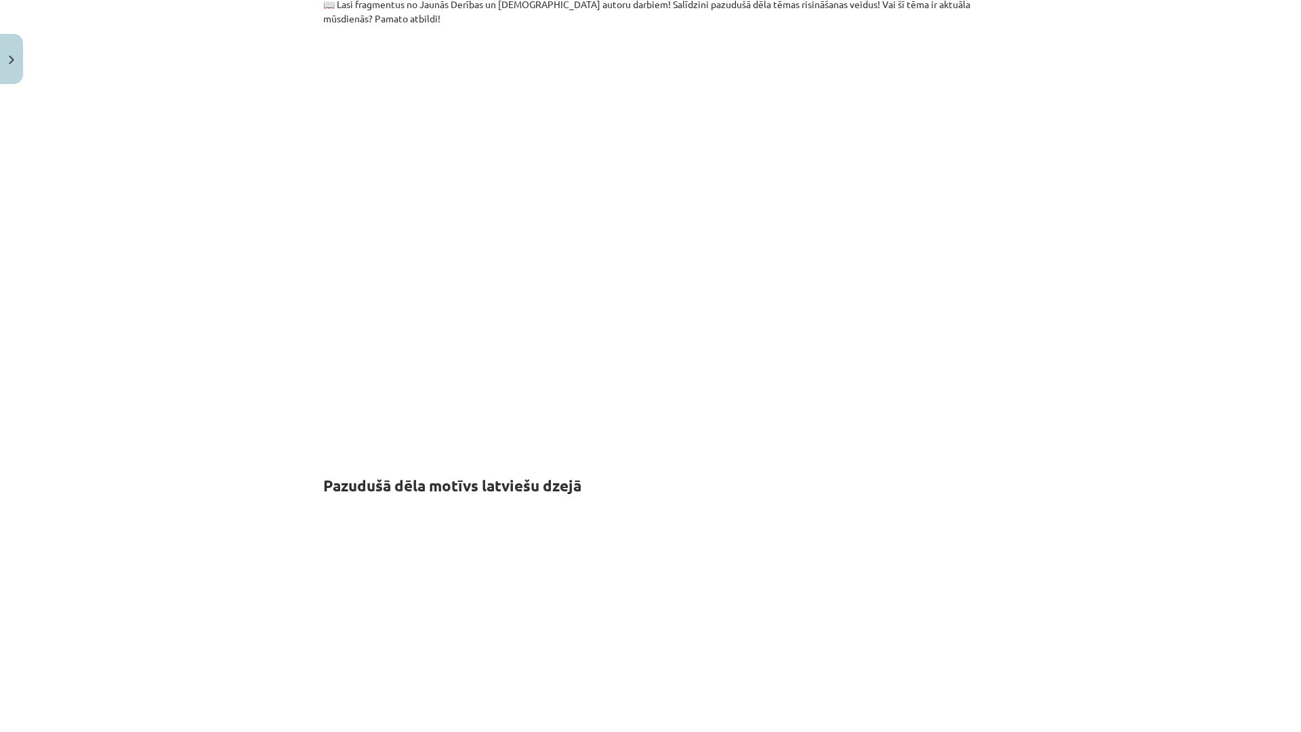
click at [694, 452] on h1 "Pazudušā dēla motīvs latviešu dzejā" at bounding box center [650, 473] width 654 height 43
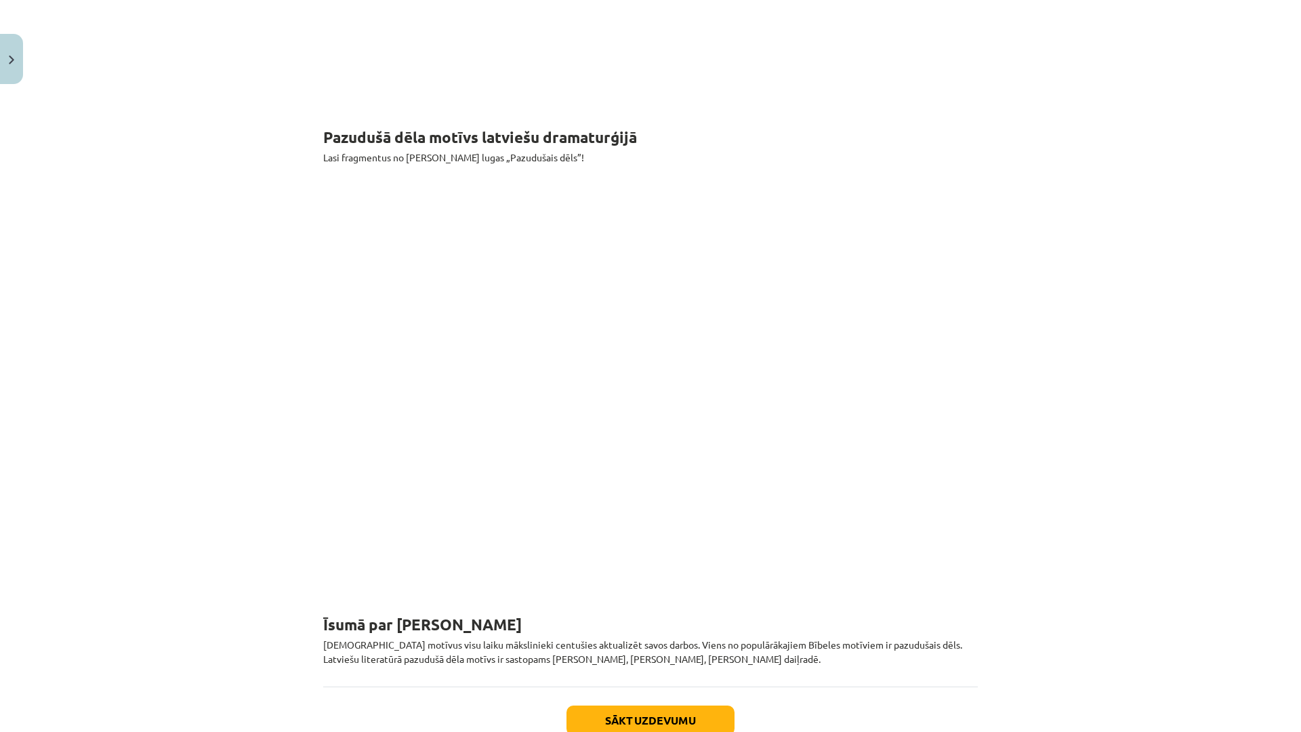
scroll to position [1719, 0]
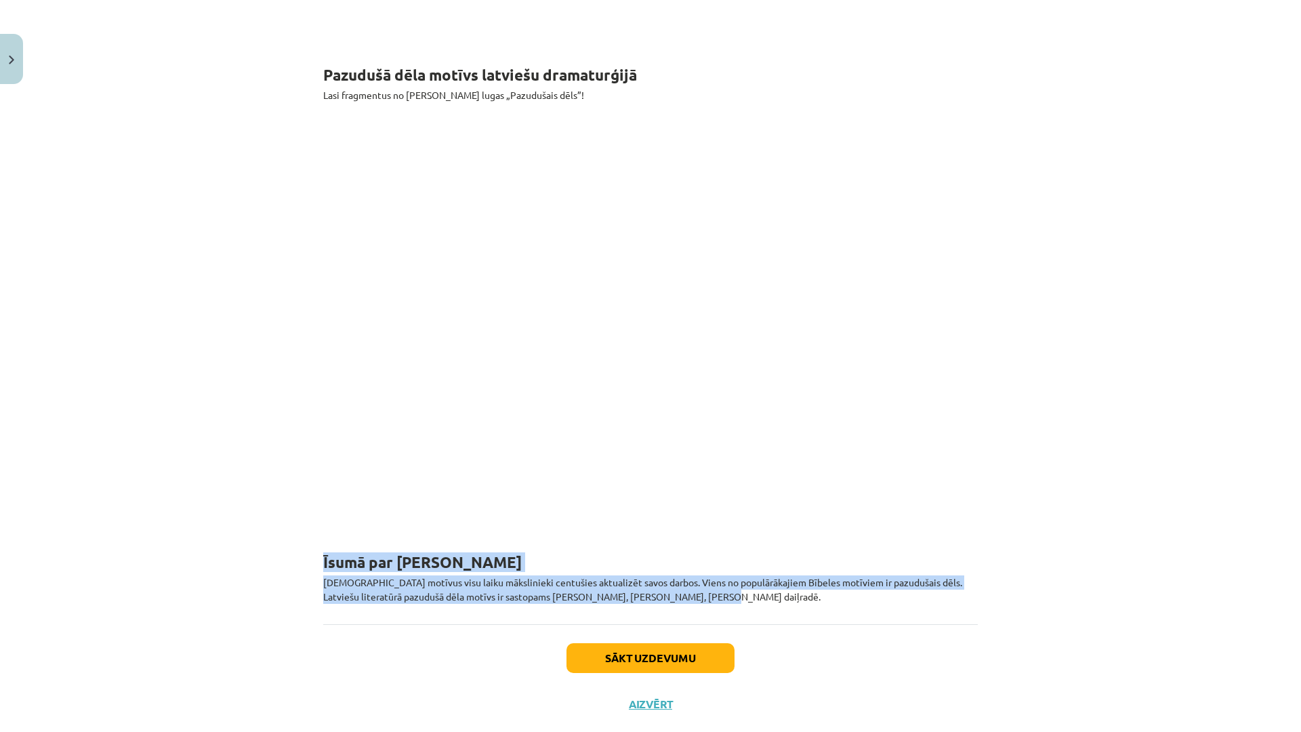
drag, startPoint x: 362, startPoint y: 533, endPoint x: 702, endPoint y: 570, distance: 341.4
drag, startPoint x: 702, startPoint y: 570, endPoint x: 616, endPoint y: 555, distance: 87.4
click at [638, 643] on button "Sākt uzdevumu" at bounding box center [650, 658] width 168 height 30
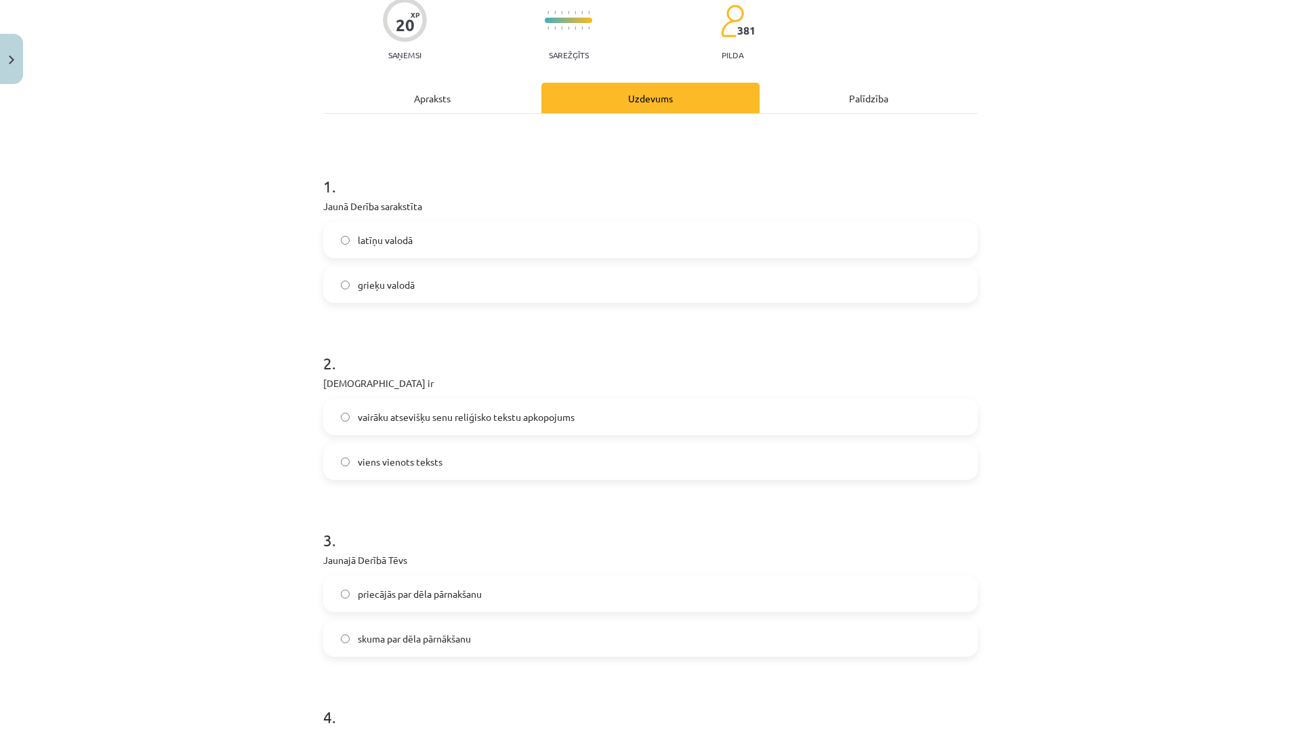
scroll to position [34, 0]
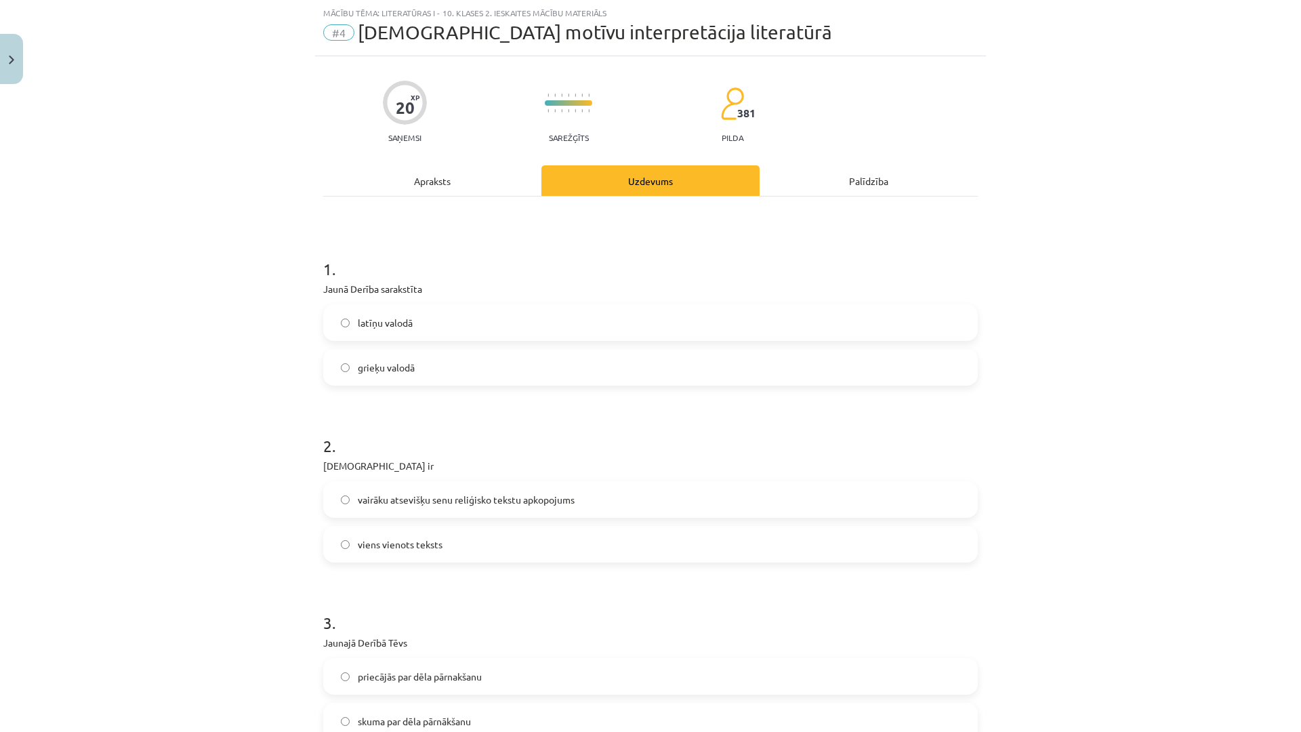
click at [379, 334] on label "latīņu valodā" at bounding box center [650, 323] width 652 height 34
click at [394, 504] on span "vairāku atsevišķu senu reliģisko tekstu apkopojums" at bounding box center [466, 500] width 217 height 14
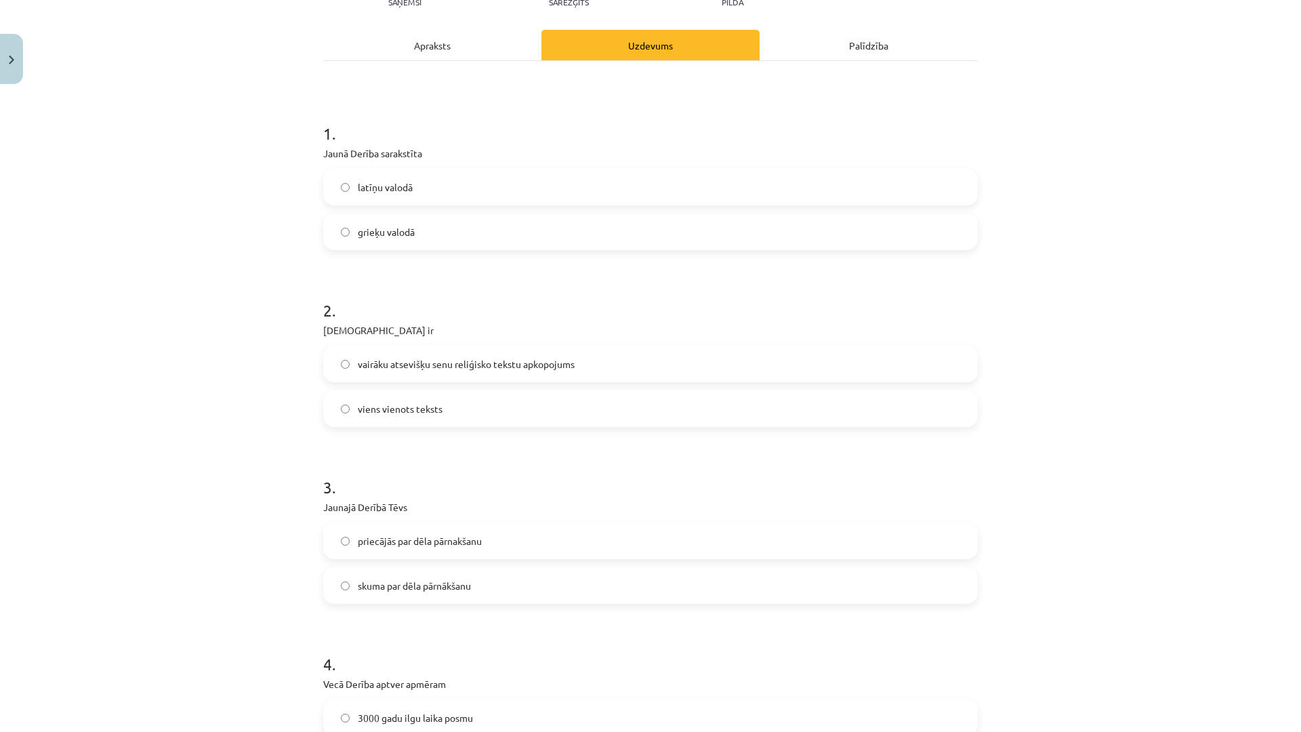
click at [407, 539] on span "priecājās par dēla pārnakšanu" at bounding box center [420, 541] width 124 height 14
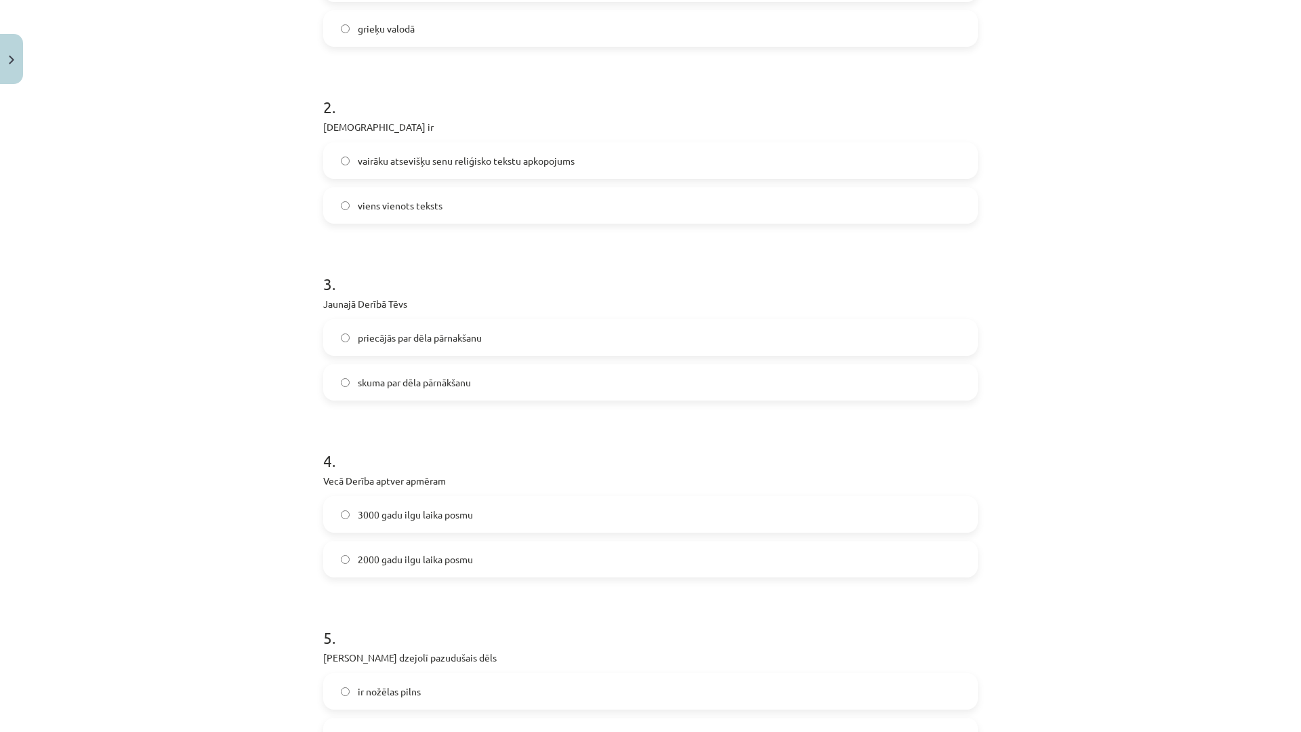
click at [398, 513] on span "3000 gadu ilgu laika posmu" at bounding box center [415, 514] width 115 height 14
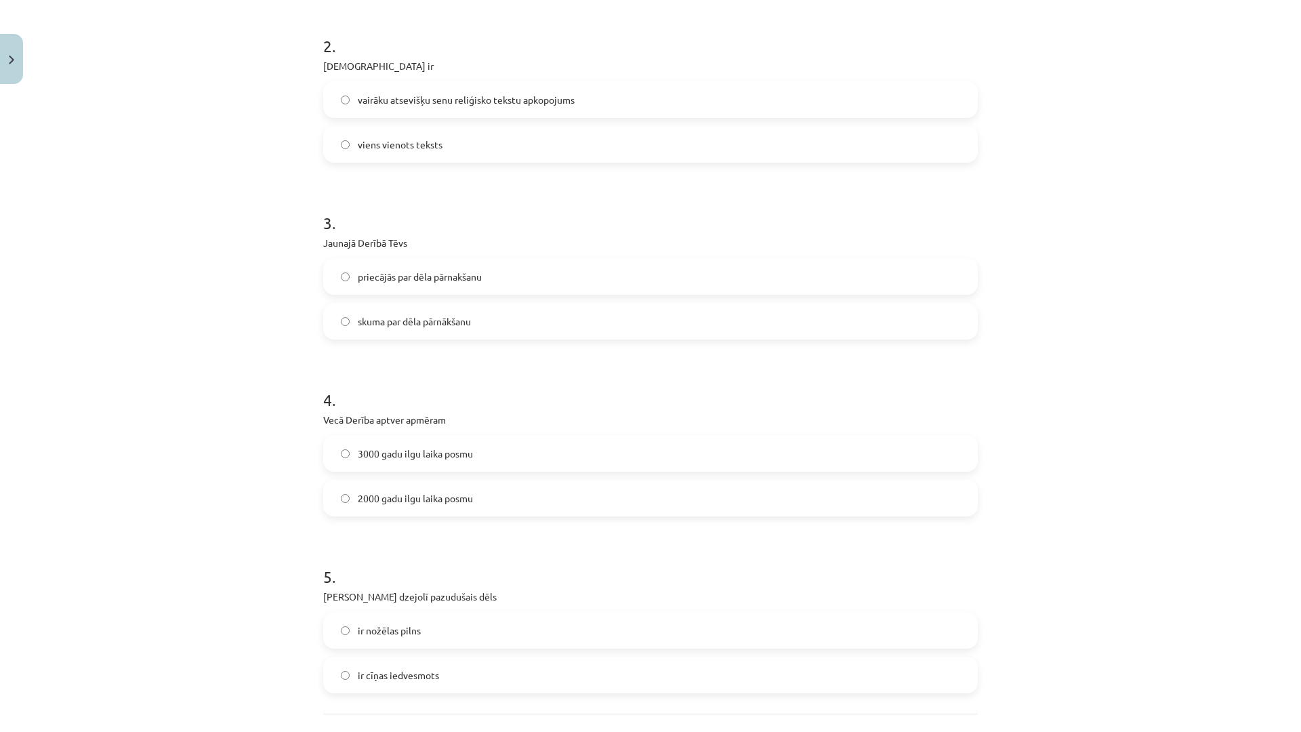
scroll to position [508, 0]
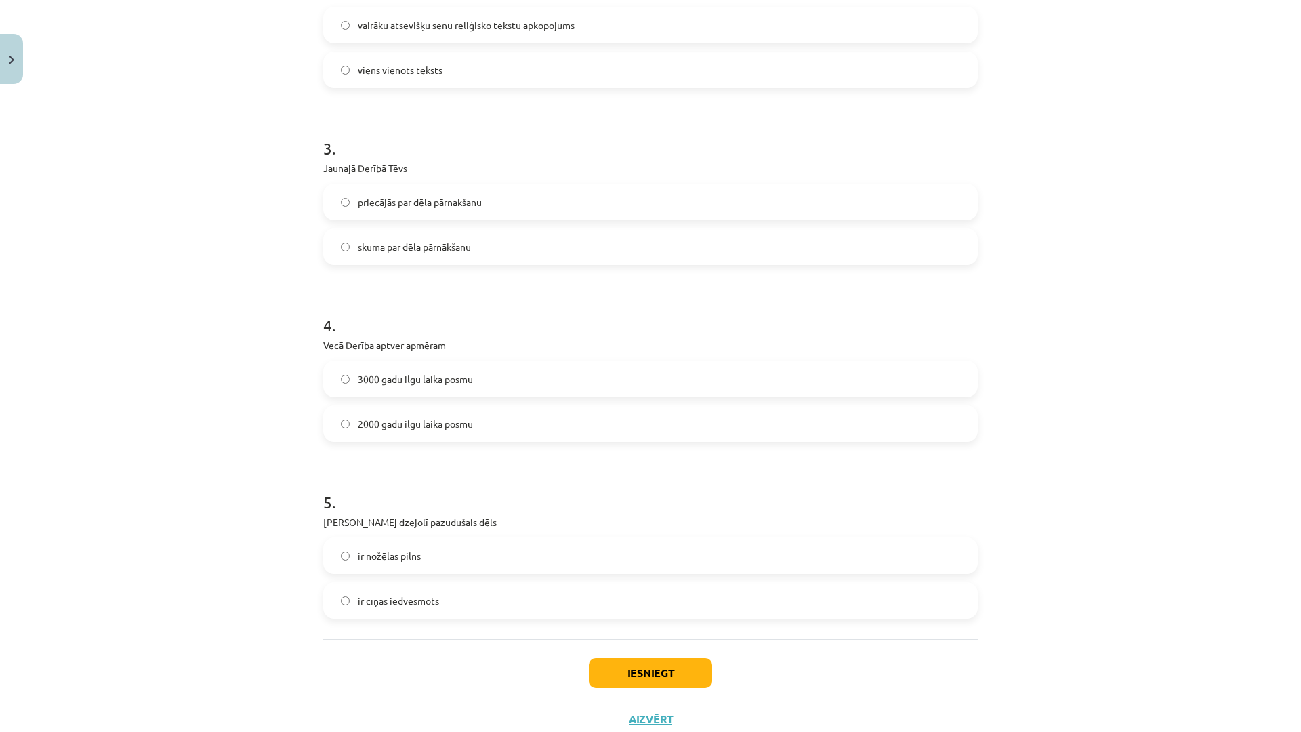
click at [381, 553] on span "ir nožēlas pilns" at bounding box center [389, 556] width 63 height 14
click at [665, 668] on button "Iesniegt" at bounding box center [650, 673] width 123 height 30
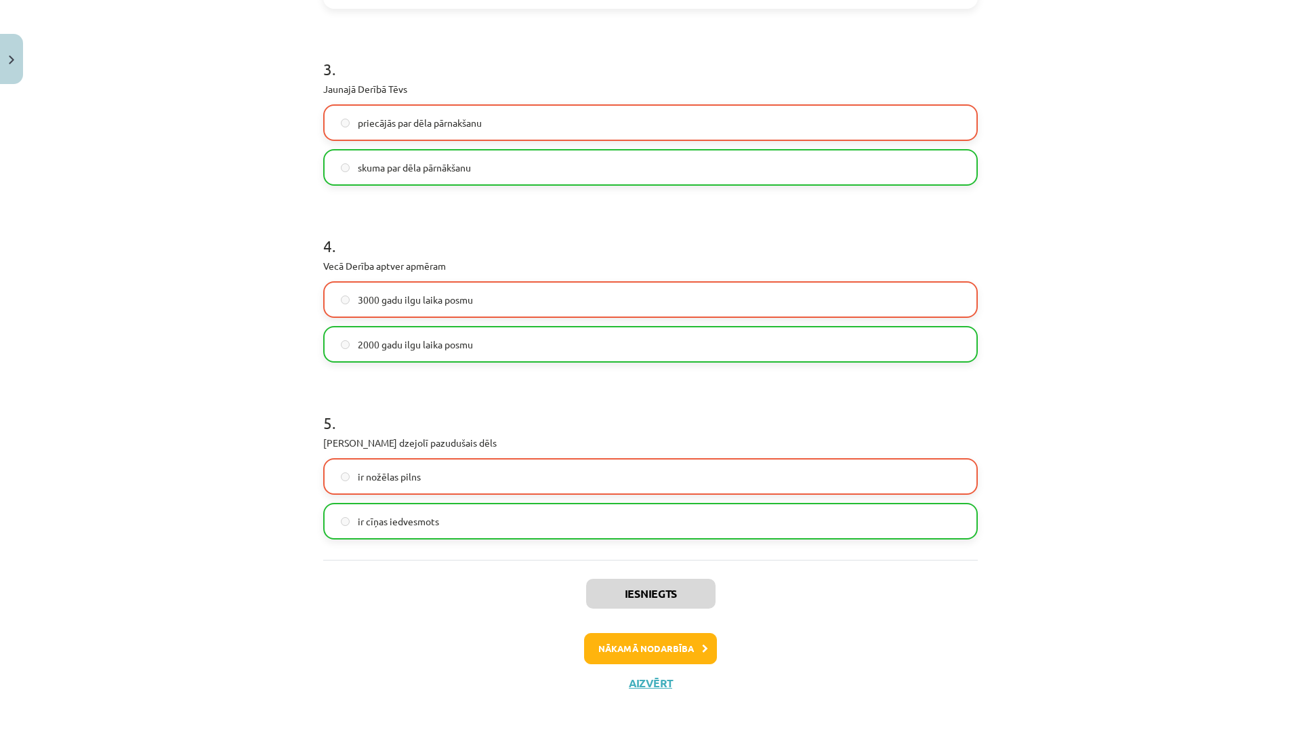
scroll to position [595, 0]
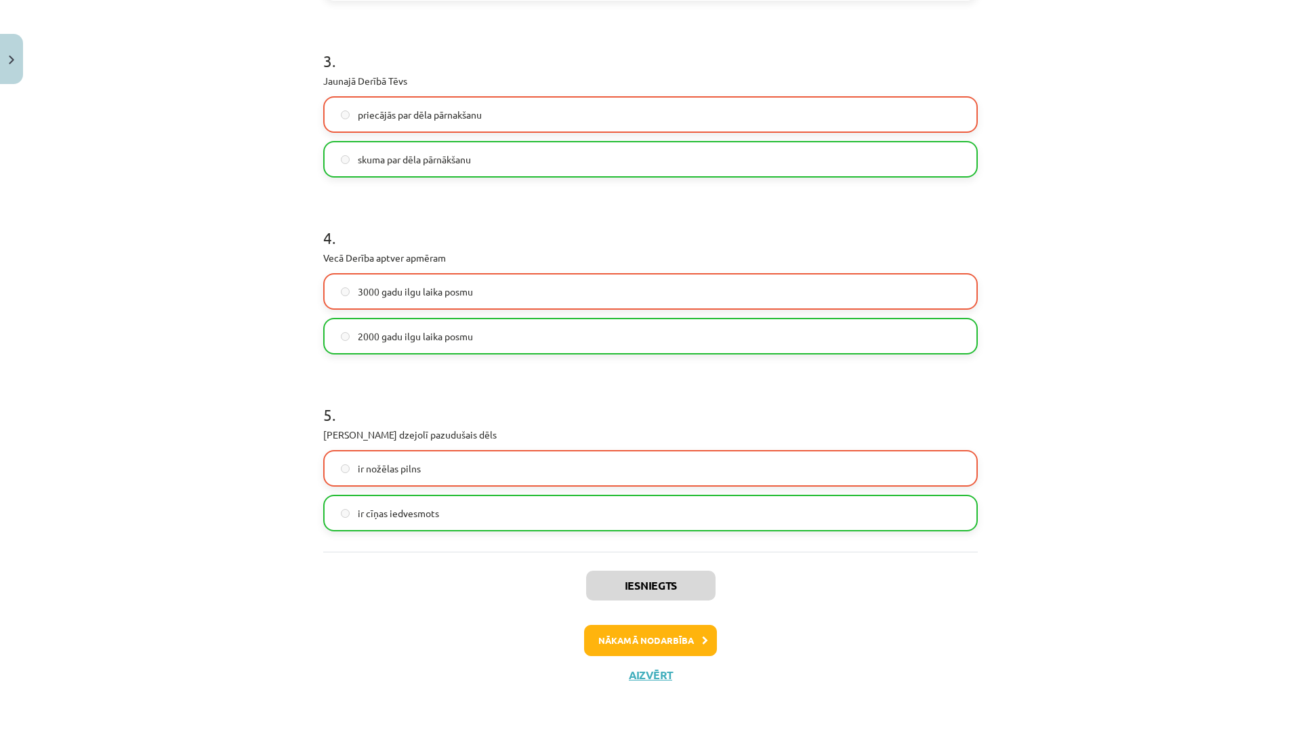
click at [611, 613] on div "Iesniegts Nākamā nodarbība Aizvērt" at bounding box center [650, 620] width 654 height 138
click at [612, 632] on button "Nākamā nodarbība" at bounding box center [650, 640] width 133 height 31
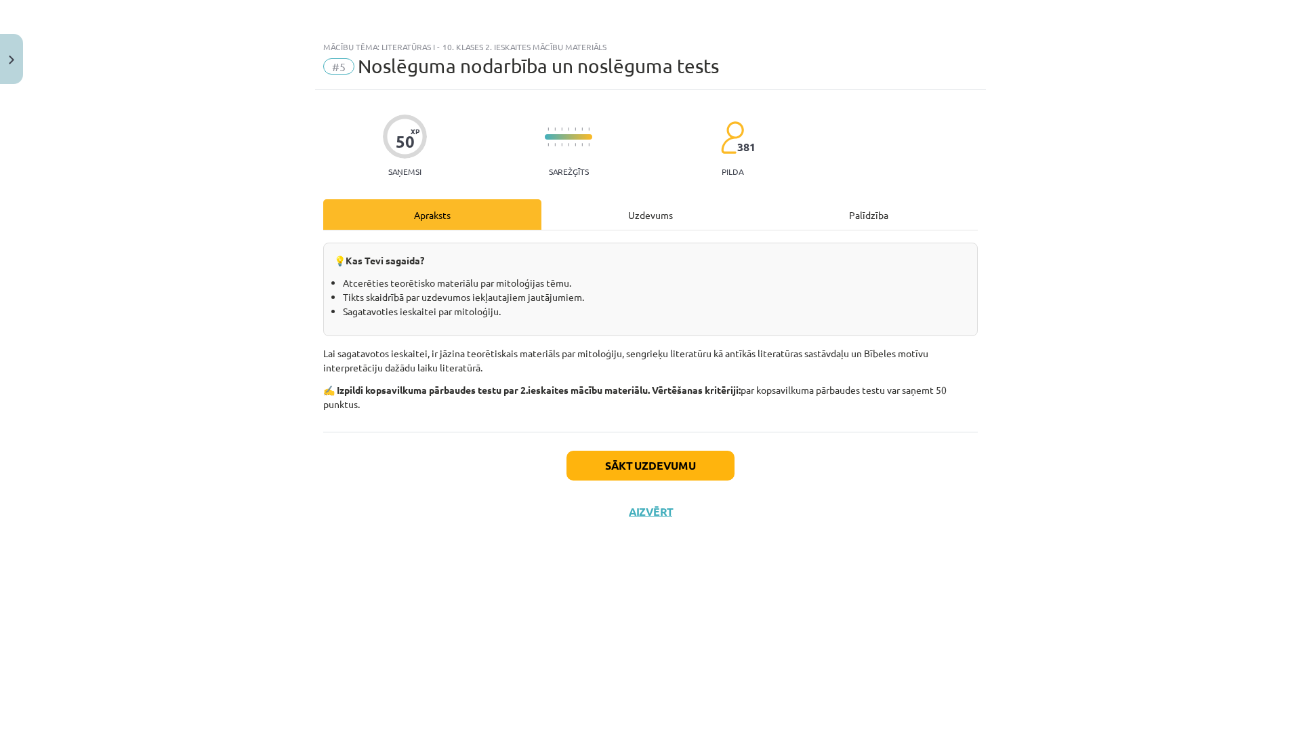
scroll to position [0, 0]
click at [664, 507] on button "Aizvērt" at bounding box center [650, 512] width 51 height 14
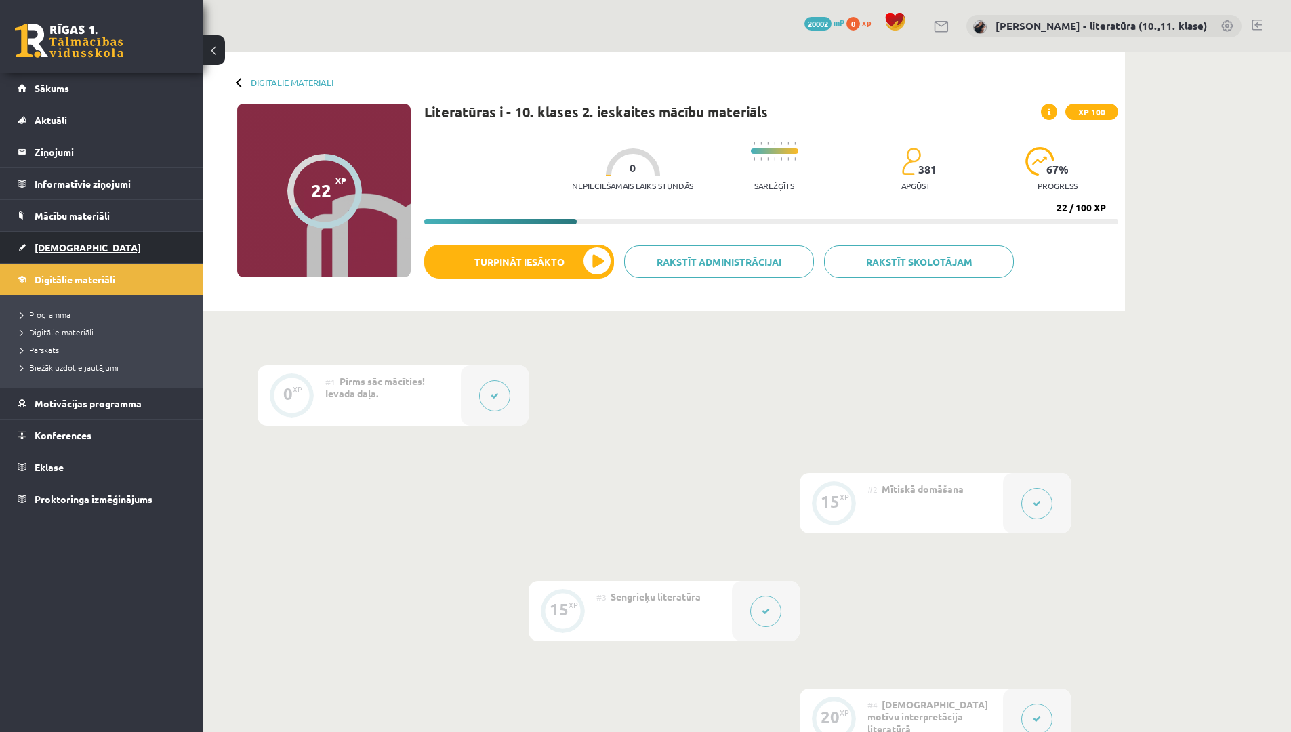
click at [49, 253] on link "[DEMOGRAPHIC_DATA]" at bounding box center [102, 247] width 169 height 31
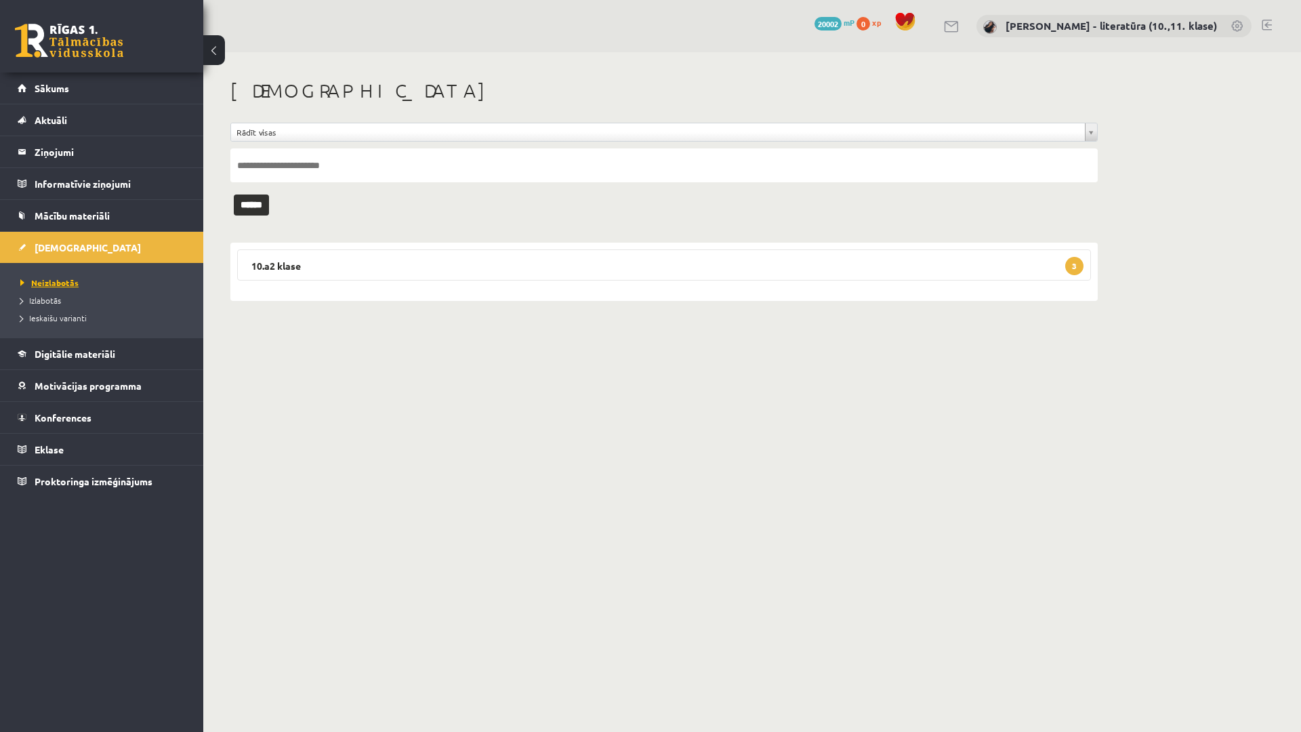
click at [56, 283] on span "Neizlabotās" at bounding box center [49, 282] width 58 height 11
click at [314, 252] on legend "10.a2 klase 3" at bounding box center [664, 264] width 854 height 31
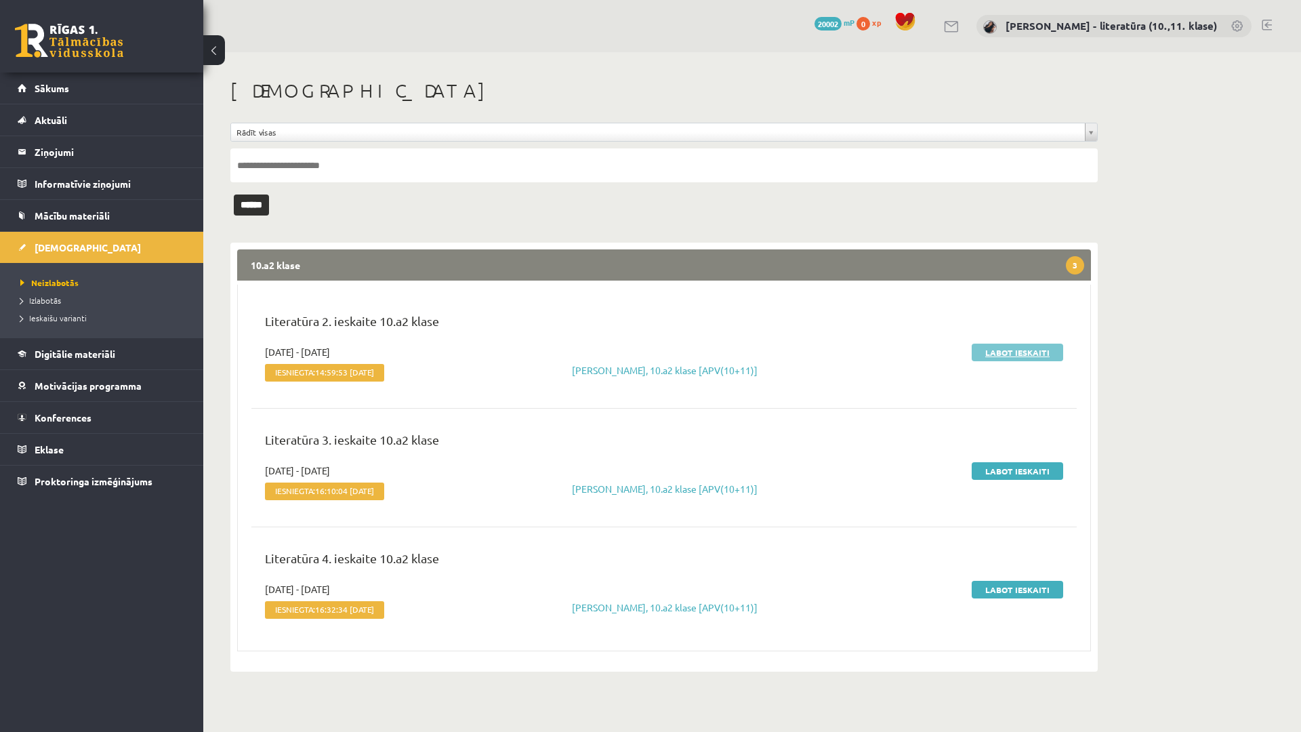
click at [1046, 353] on link "Labot ieskaiti" at bounding box center [1016, 352] width 91 height 18
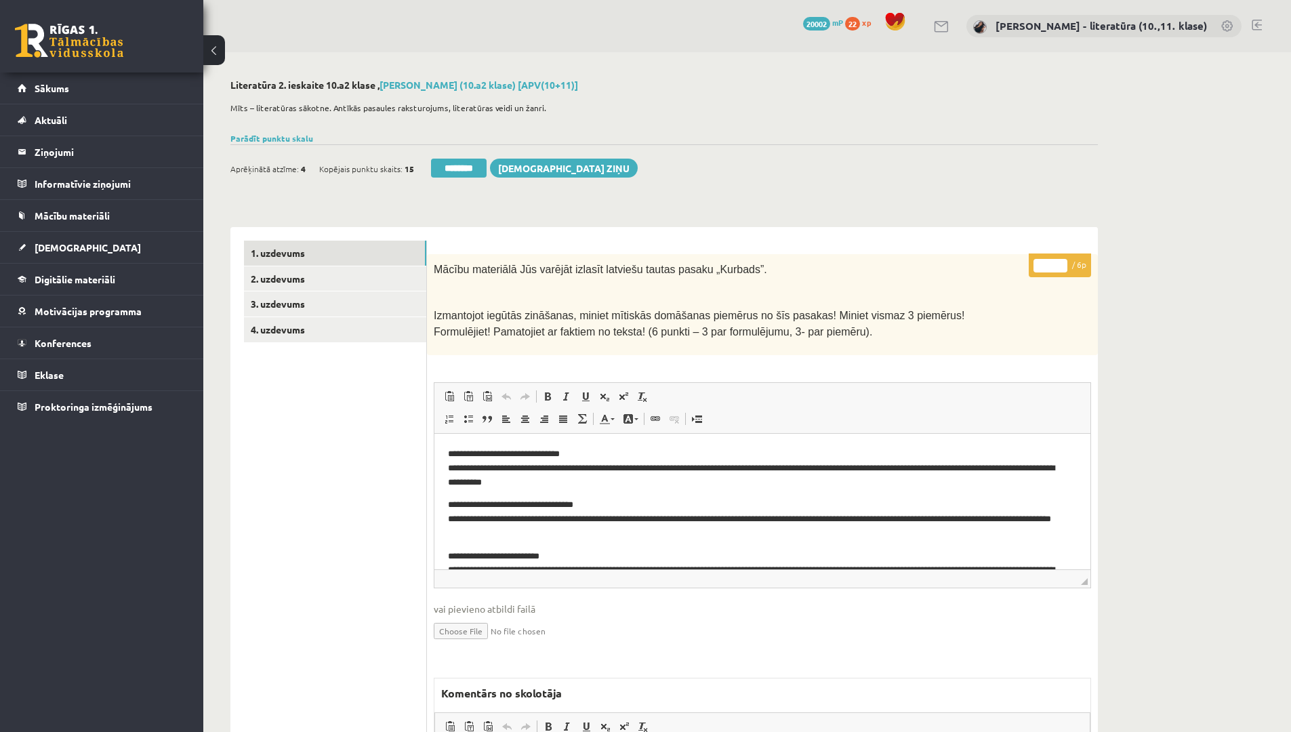
click at [0, 0] on div "0 Dāvanas 20002 mP 22 xp" at bounding box center [101, 36] width 203 height 72
click at [1, 0] on div "0 Dāvanas 20002 mP 22 xp" at bounding box center [101, 36] width 203 height 72
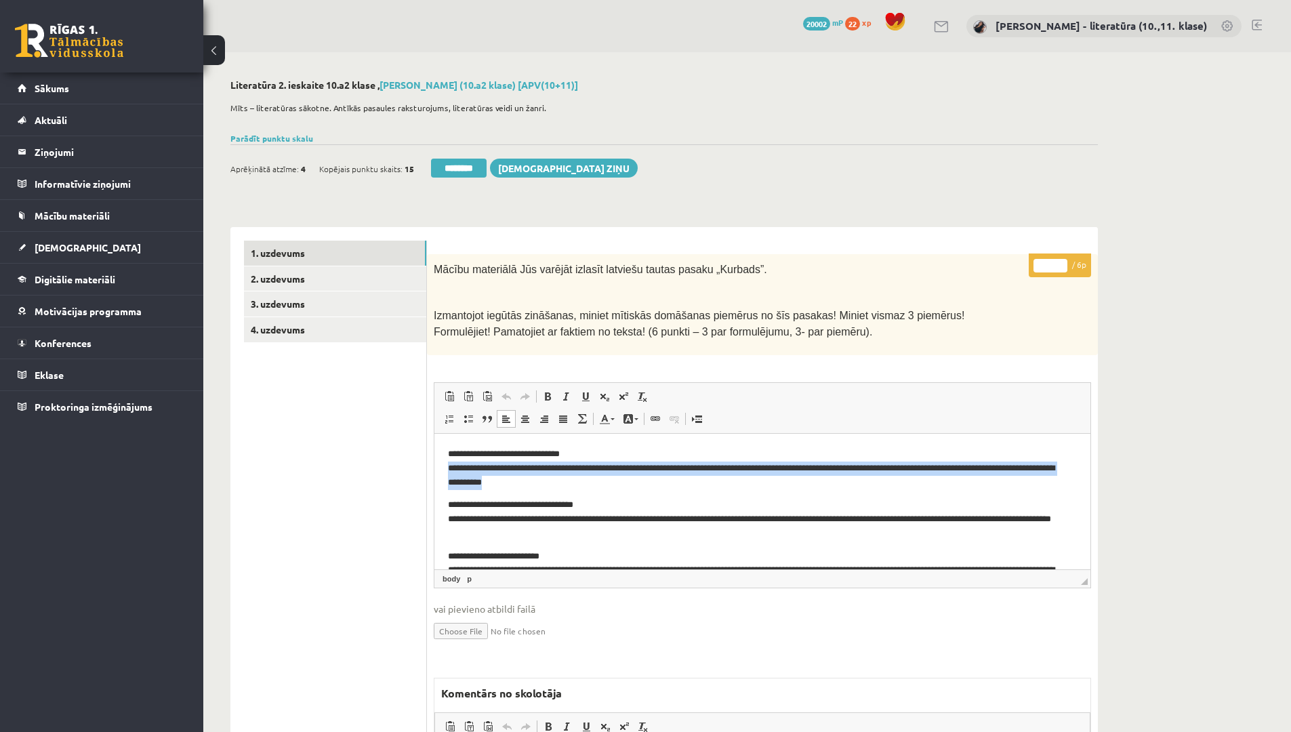
drag, startPoint x: 608, startPoint y: 481, endPoint x: 448, endPoint y: 472, distance: 160.8
click at [448, 472] on p "**********" at bounding box center [757, 467] width 619 height 42
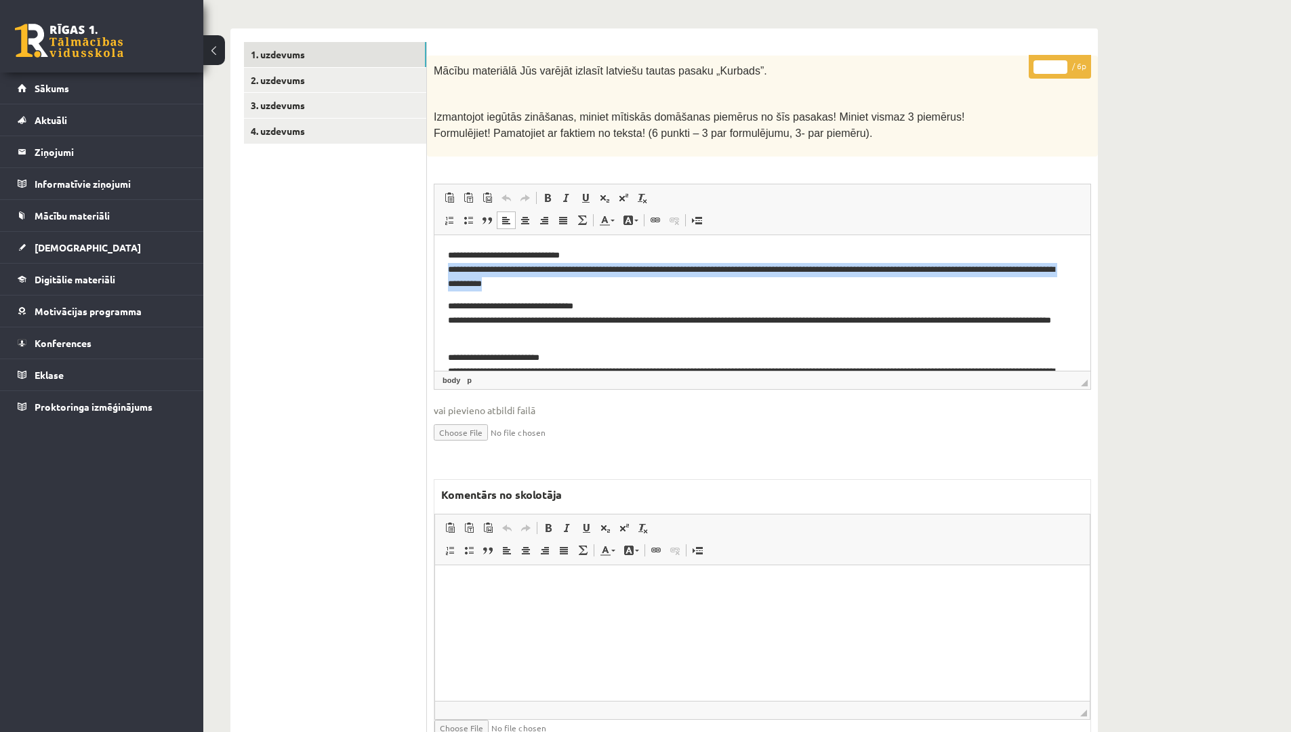
scroll to position [203, 0]
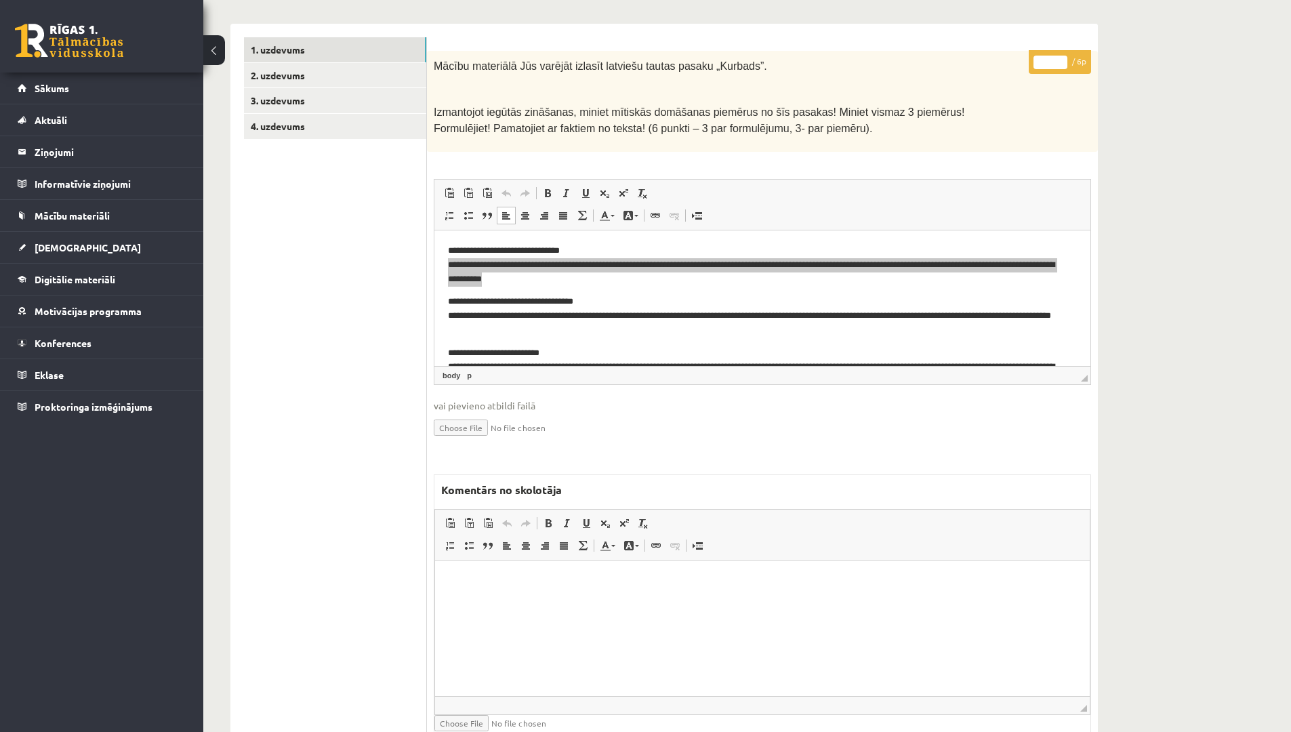
click at [509, 601] on html at bounding box center [762, 580] width 654 height 41
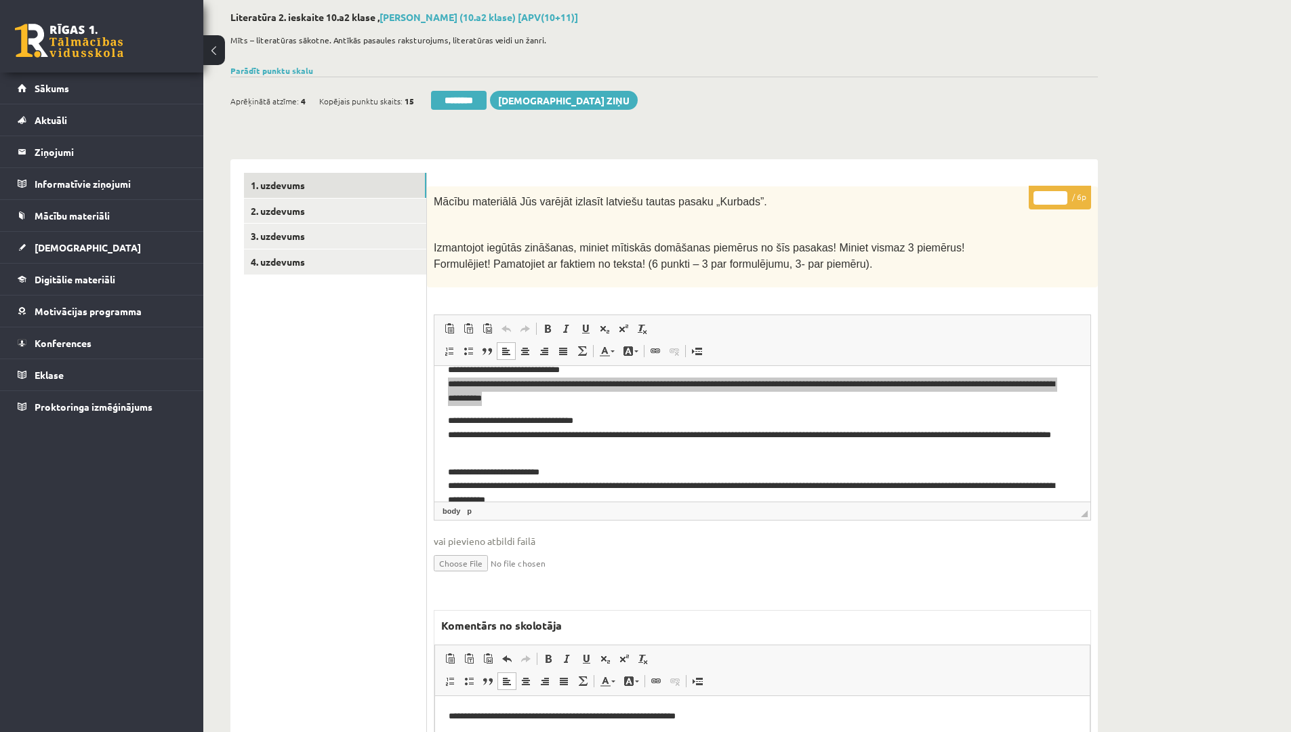
scroll to position [0, 0]
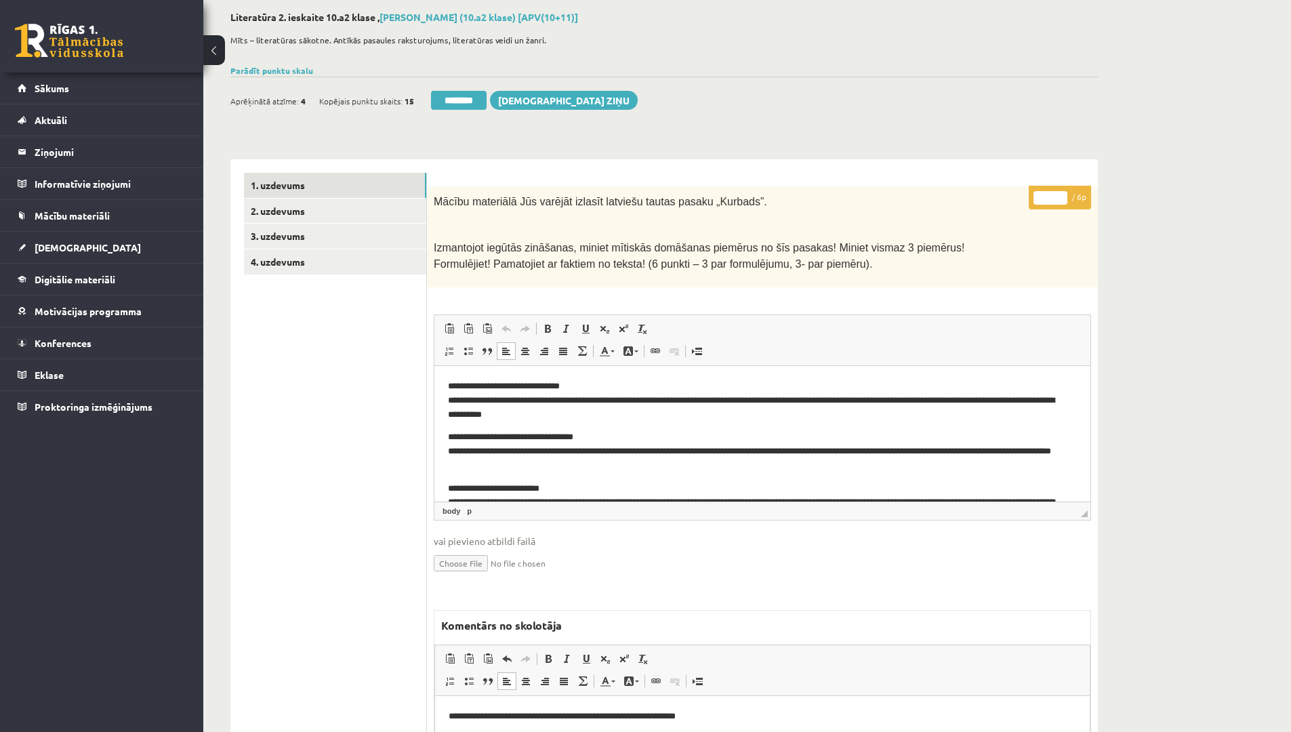
click at [595, 387] on p "**********" at bounding box center [757, 400] width 619 height 42
click at [602, 436] on p "**********" at bounding box center [757, 450] width 619 height 42
click at [578, 487] on p "**********" at bounding box center [757, 502] width 619 height 42
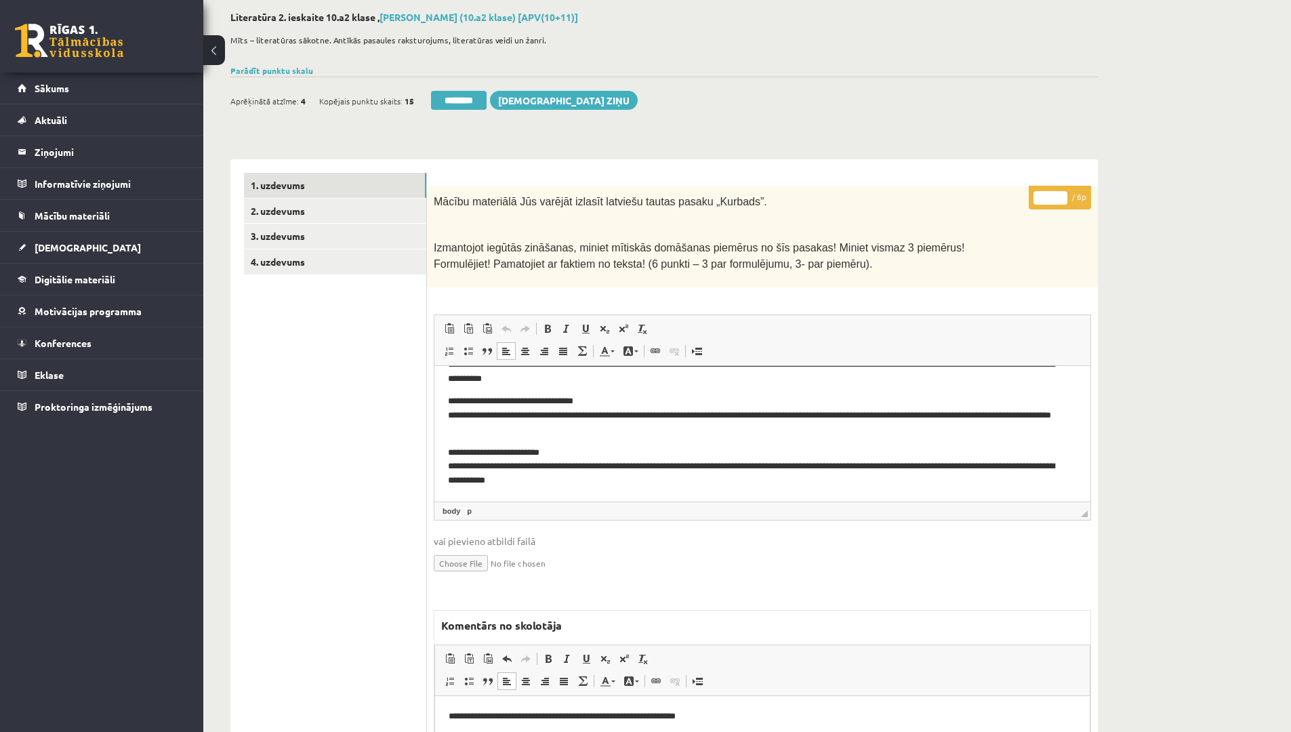
scroll to position [135, 0]
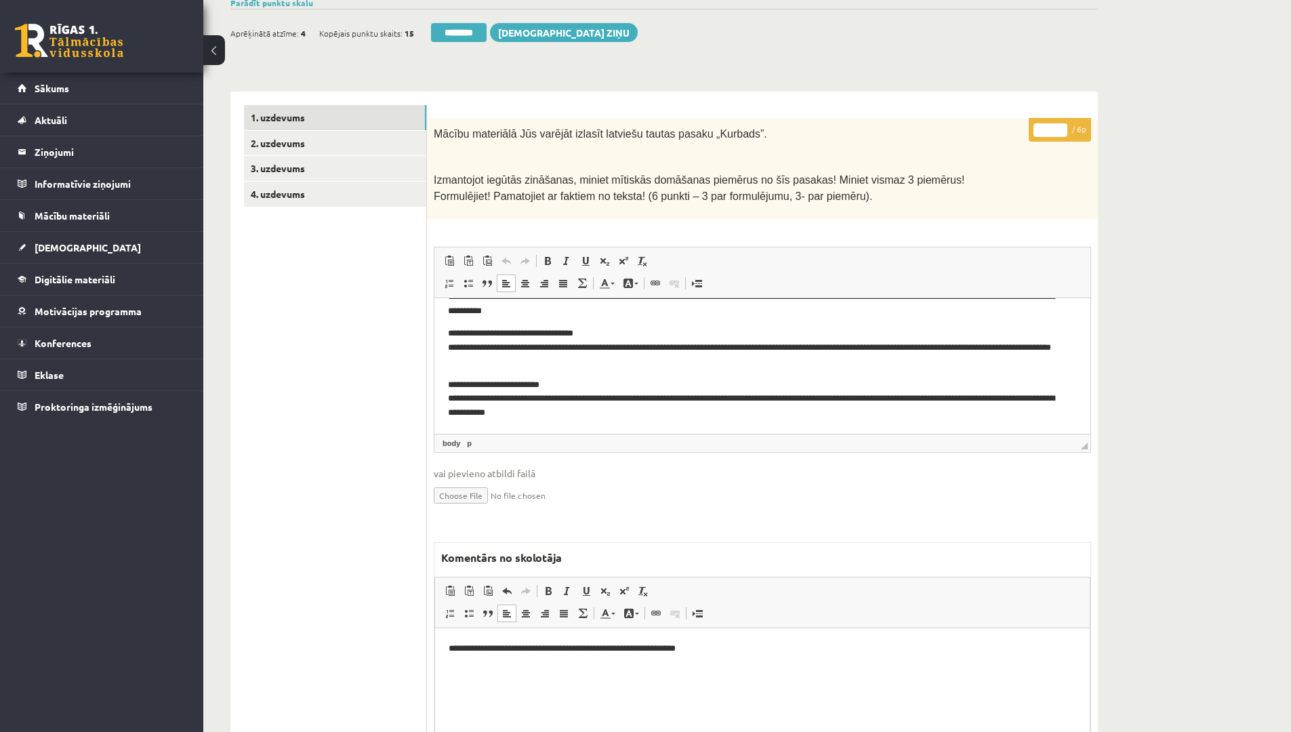
drag, startPoint x: 1047, startPoint y: 131, endPoint x: 989, endPoint y: 138, distance: 58.1
click at [989, 138] on div "* / 6p Mācību materiālā Jūs varējāt izlasīt latviešu tautas pasaku „Kurbads”. I…" at bounding box center [762, 469] width 671 height 701
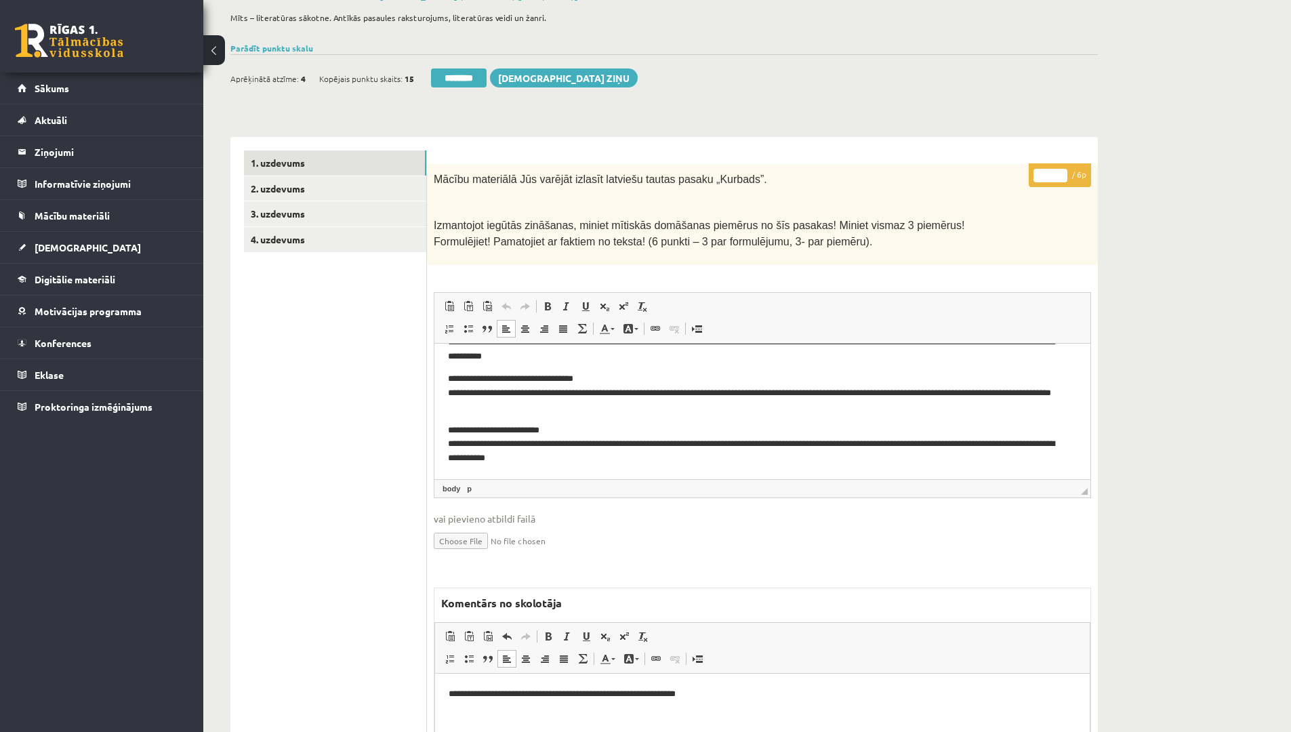
scroll to position [68, 0]
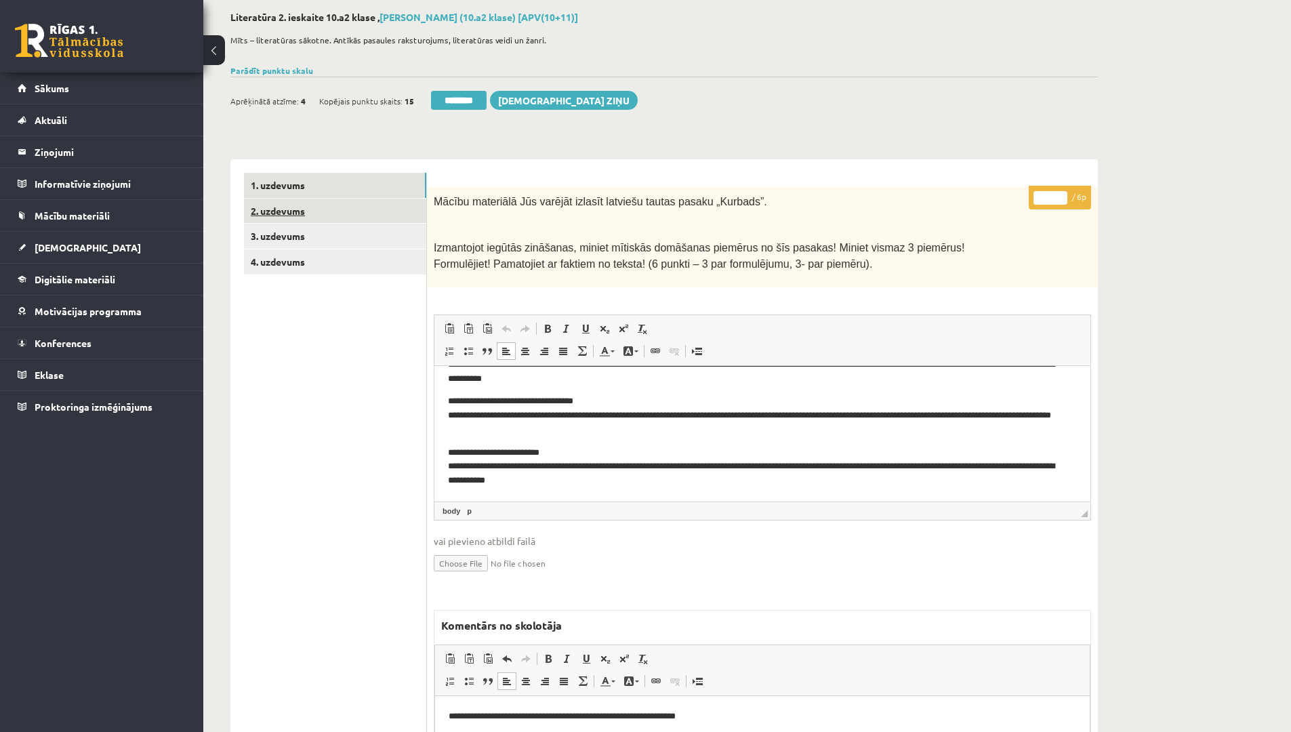
type input "*"
click at [331, 201] on link "2. uzdevums" at bounding box center [335, 210] width 182 height 25
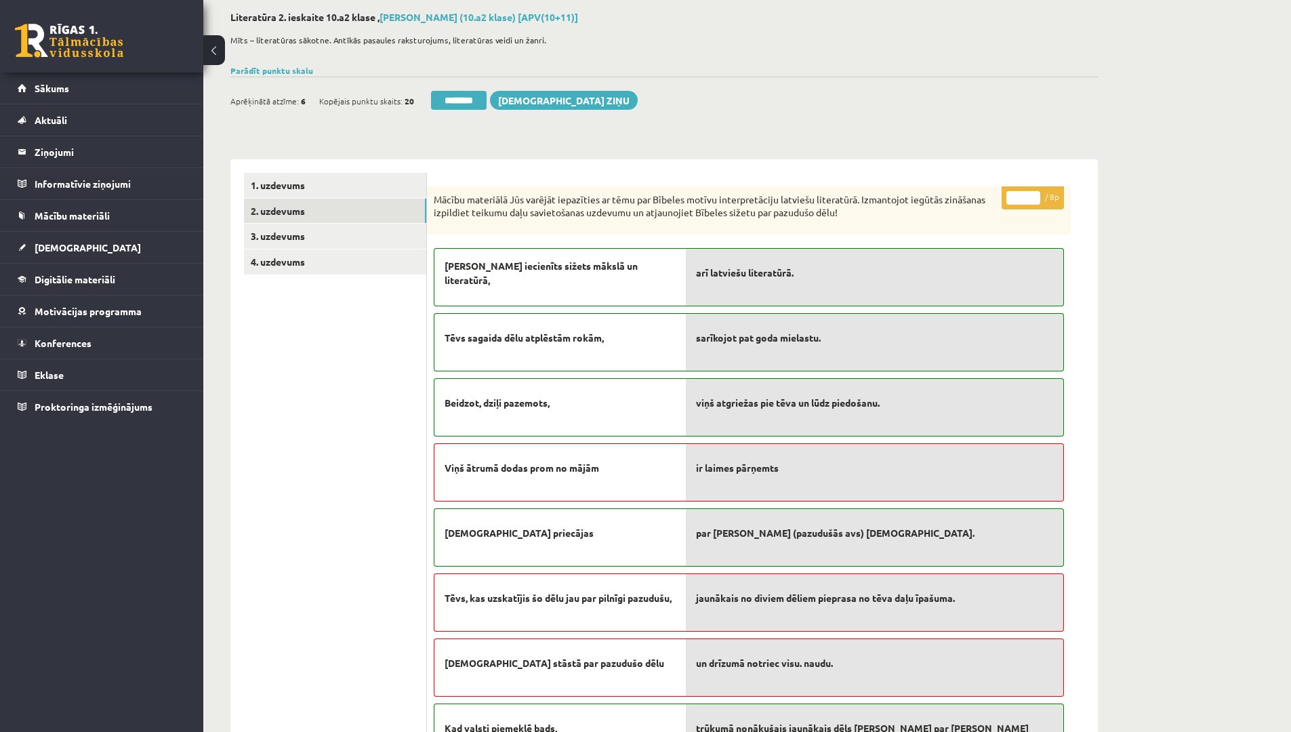
scroll to position [0, 0]
click at [291, 232] on link "3. uzdevums" at bounding box center [335, 236] width 182 height 25
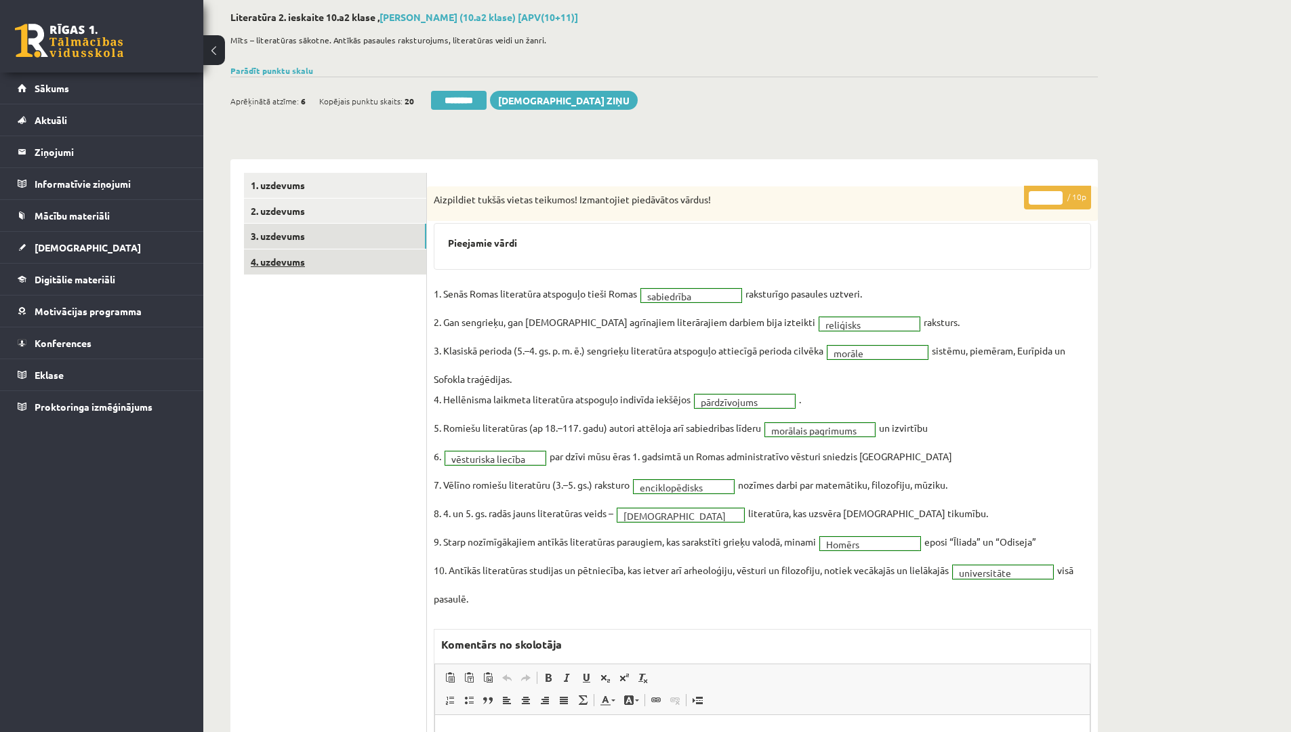
click at [295, 254] on link "4. uzdevums" at bounding box center [335, 261] width 182 height 25
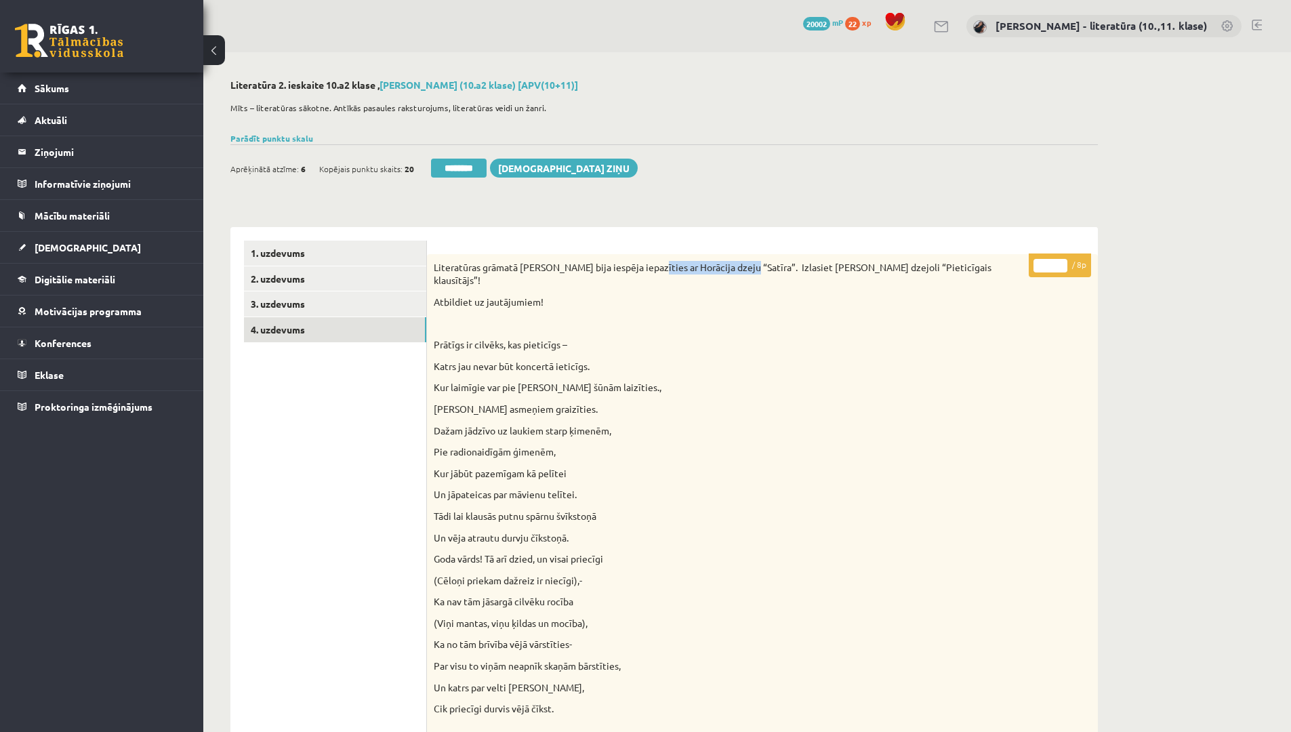
drag, startPoint x: 652, startPoint y: 267, endPoint x: 743, endPoint y: 270, distance: 91.5
click at [743, 270] on p "Literatūras grāmatā Jums bija iespēja iepazīties ar Horācija dzeju “Satīra”. Iz…" at bounding box center [728, 274] width 589 height 26
copy p "Horācija dzeju “Satīra”"
click at [0, 0] on div "0 Dāvanas 20002 mP 22 xp" at bounding box center [101, 36] width 203 height 72
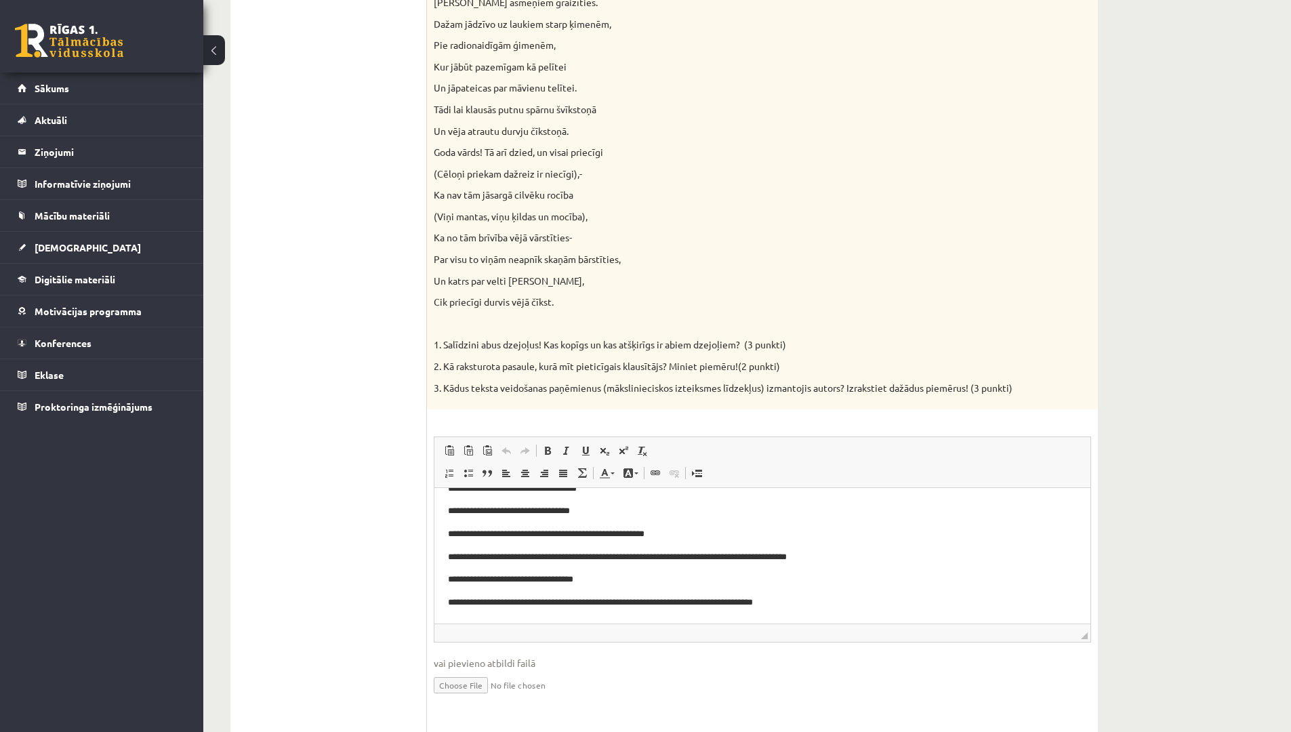
scroll to position [339, 0]
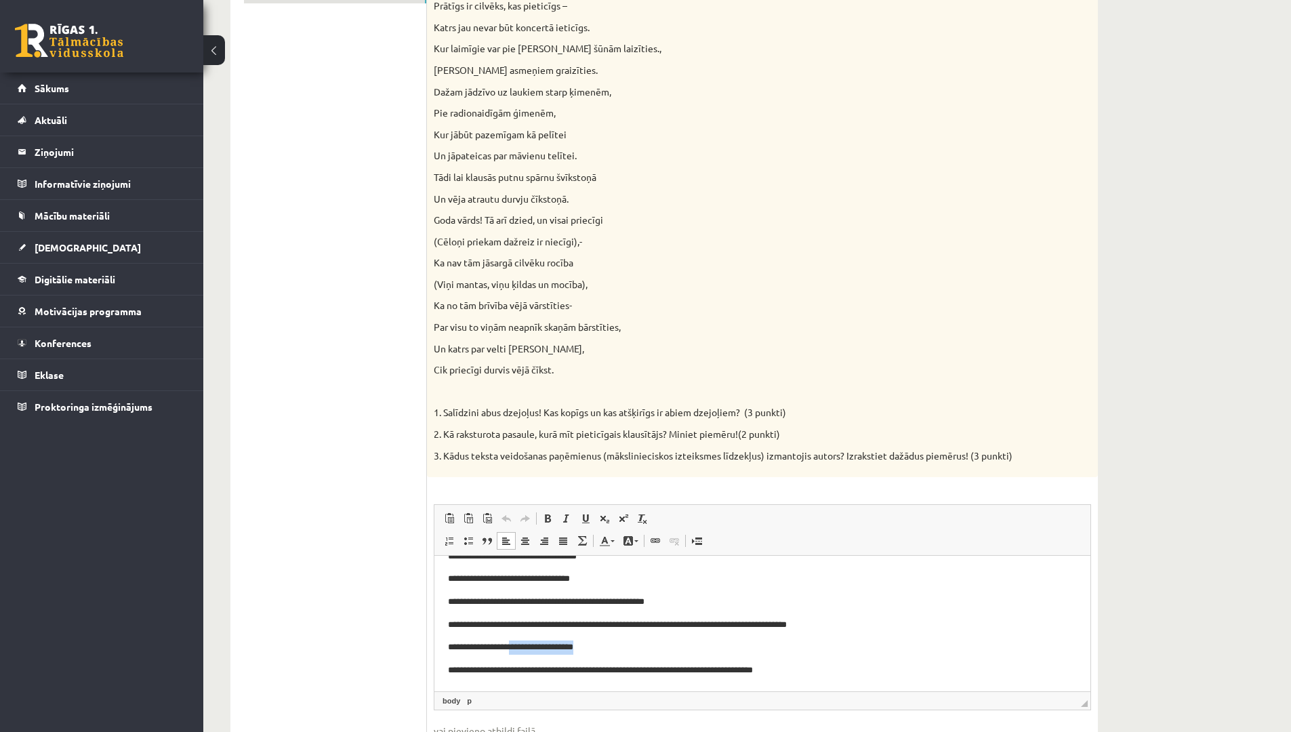
drag, startPoint x: 581, startPoint y: 645, endPoint x: 511, endPoint y: 640, distance: 69.3
click at [511, 640] on p "**********" at bounding box center [757, 647] width 619 height 14
copy p "**********"
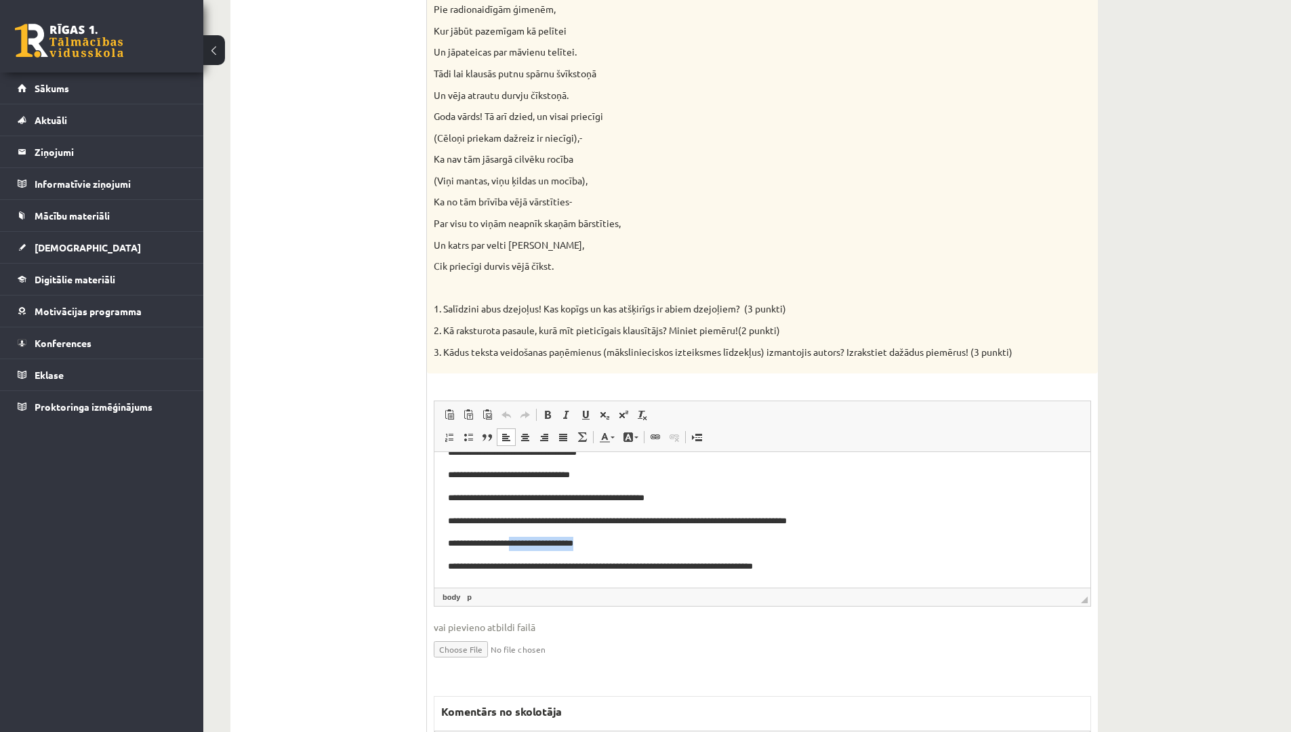
scroll to position [104, 0]
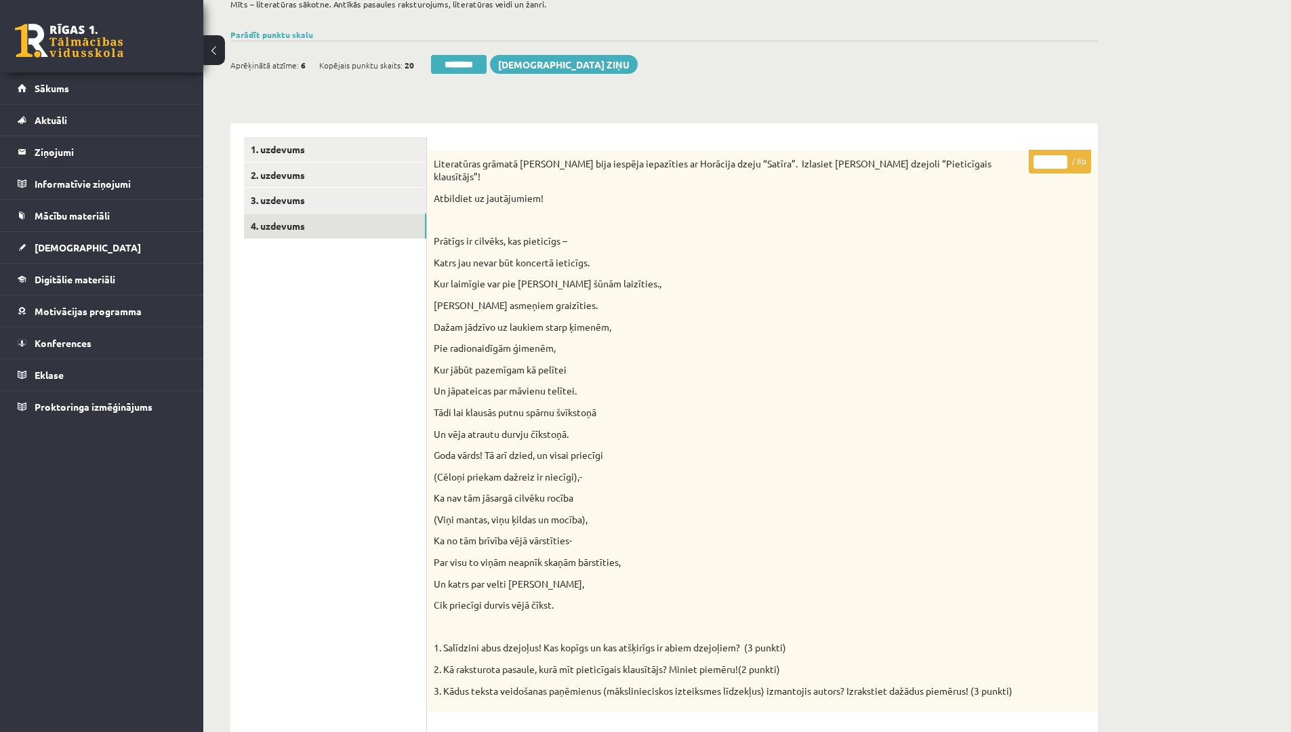
click at [1048, 163] on input "*" at bounding box center [1050, 162] width 34 height 14
drag, startPoint x: 1047, startPoint y: 161, endPoint x: 999, endPoint y: 156, distance: 49.1
click at [999, 156] on div "* / 8p Literatūras grāmatā Jums bija iespēja iepazīties ar Horācija dzeju “Satī…" at bounding box center [762, 731] width 671 height 1162
type input "*"
click at [1134, 299] on div "Literatūra 2. ieskaite 10.a2 klase , Vladislava Vlasova (10.a2 klase) [APV(10+1…" at bounding box center [746, 651] width 1087 height 1404
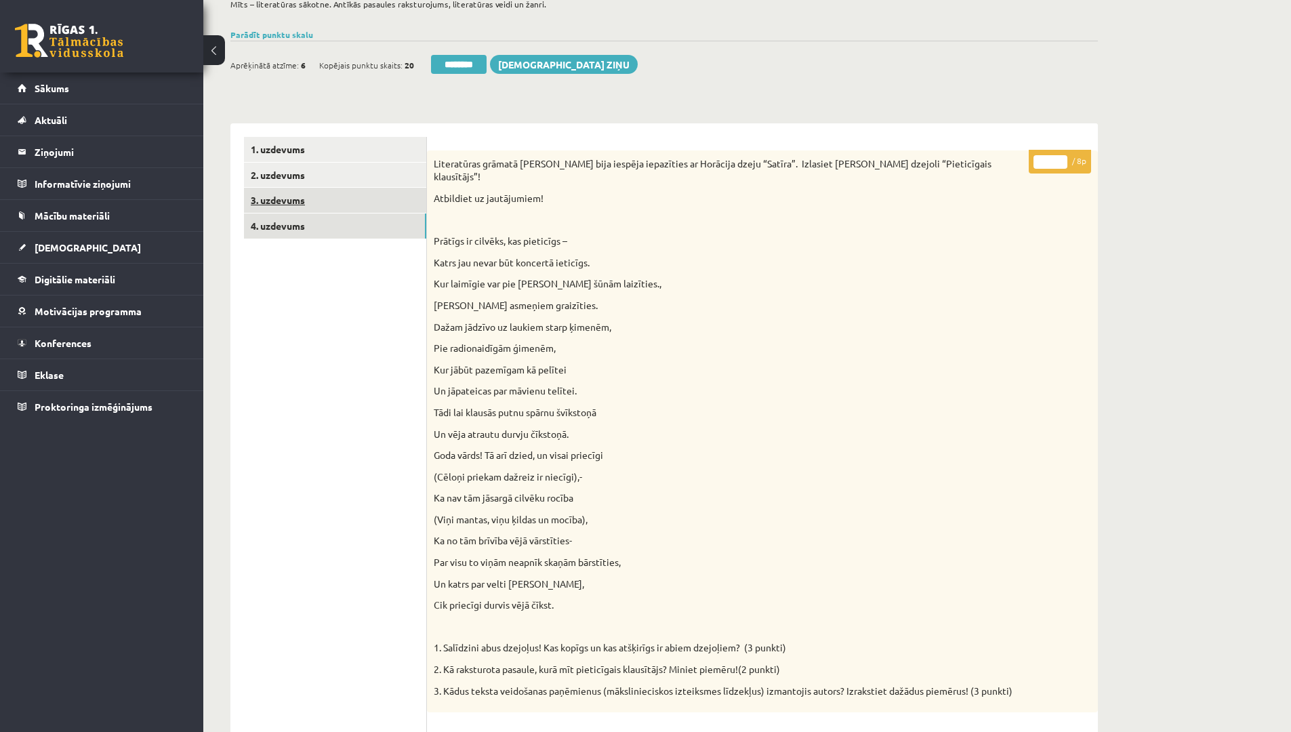
click at [300, 203] on link "3. uzdevums" at bounding box center [335, 200] width 182 height 25
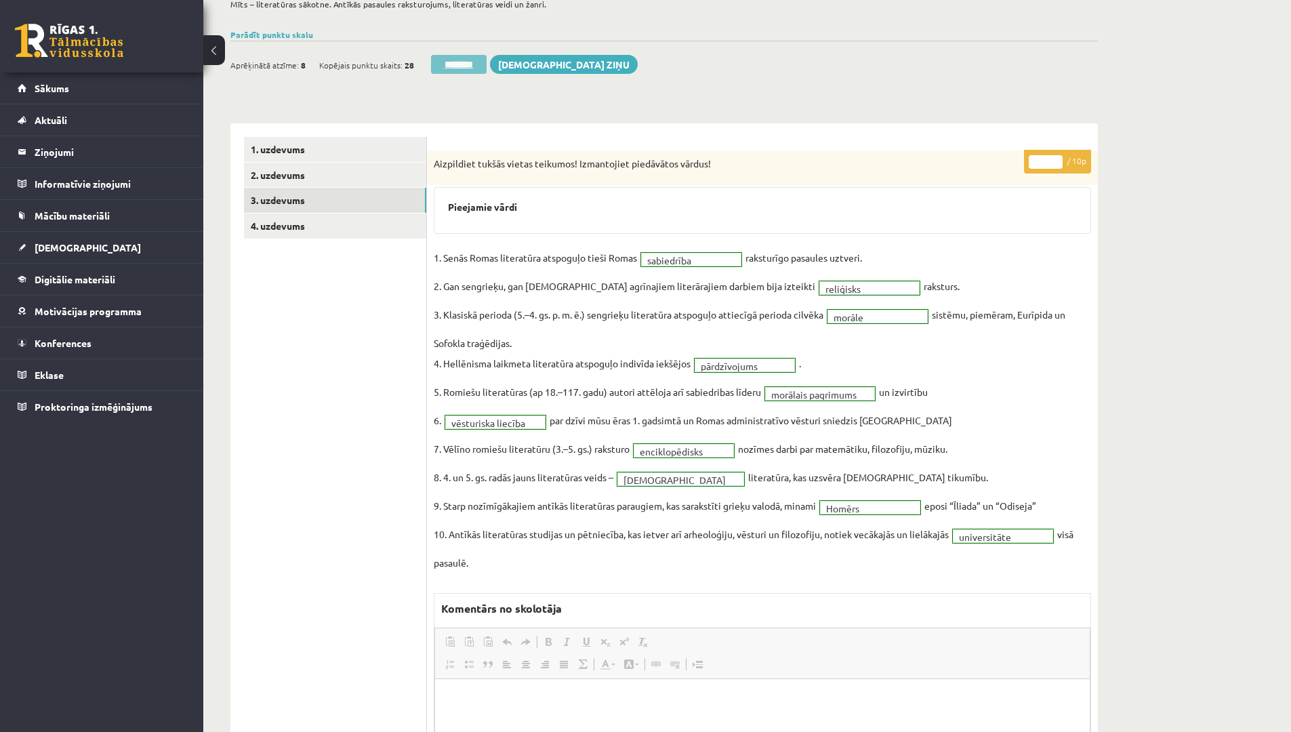
scroll to position [0, 0]
click at [467, 61] on input "********" at bounding box center [459, 64] width 56 height 19
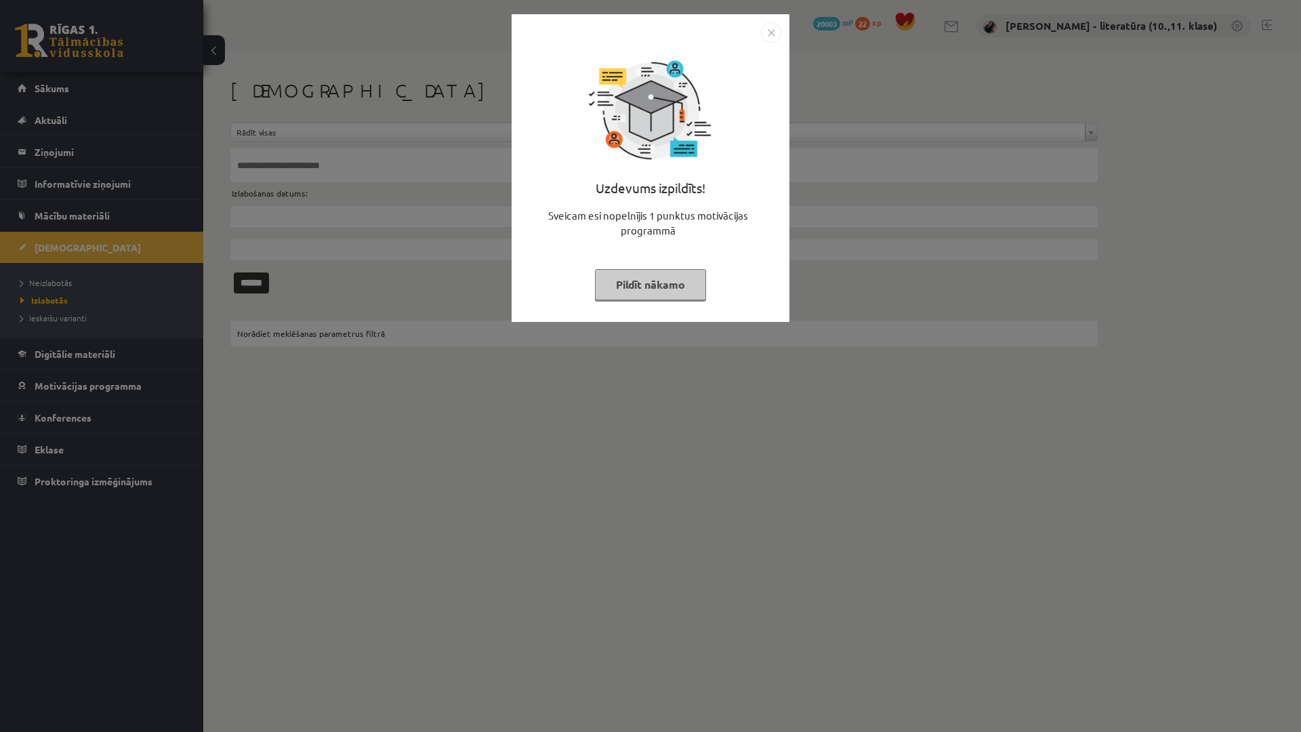
click at [621, 297] on button "Pildīt nākamo" at bounding box center [650, 284] width 111 height 31
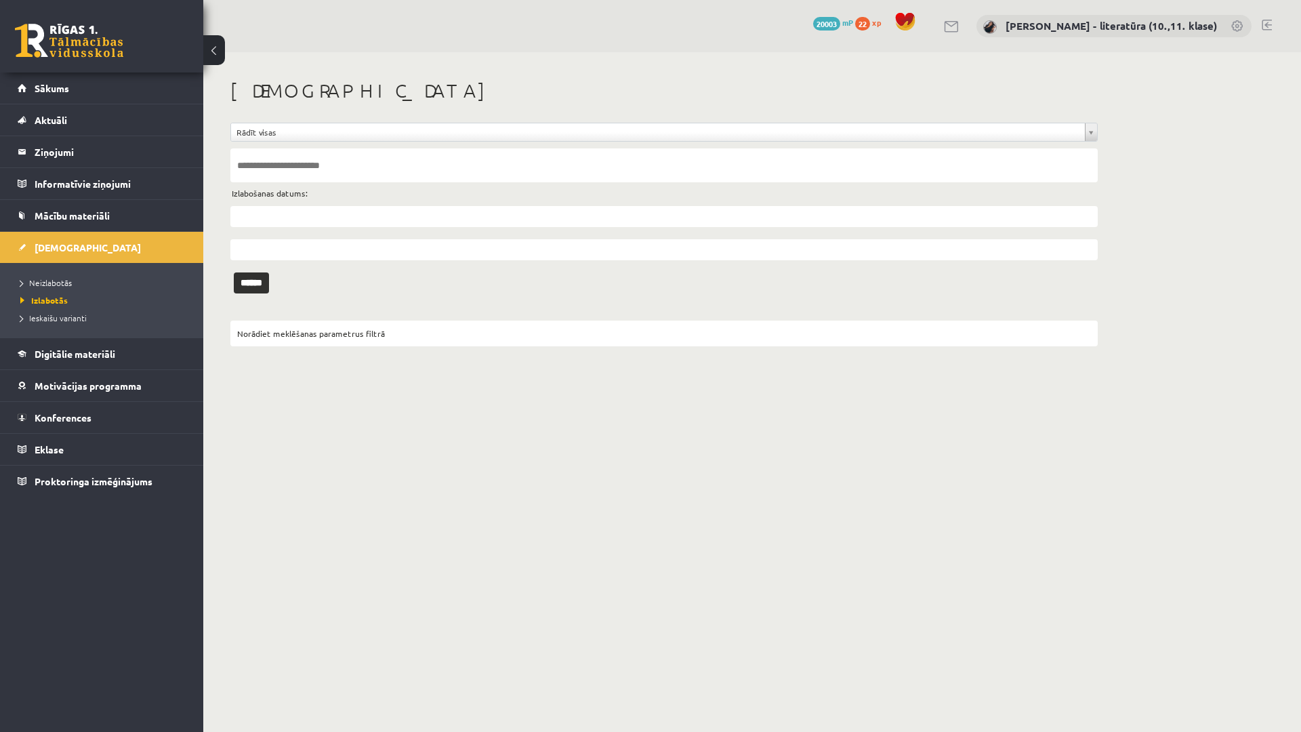
click at [54, 289] on li "Neizlabotās" at bounding box center [104, 283] width 169 height 18
click at [54, 282] on span "Neizlabotās" at bounding box center [49, 282] width 58 height 11
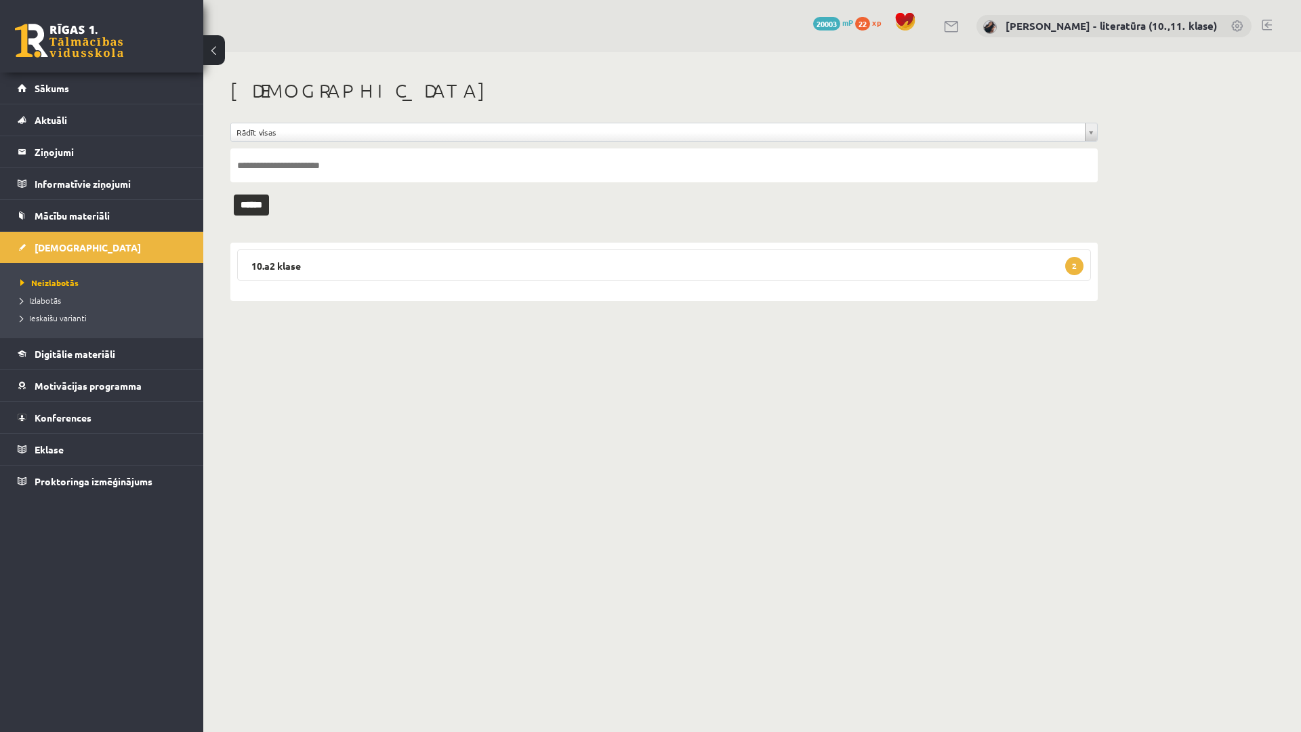
click at [514, 303] on div "**********" at bounding box center [663, 190] width 921 height 276
click at [484, 274] on legend "10.a2 klase 2" at bounding box center [664, 264] width 854 height 31
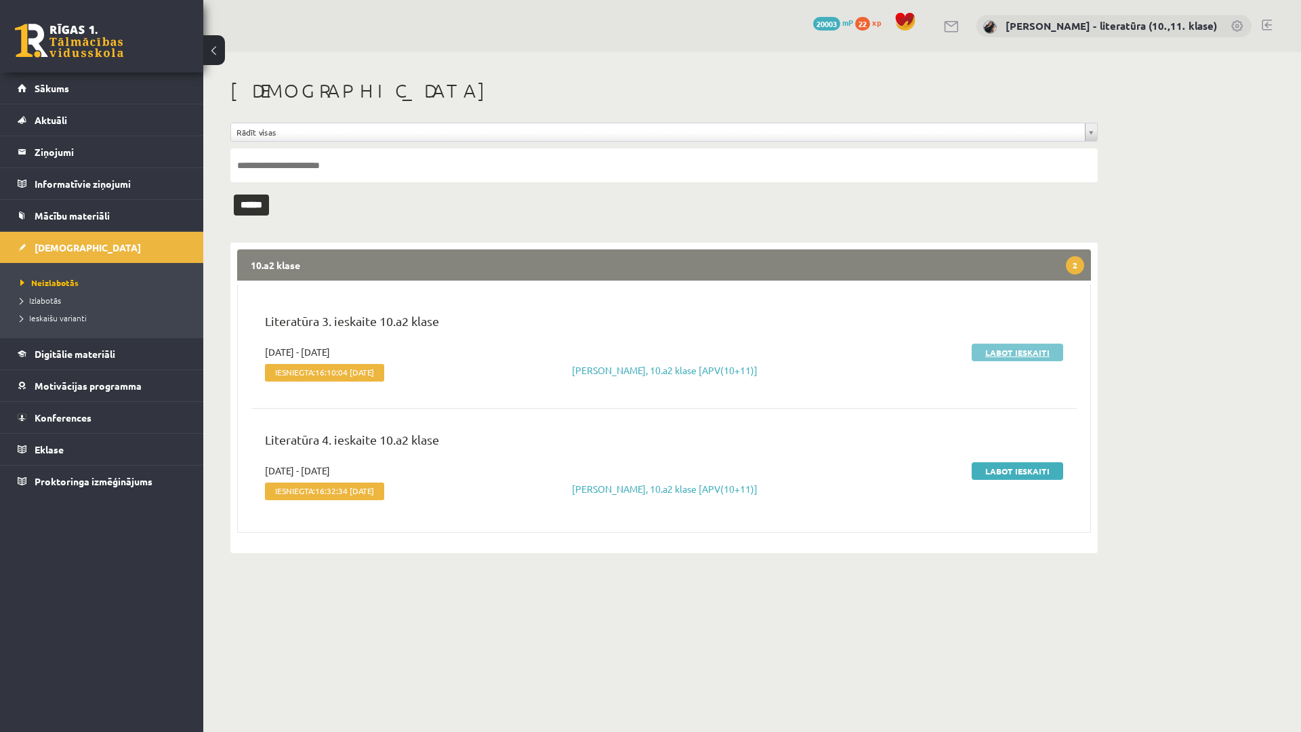
click at [993, 349] on link "Labot ieskaiti" at bounding box center [1016, 352] width 91 height 18
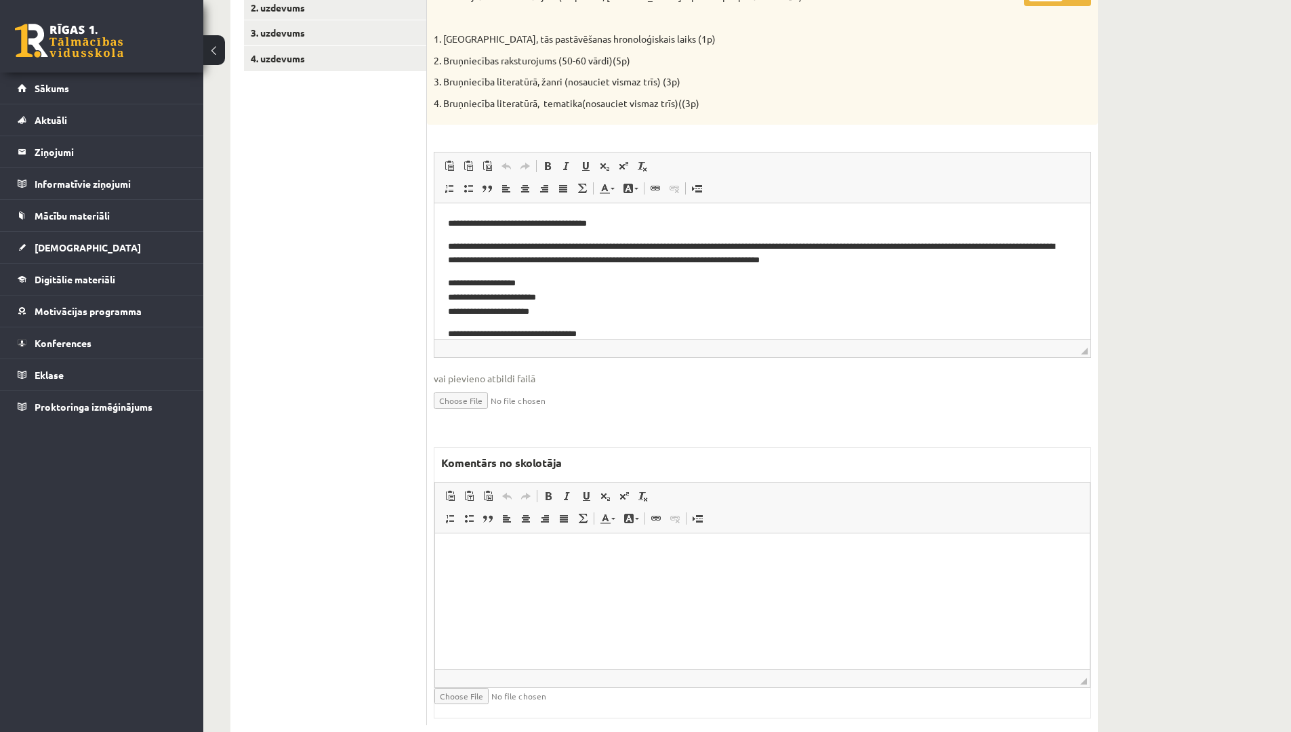
scroll to position [68, 0]
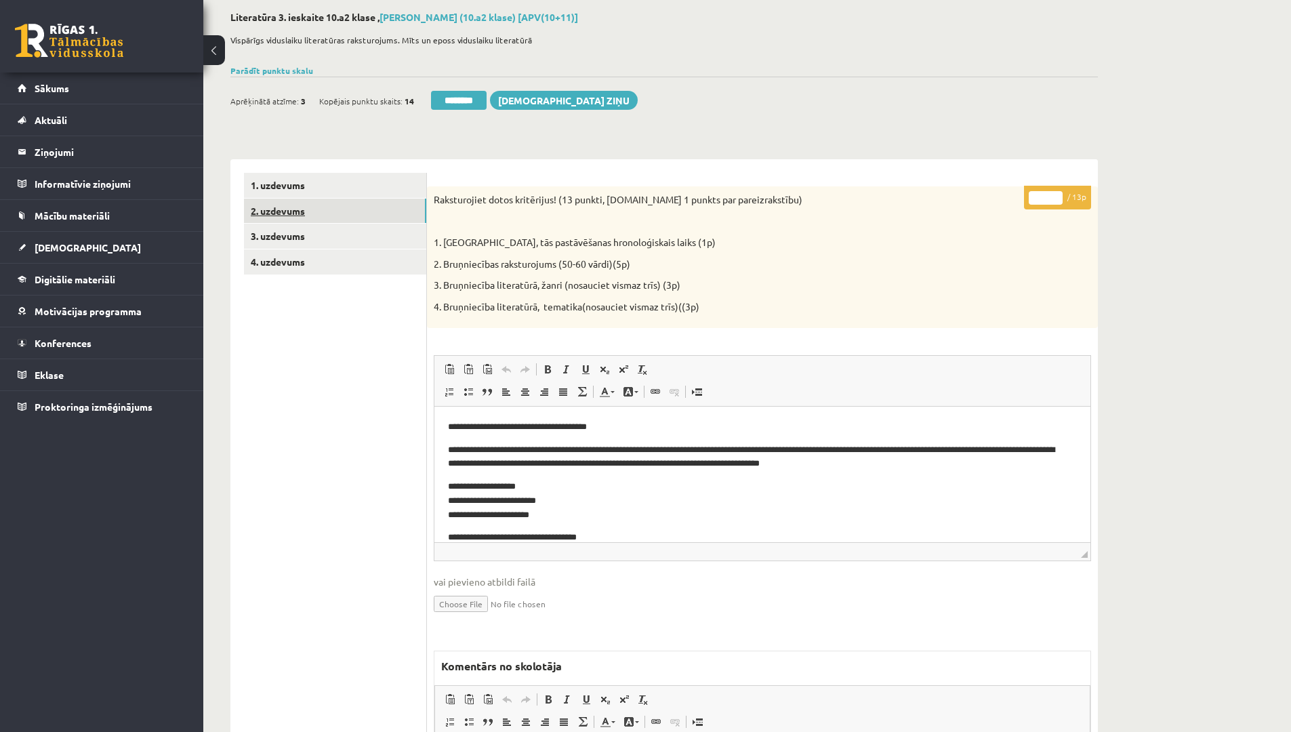
click at [310, 217] on link "2. uzdevums" at bounding box center [335, 210] width 182 height 25
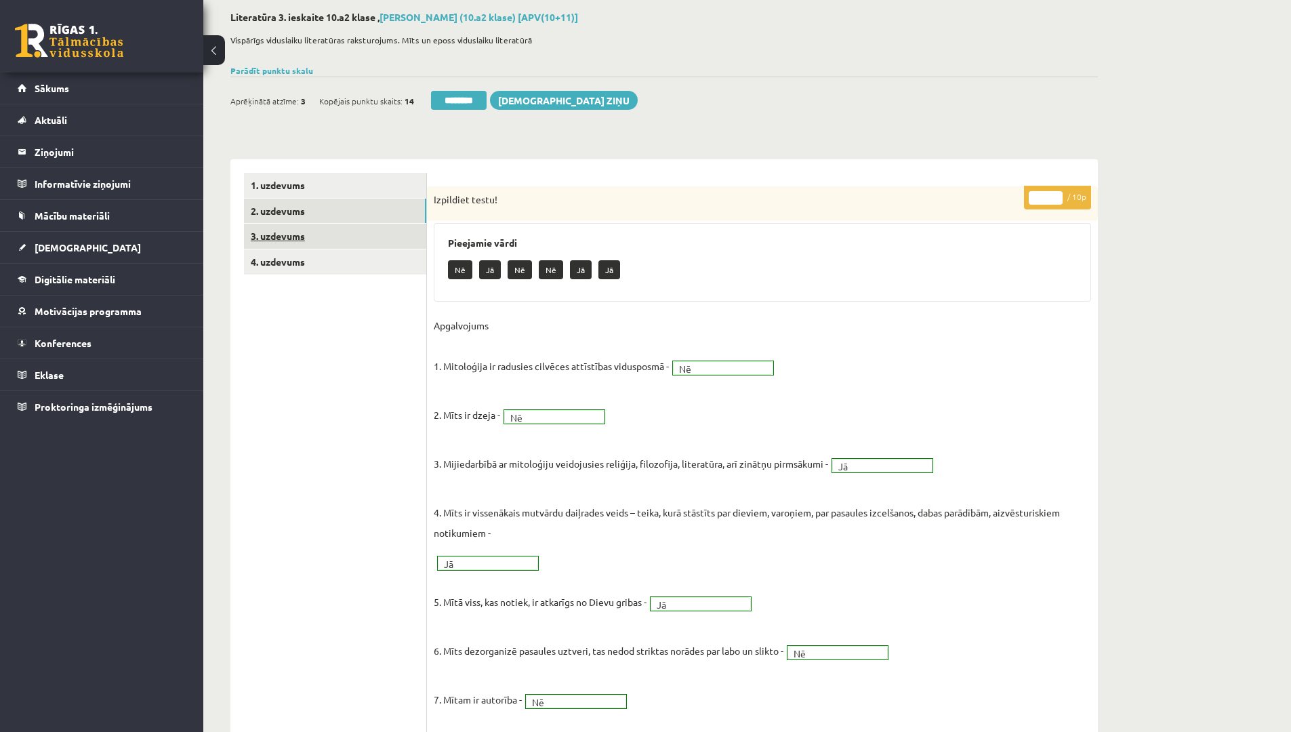
scroll to position [0, 0]
click at [317, 245] on link "3. uzdevums" at bounding box center [335, 236] width 182 height 25
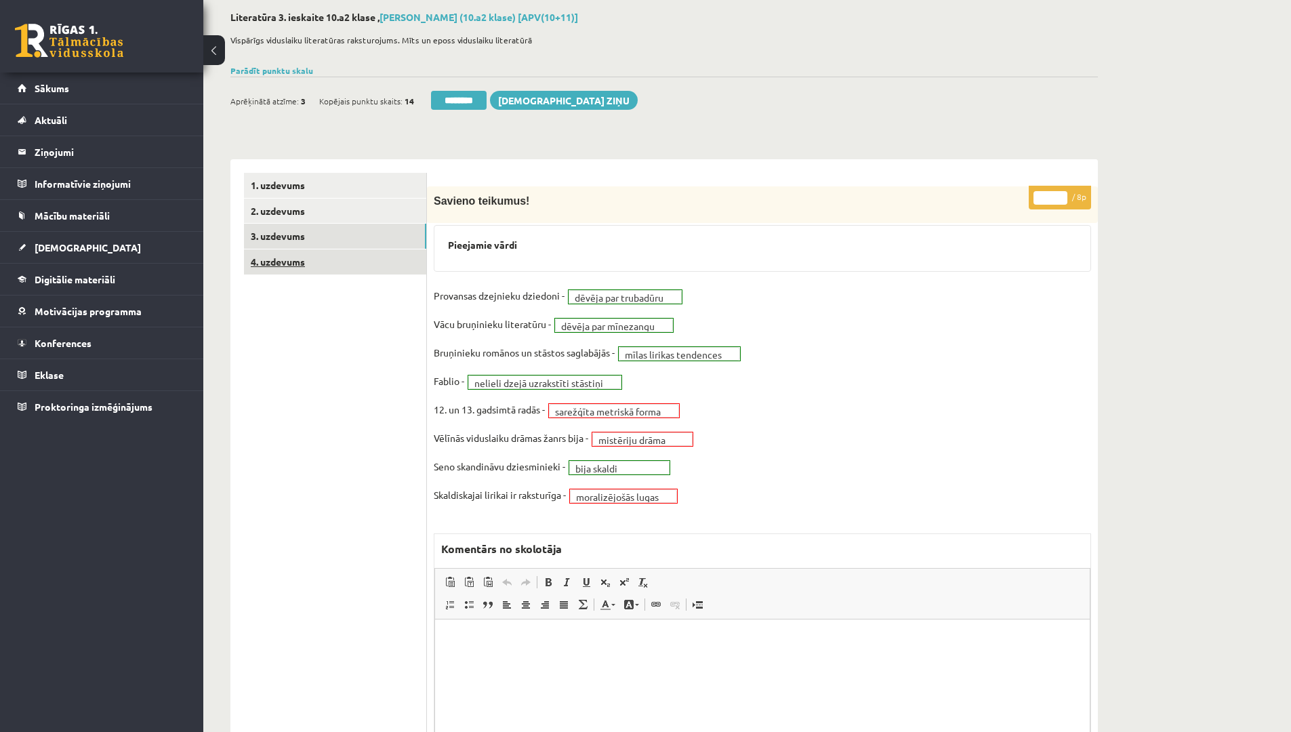
click at [316, 270] on link "4. uzdevums" at bounding box center [335, 261] width 182 height 25
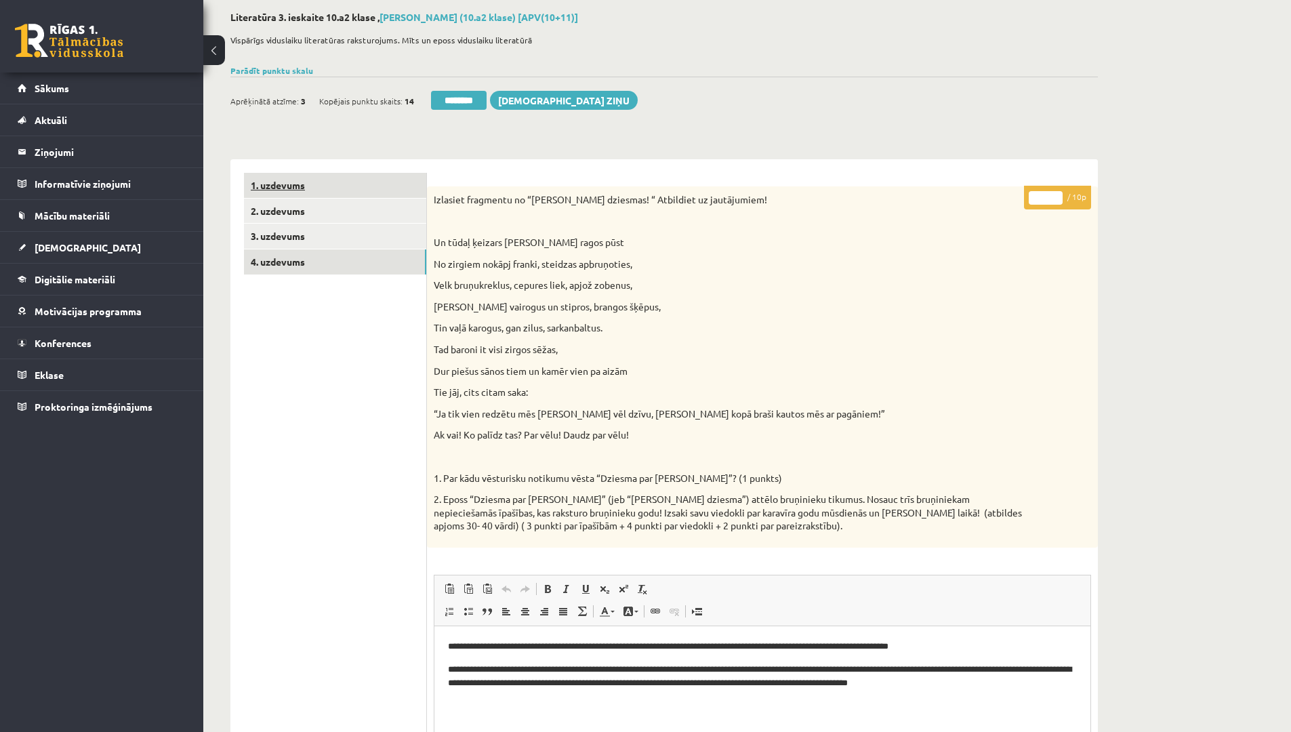
click at [296, 190] on link "1. uzdevums" at bounding box center [335, 185] width 182 height 25
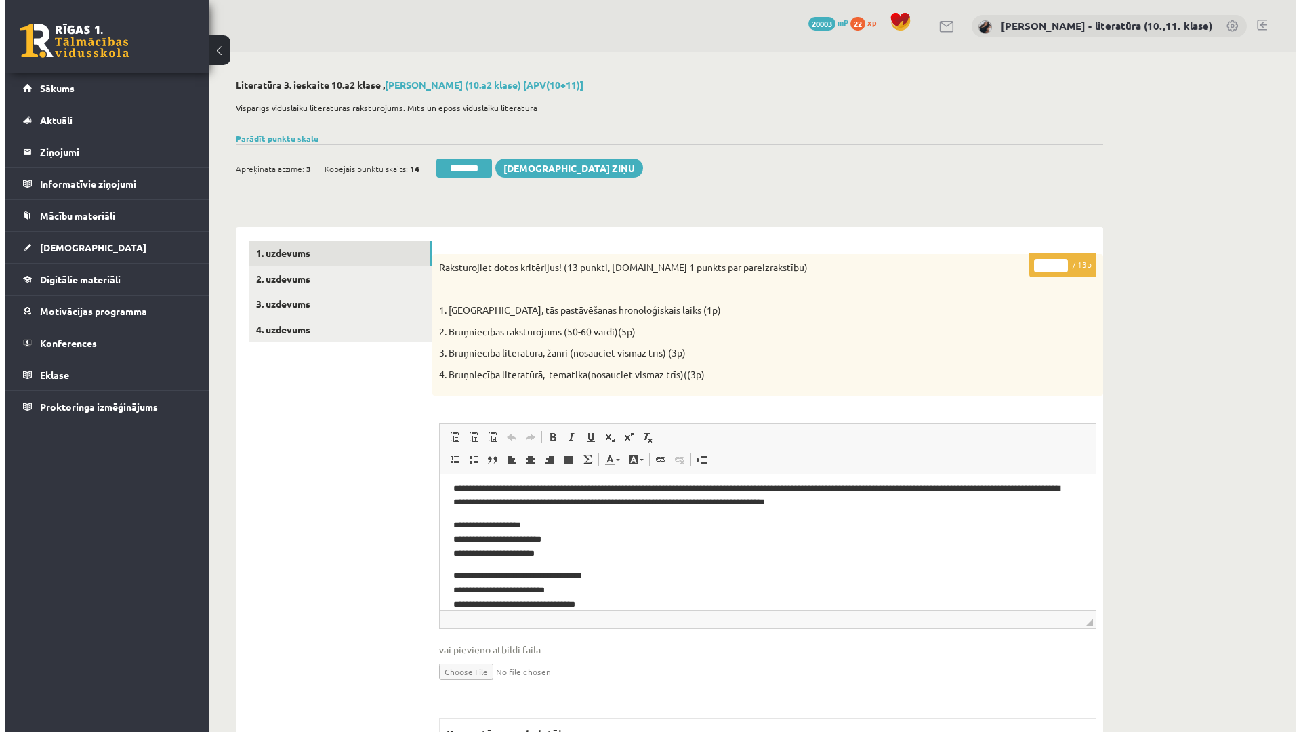
scroll to position [45, 0]
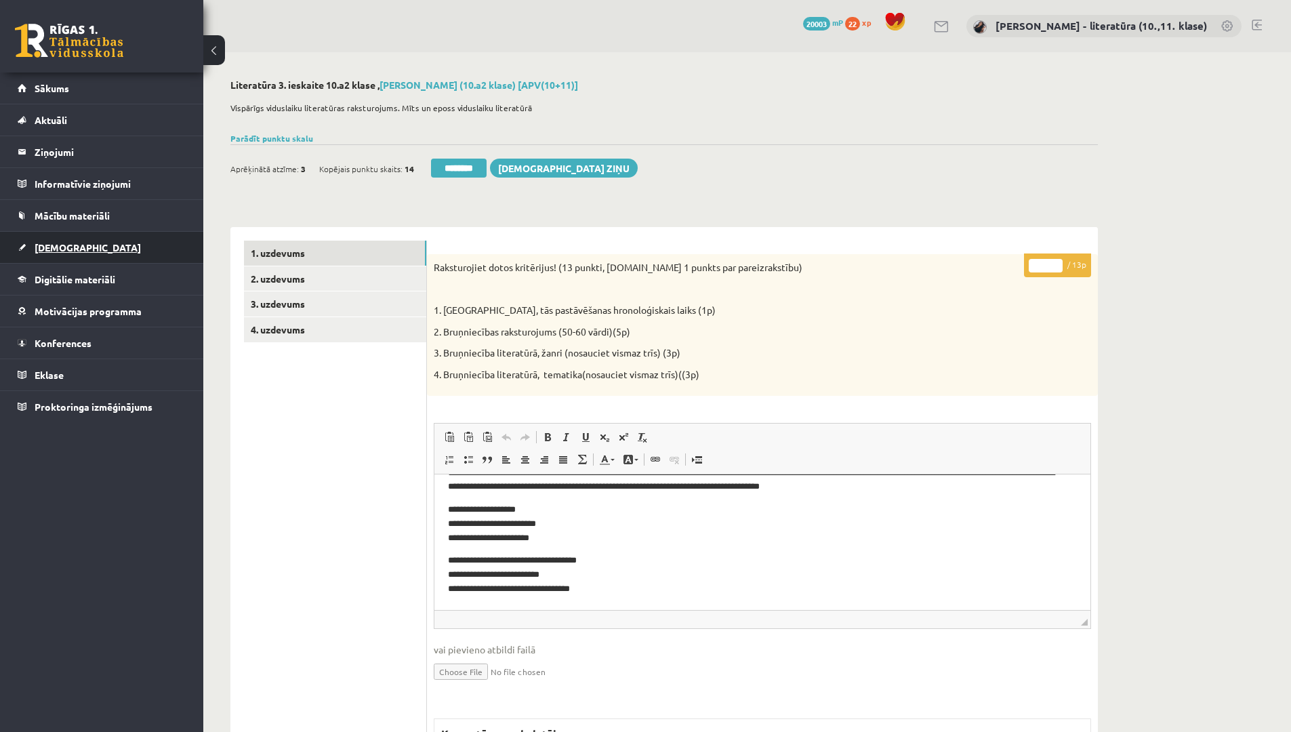
click at [79, 242] on link "[DEMOGRAPHIC_DATA]" at bounding box center [102, 247] width 169 height 31
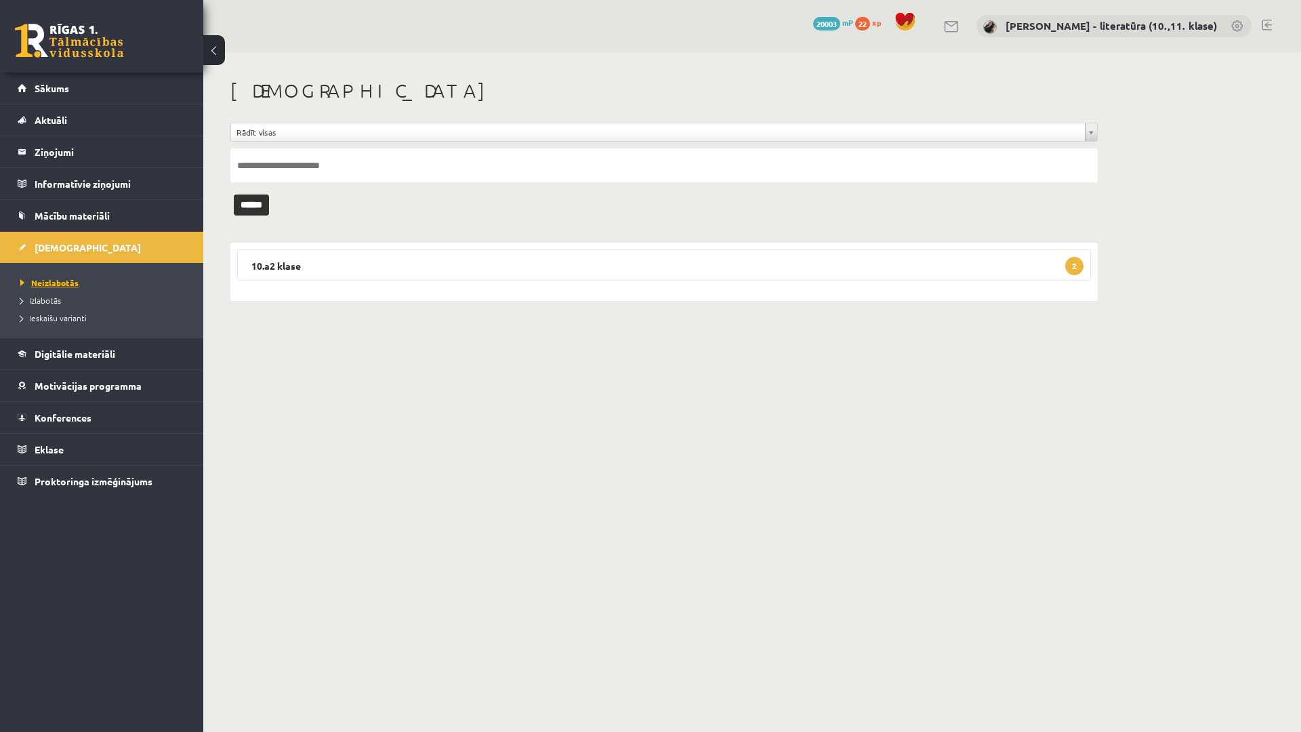
click at [62, 281] on span "Neizlabotās" at bounding box center [49, 282] width 58 height 11
click at [334, 268] on legend "10.a2 klase 2" at bounding box center [664, 264] width 854 height 31
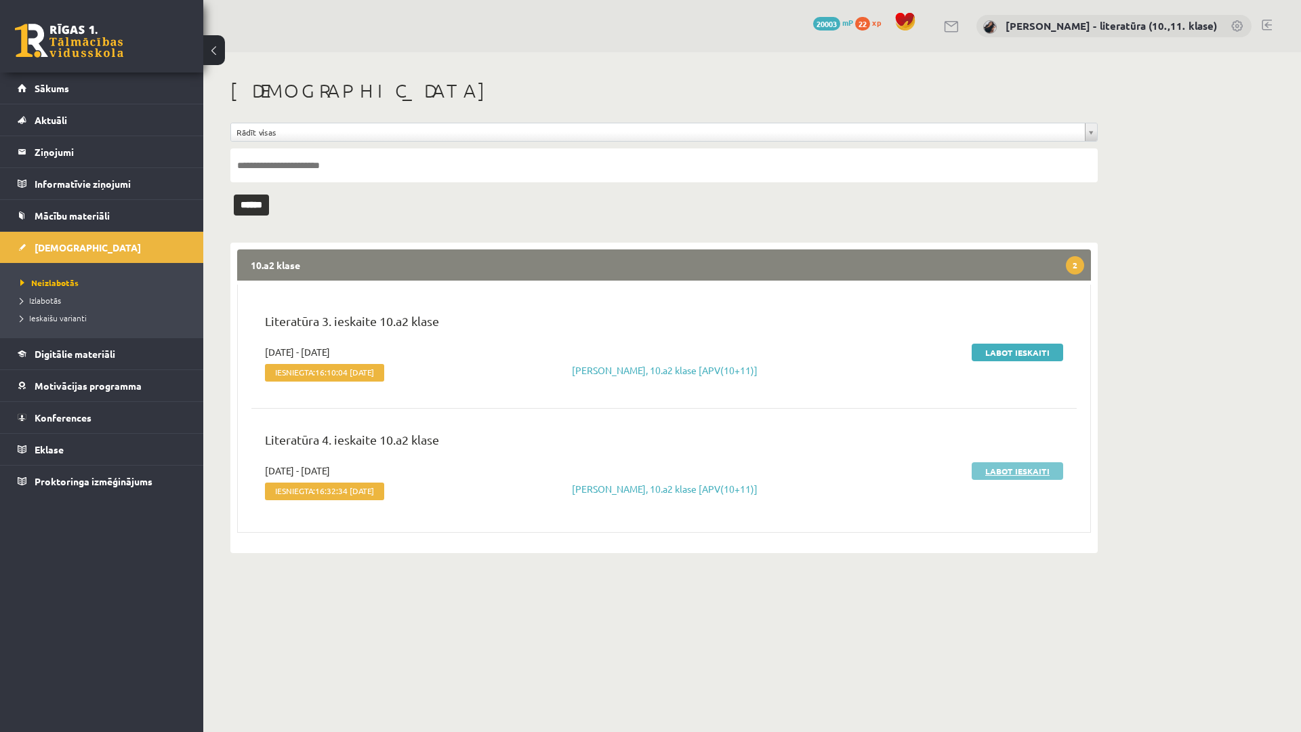
click at [1003, 470] on link "Labot ieskaiti" at bounding box center [1016, 471] width 91 height 18
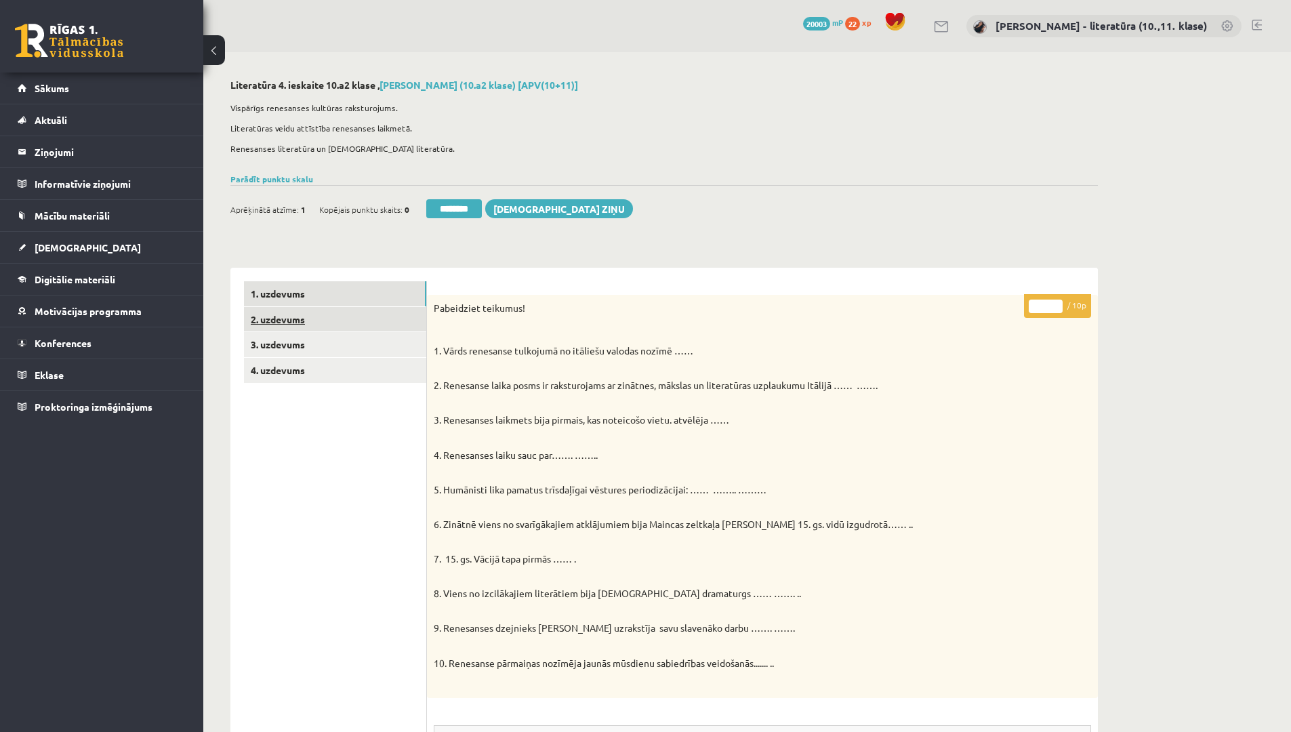
click at [329, 316] on link "2. uzdevums" at bounding box center [335, 319] width 182 height 25
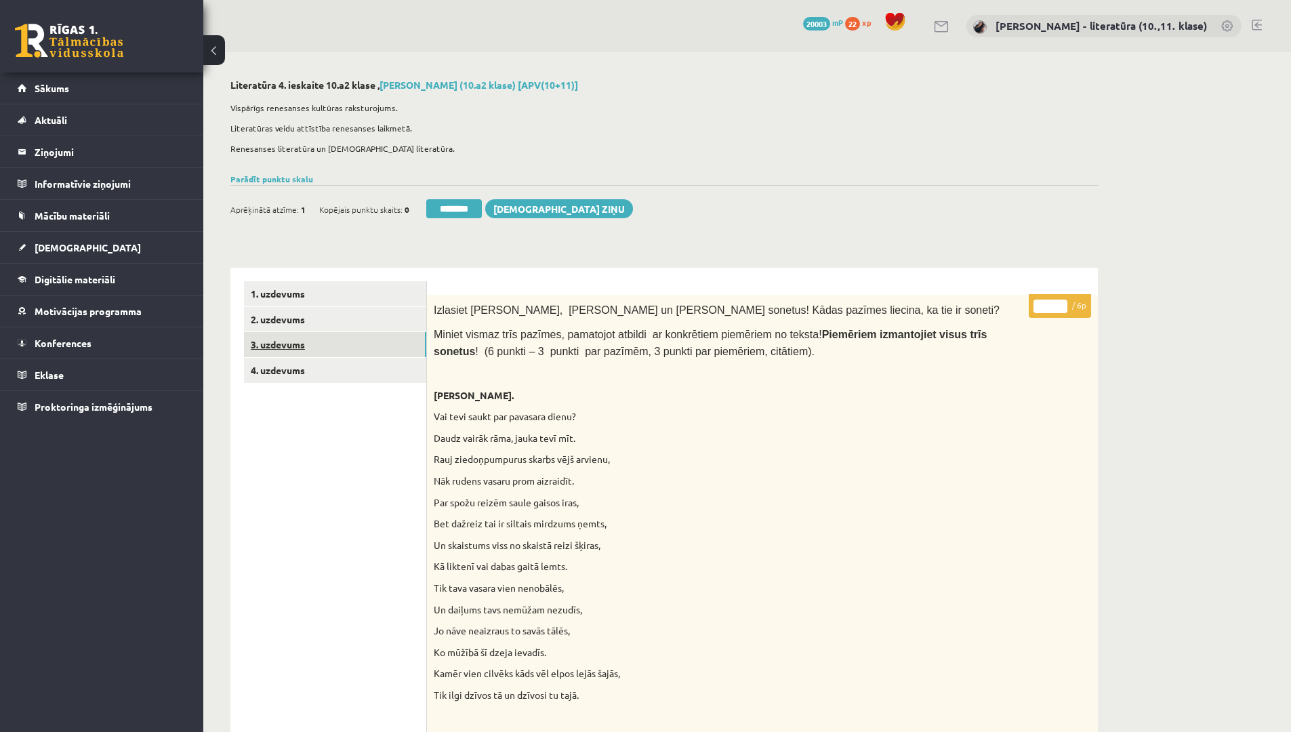
click at [339, 340] on link "3. uzdevums" at bounding box center [335, 344] width 182 height 25
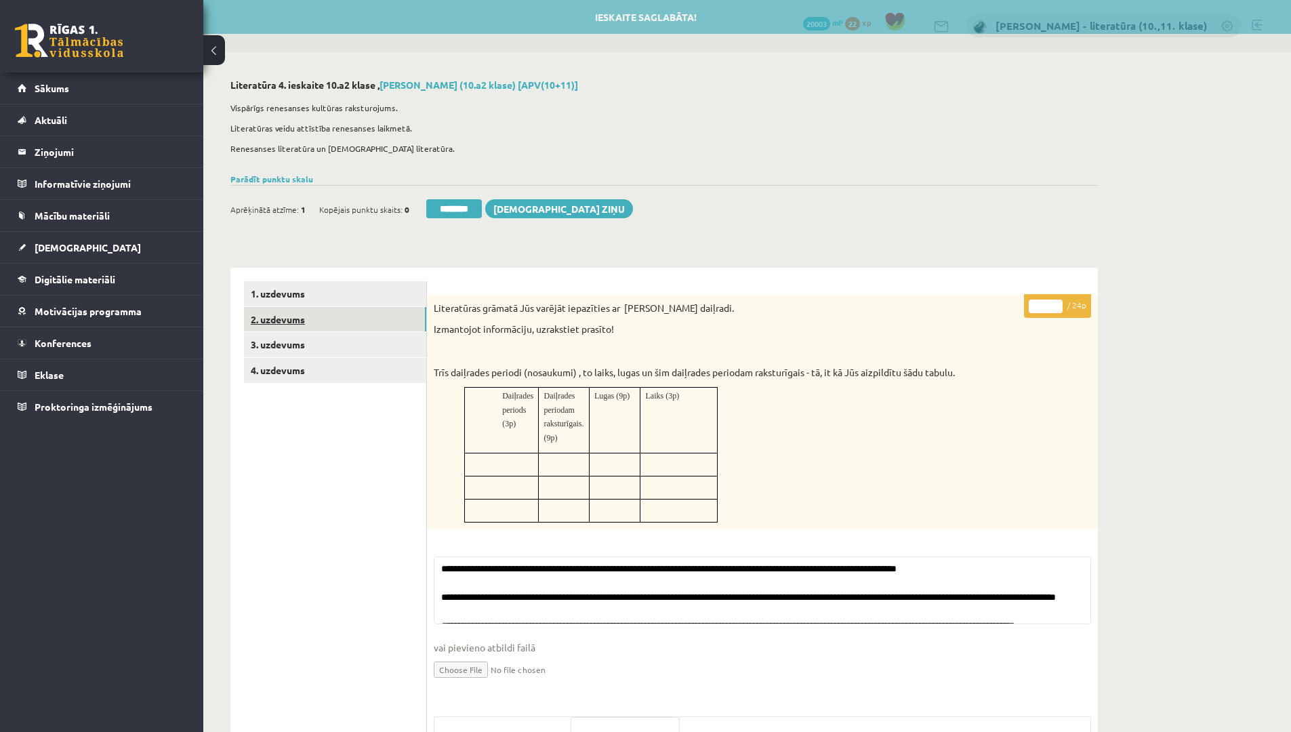
click at [324, 309] on link "2. uzdevums" at bounding box center [335, 319] width 182 height 25
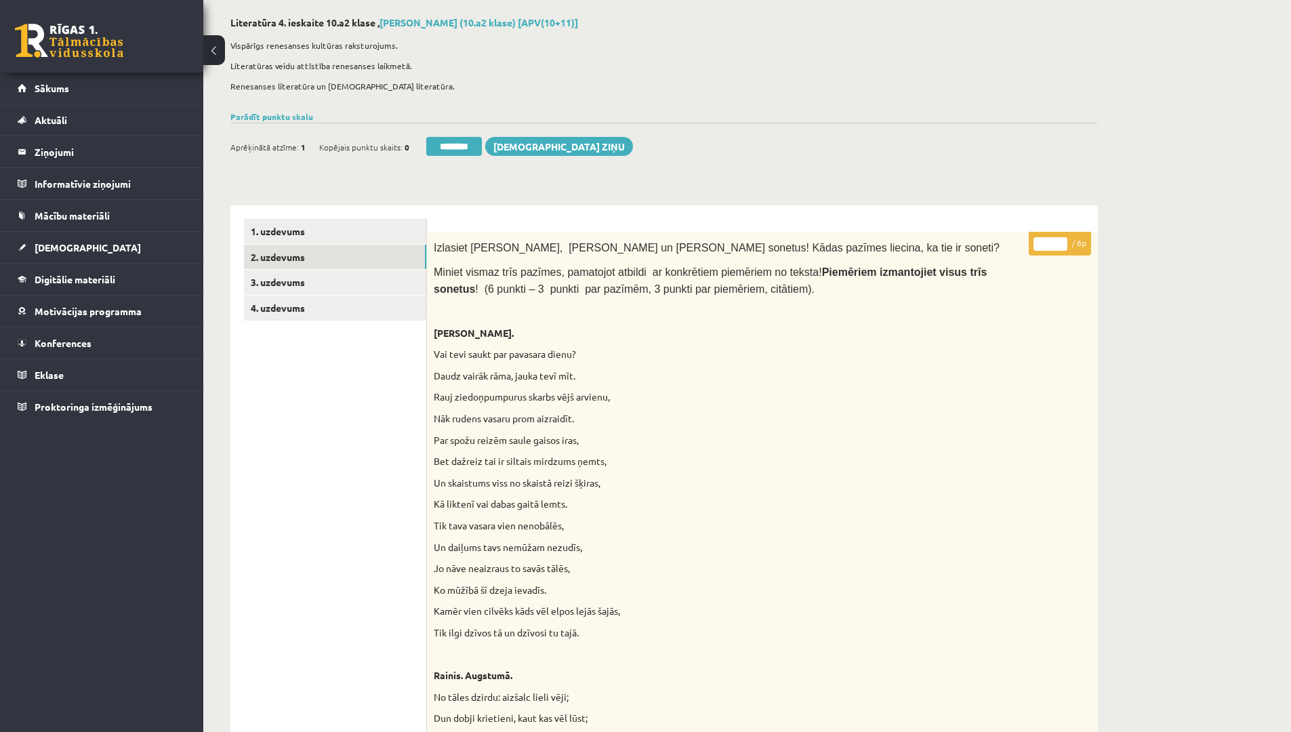
scroll to position [135, 0]
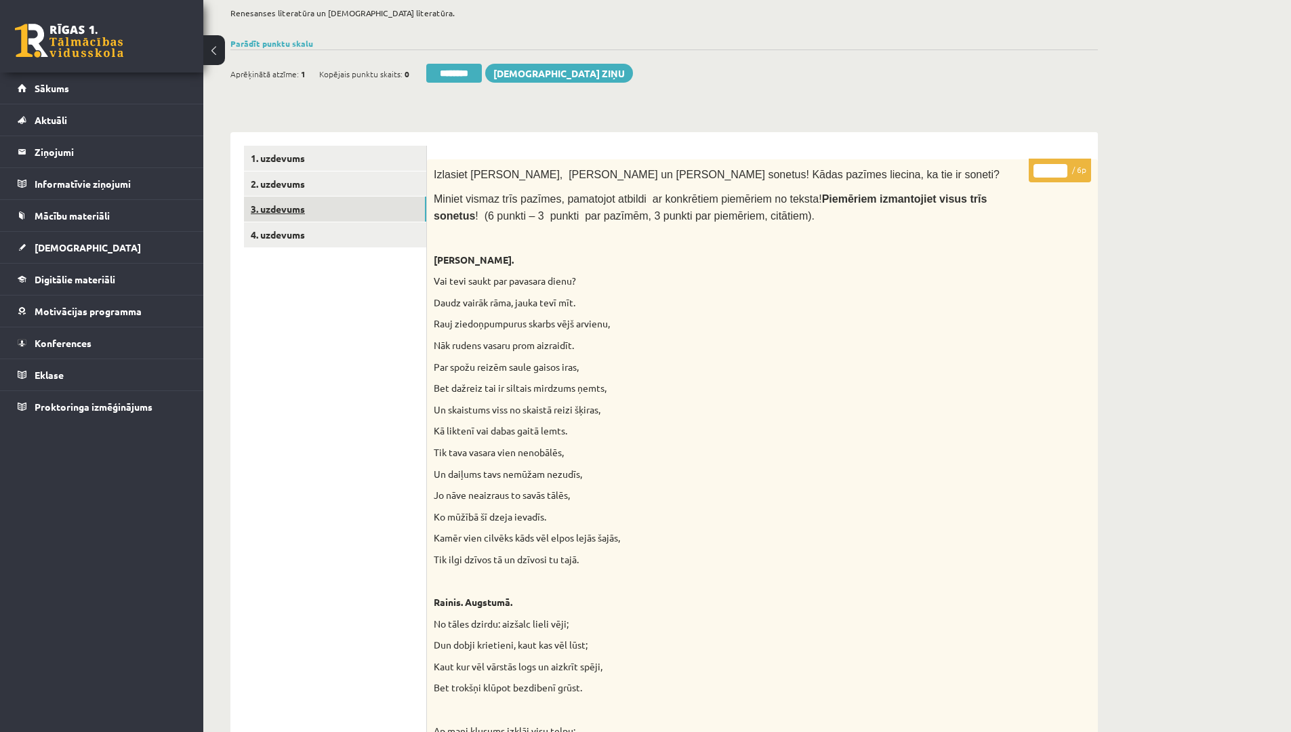
click at [276, 205] on link "3. uzdevums" at bounding box center [335, 208] width 182 height 25
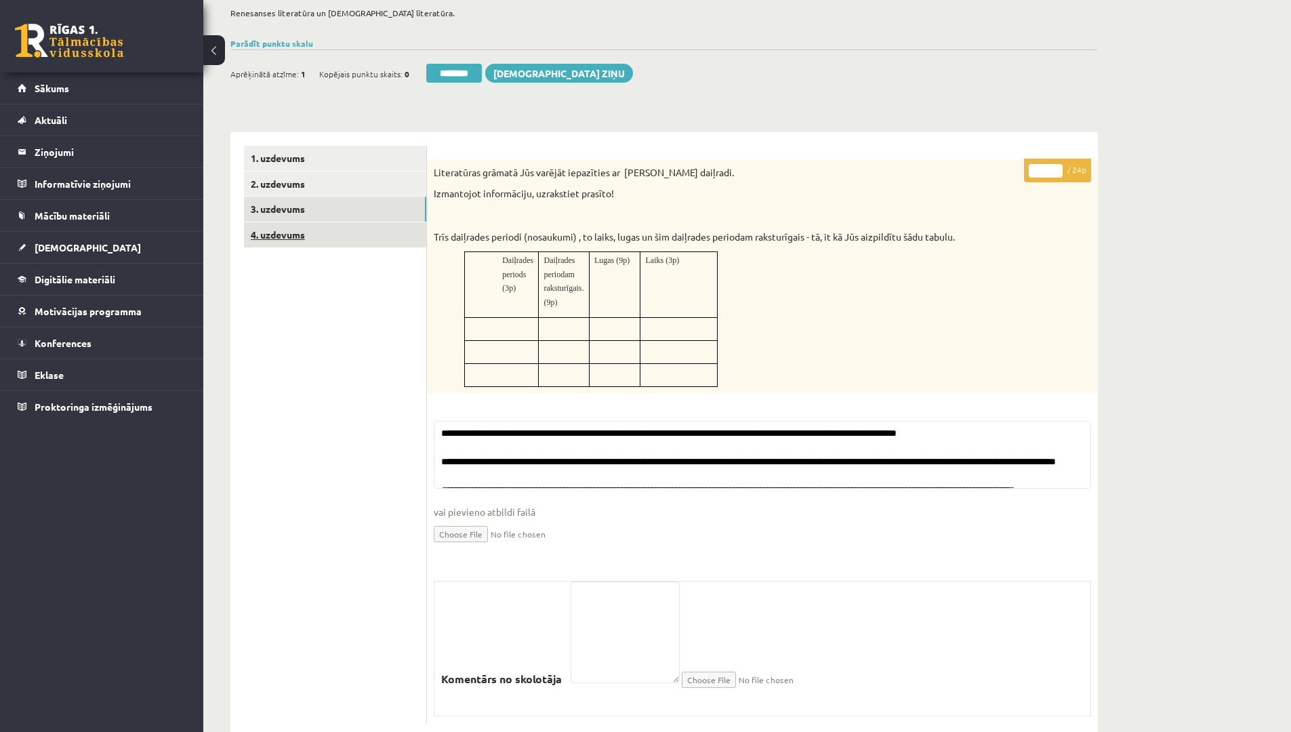
click at [275, 225] on link "4. uzdevums" at bounding box center [335, 234] width 182 height 25
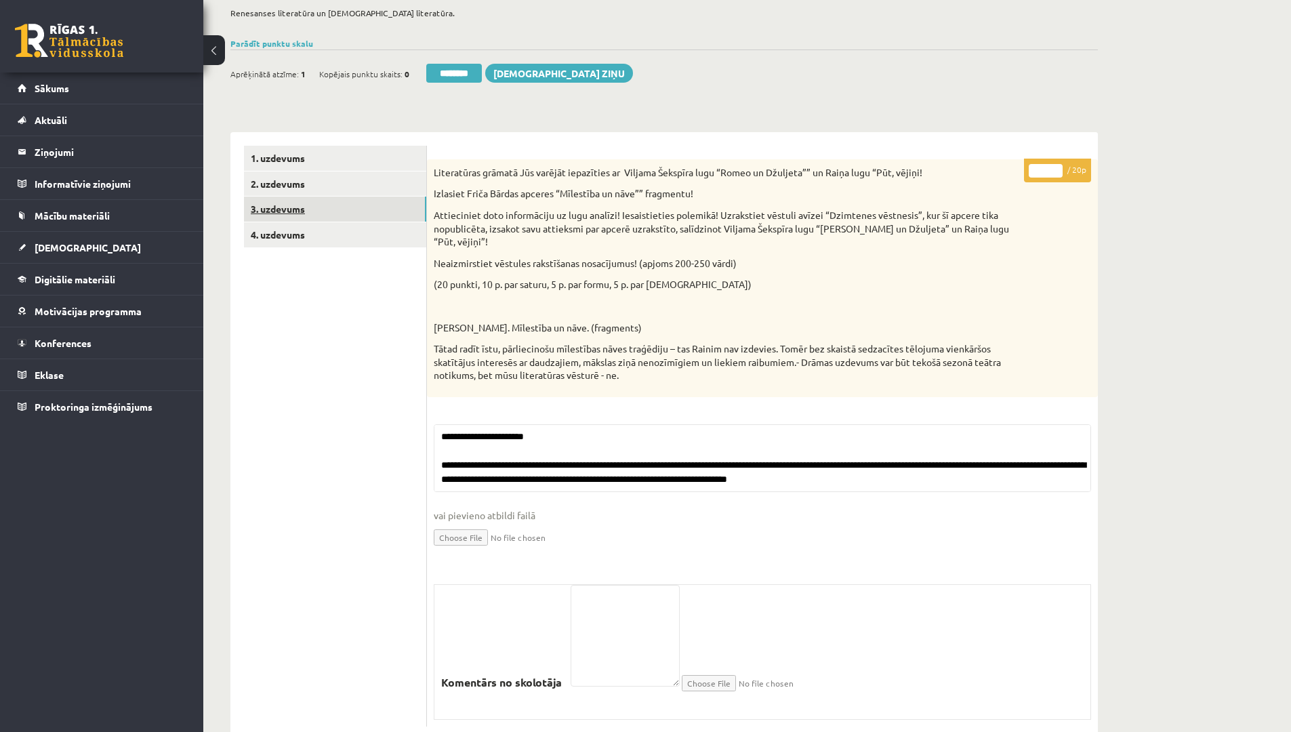
click at [285, 213] on link "3. uzdevums" at bounding box center [335, 208] width 182 height 25
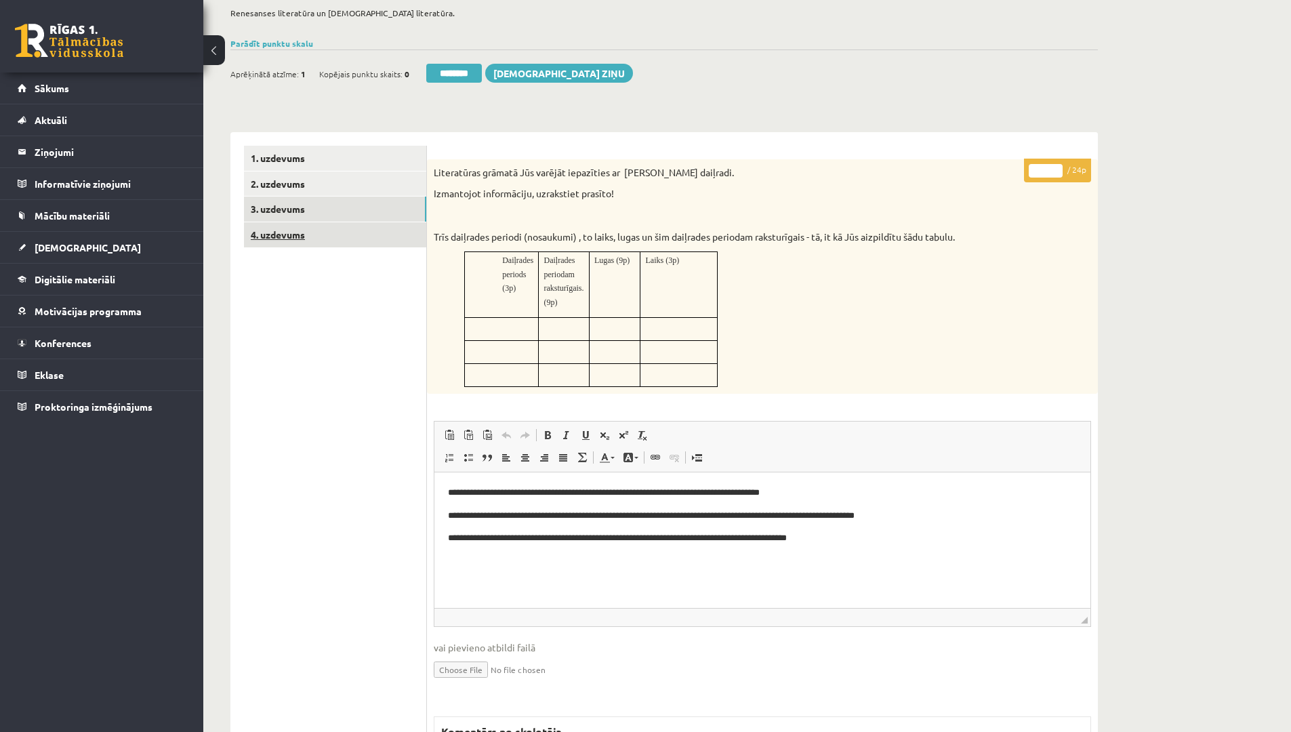
click at [283, 239] on link "4. uzdevums" at bounding box center [335, 234] width 182 height 25
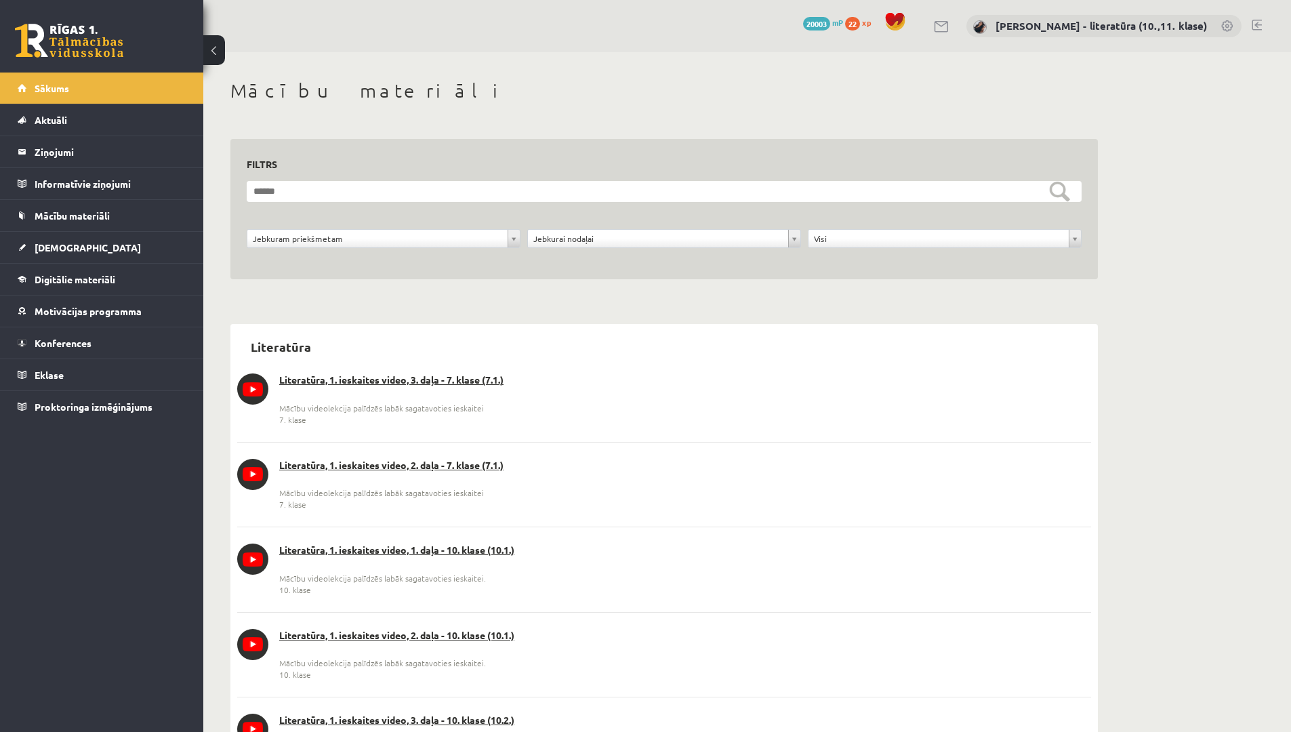
click at [1188, 40] on div "0 Dāvanas 20003 mP 22 xp [PERSON_NAME] - literatūra (10.,11. klase)" at bounding box center [746, 26] width 1087 height 52
click at [1190, 26] on link "[PERSON_NAME] - literatūra (10.,11. klase)" at bounding box center [1100, 26] width 211 height 14
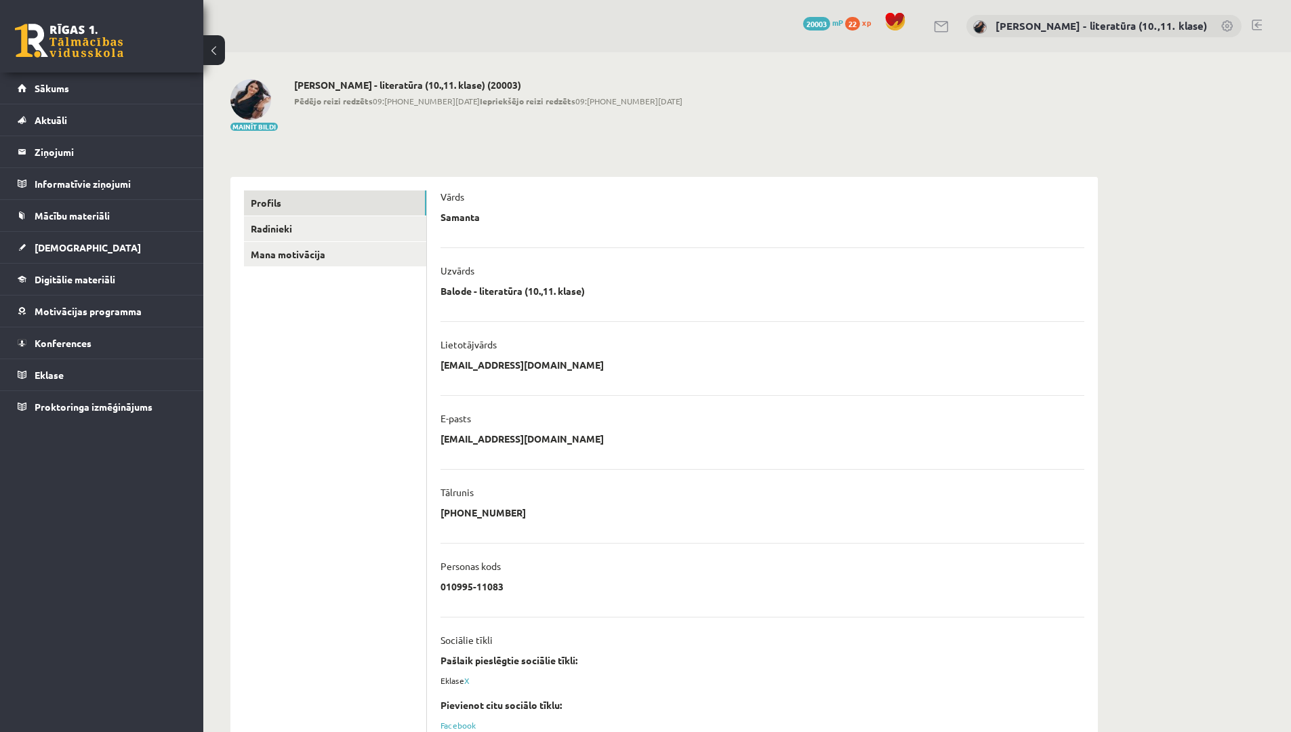
click at [2, 0] on div "0 Dāvanas 20003 mP 22 xp" at bounding box center [101, 36] width 203 height 72
click at [56, 91] on span "Sākums" at bounding box center [52, 88] width 35 height 12
